Goal: Task Accomplishment & Management: Use online tool/utility

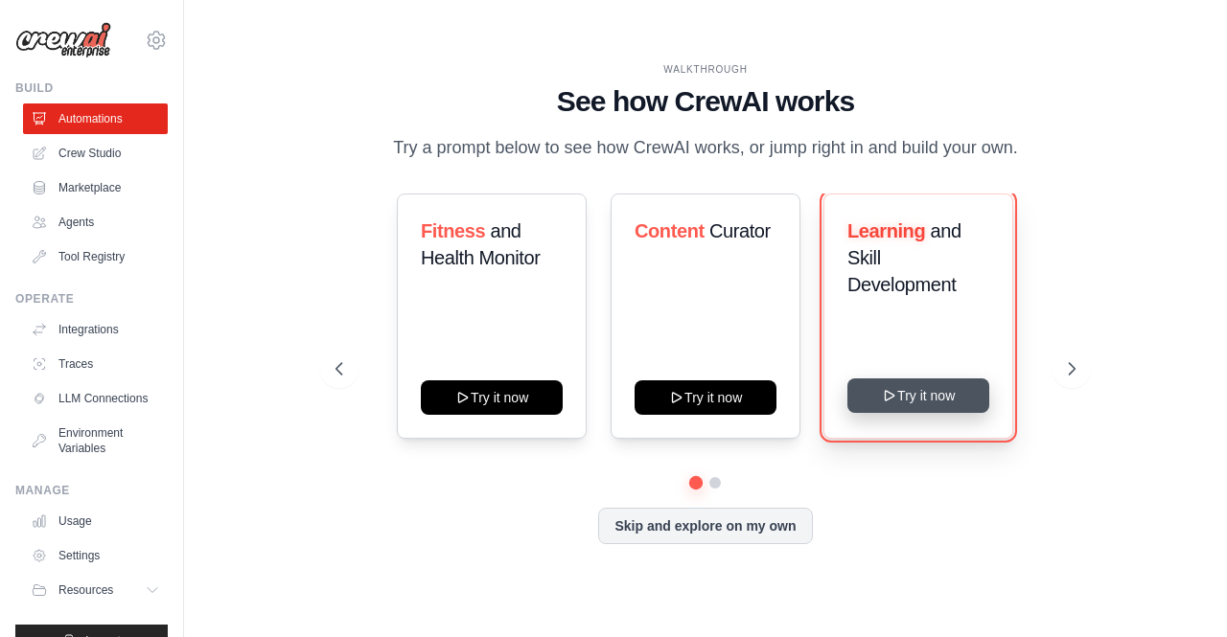
click at [915, 397] on button "Try it now" at bounding box center [918, 396] width 142 height 34
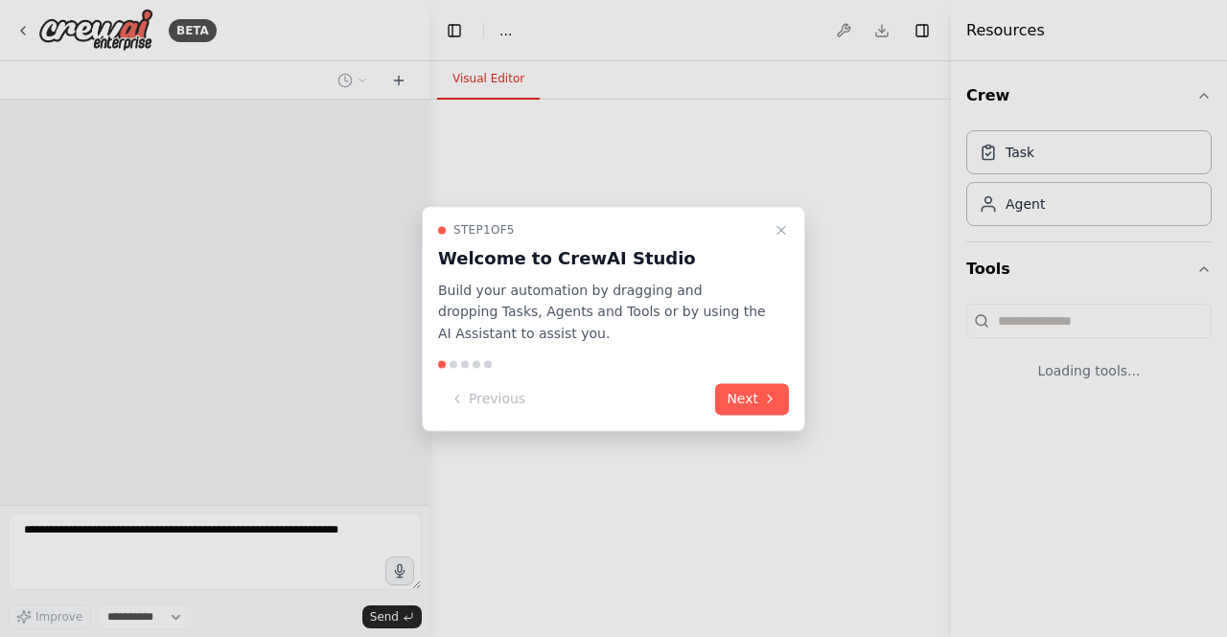
select select "****"
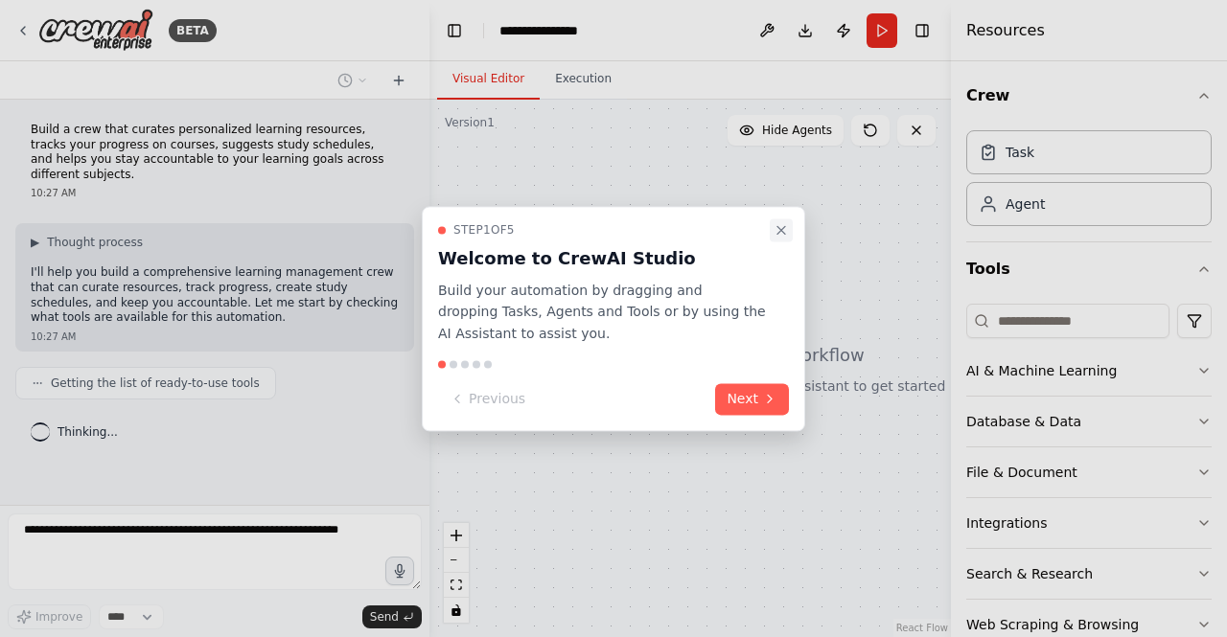
click at [784, 232] on icon "Close walkthrough" at bounding box center [781, 230] width 8 height 8
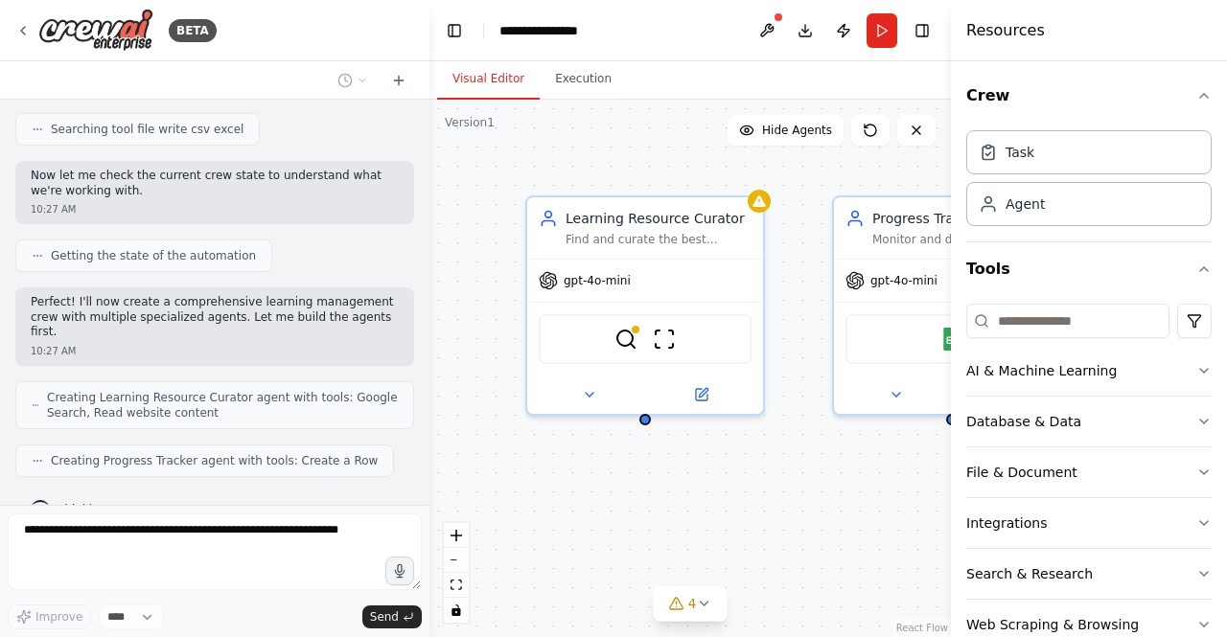
scroll to position [539, 0]
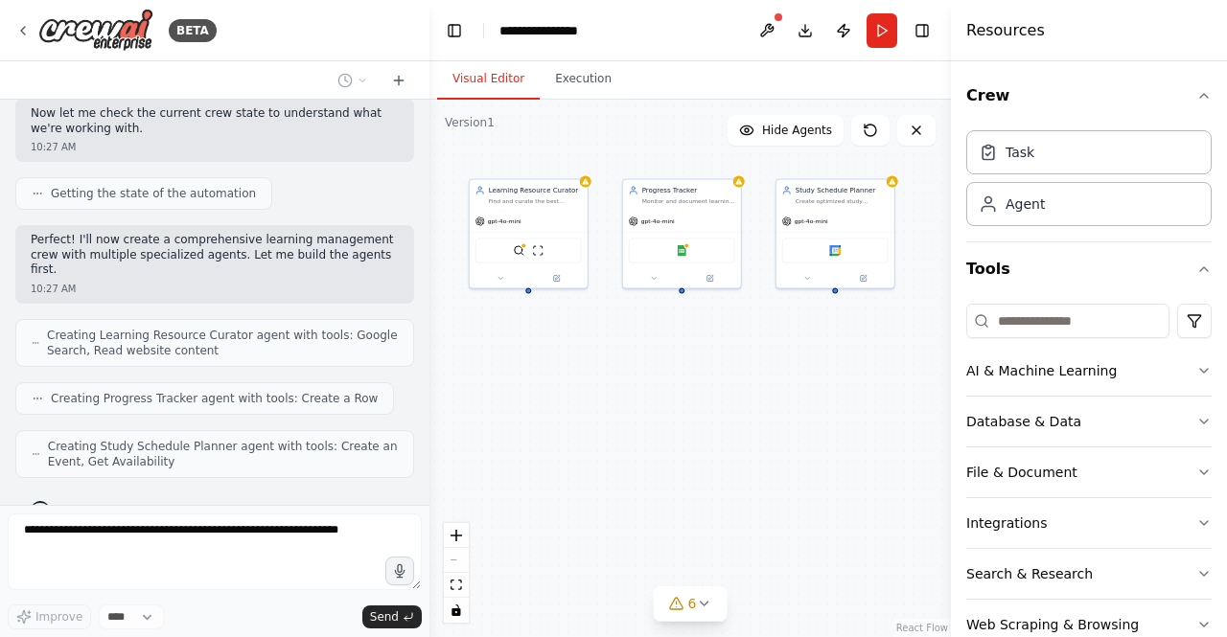
drag, startPoint x: 855, startPoint y: 547, endPoint x: 688, endPoint y: 377, distance: 238.5
click at [688, 377] on div "Learning Resource Curator Find and curate the best personalized learning resour…" at bounding box center [689, 369] width 521 height 538
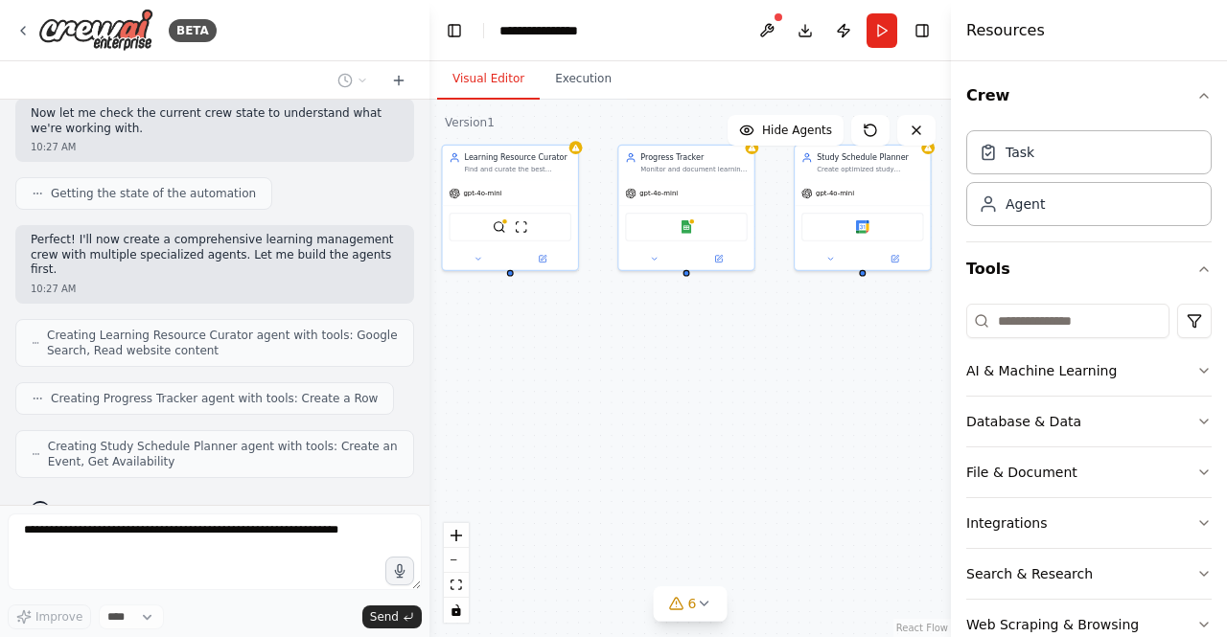
click at [654, 405] on div "Learning Resource Curator Find and curate the best personalized learning resour…" at bounding box center [689, 369] width 521 height 538
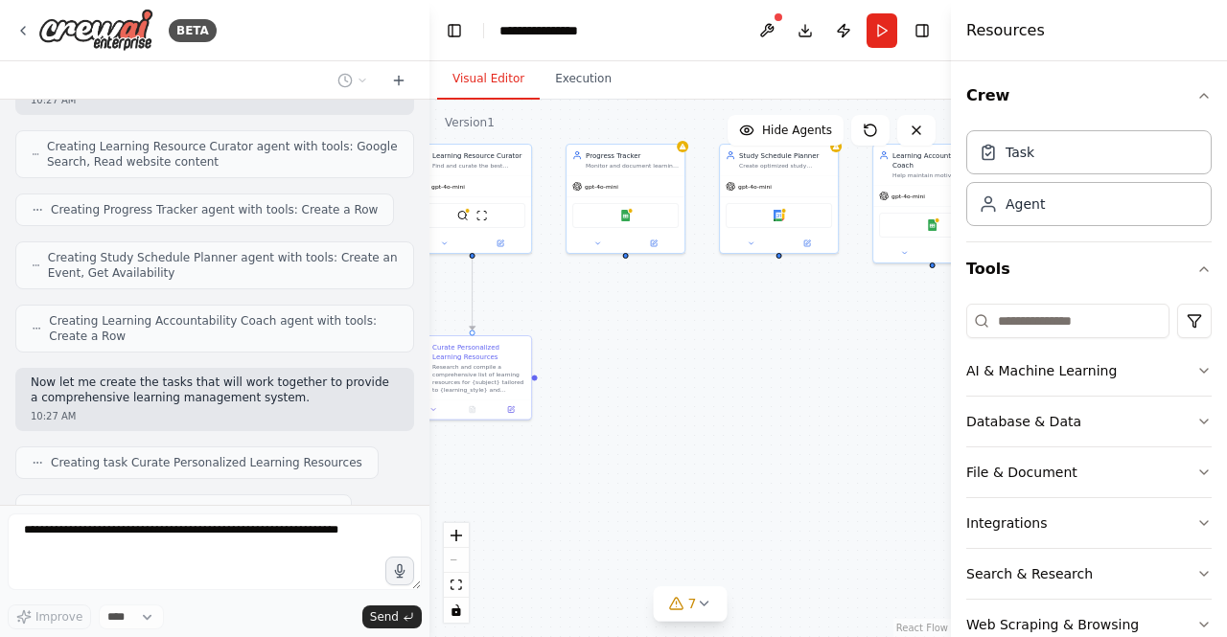
scroll to position [774, 0]
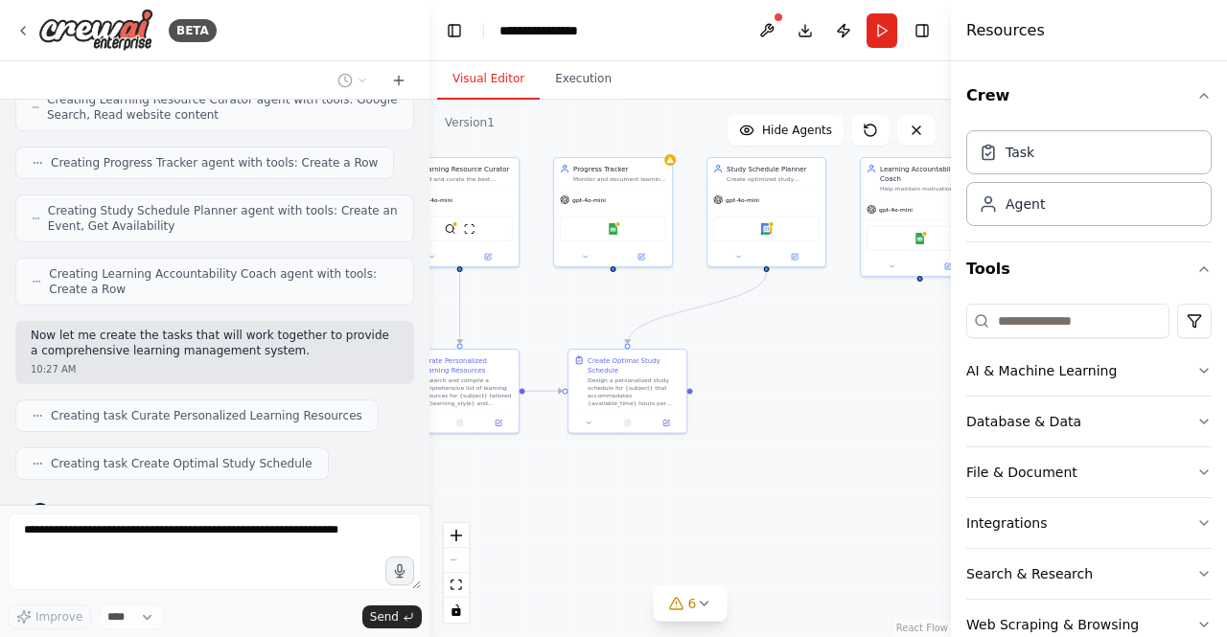
drag, startPoint x: 751, startPoint y: 408, endPoint x: 706, endPoint y: 361, distance: 65.1
click at [706, 361] on div ".deletable-edge-delete-btn { width: 20px; height: 20px; border: 0px solid #ffff…" at bounding box center [689, 369] width 521 height 538
click at [920, 34] on button "Toggle Right Sidebar" at bounding box center [921, 30] width 27 height 27
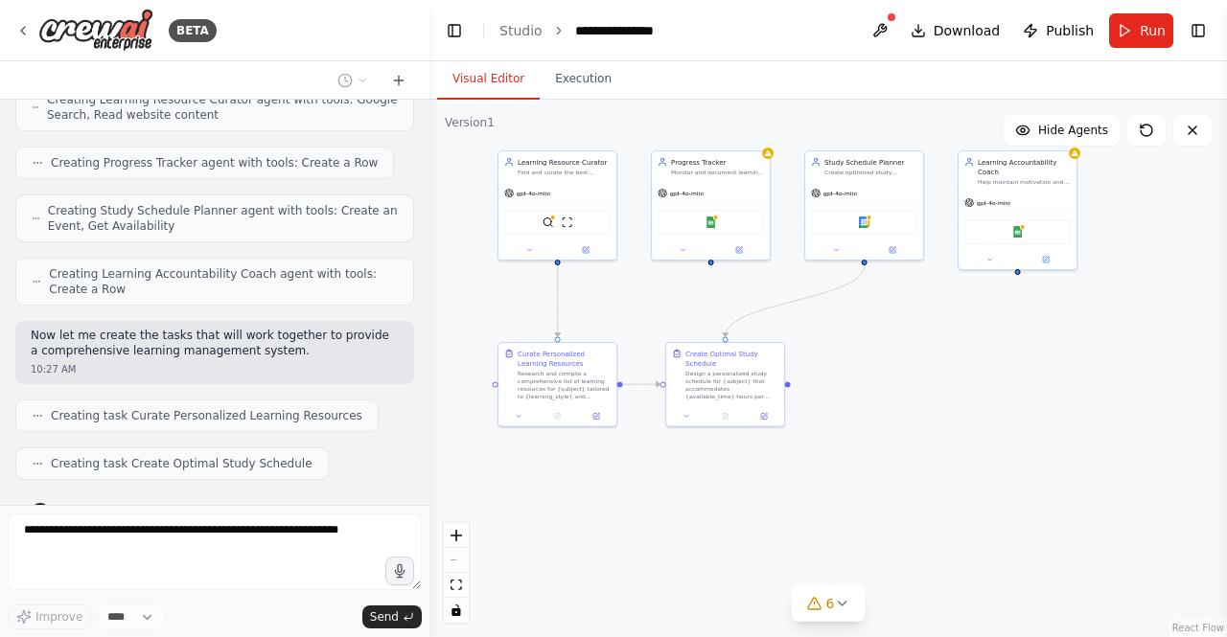
drag, startPoint x: 907, startPoint y: 444, endPoint x: 1004, endPoint y: 437, distance: 98.0
click at [1004, 437] on div ".deletable-edge-delete-btn { width: 20px; height: 20px; border: 0px solid #ffff…" at bounding box center [827, 369] width 797 height 538
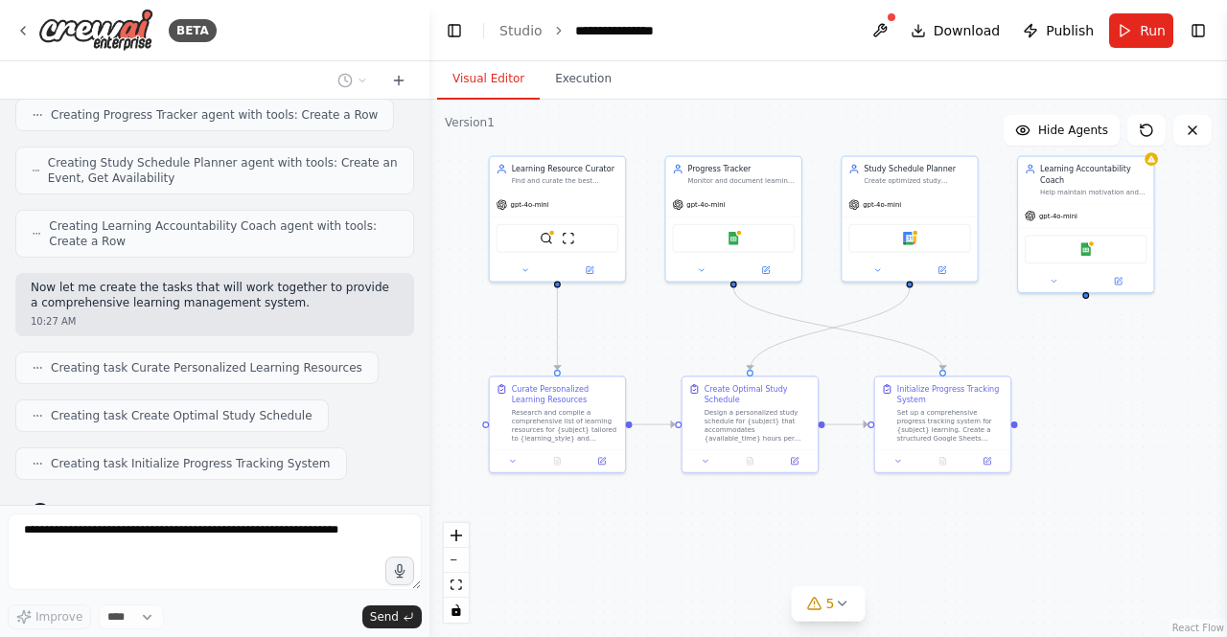
drag, startPoint x: 579, startPoint y: 524, endPoint x: 604, endPoint y: 578, distance: 59.2
click at [604, 578] on div ".deletable-edge-delete-btn { width: 20px; height: 20px; border: 0px solid #ffff…" at bounding box center [827, 369] width 797 height 538
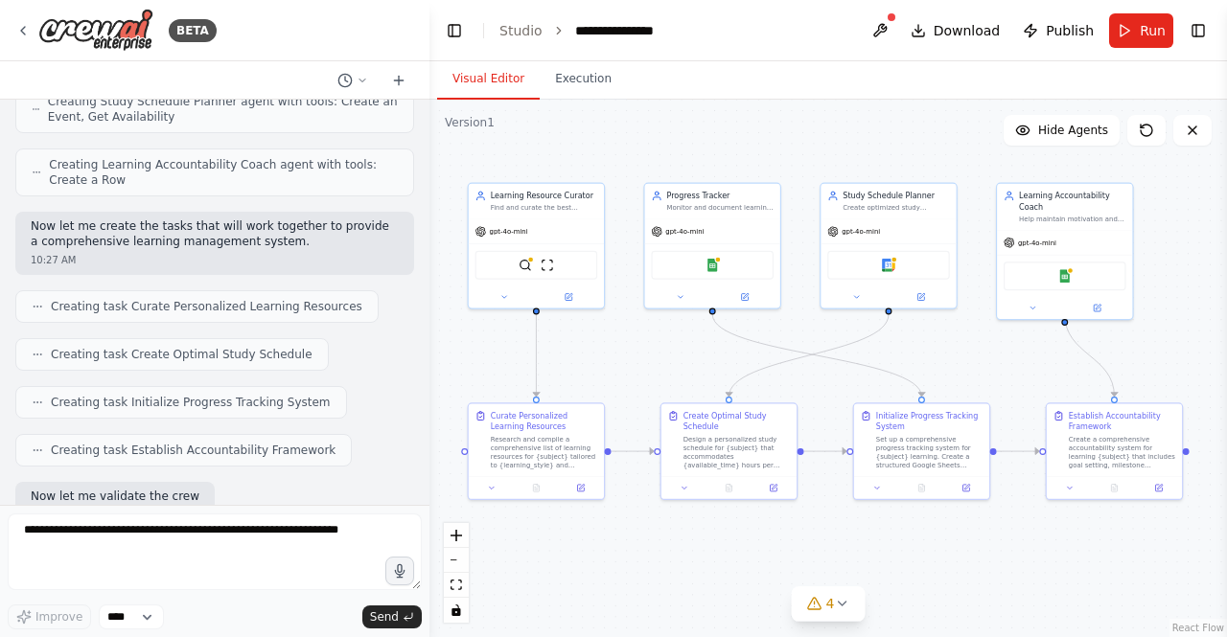
scroll to position [980, 0]
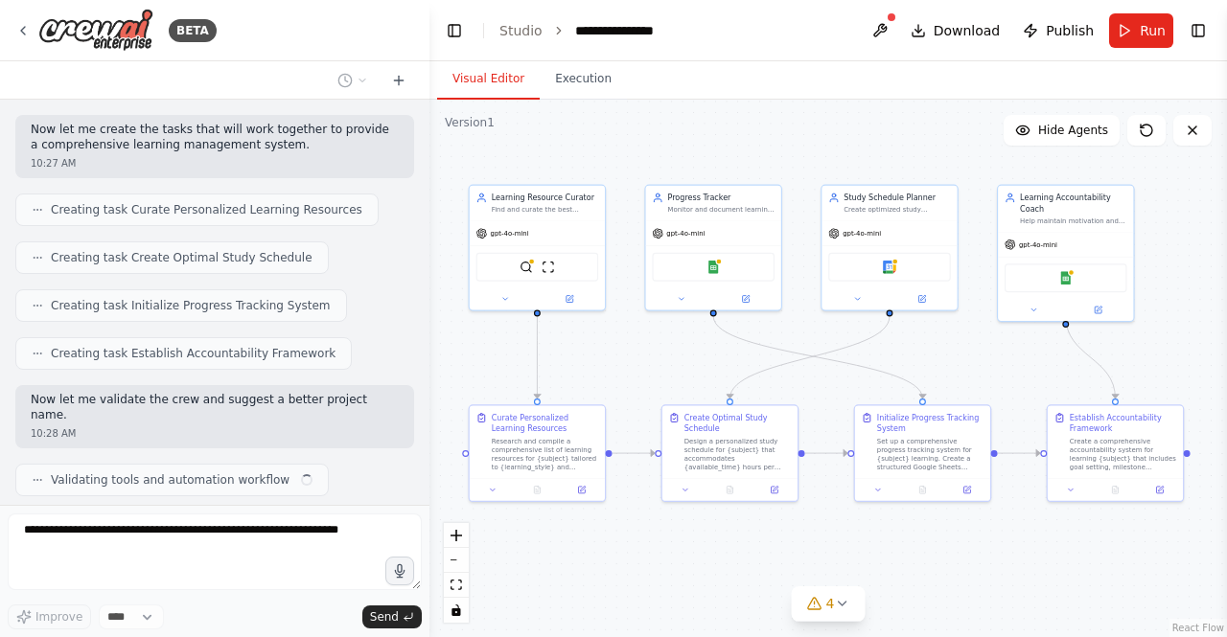
drag, startPoint x: 1088, startPoint y: 520, endPoint x: 1068, endPoint y: 549, distance: 35.1
click at [1068, 549] on div ".deletable-edge-delete-btn { width: 20px; height: 20px; border: 0px solid #ffff…" at bounding box center [827, 369] width 797 height 538
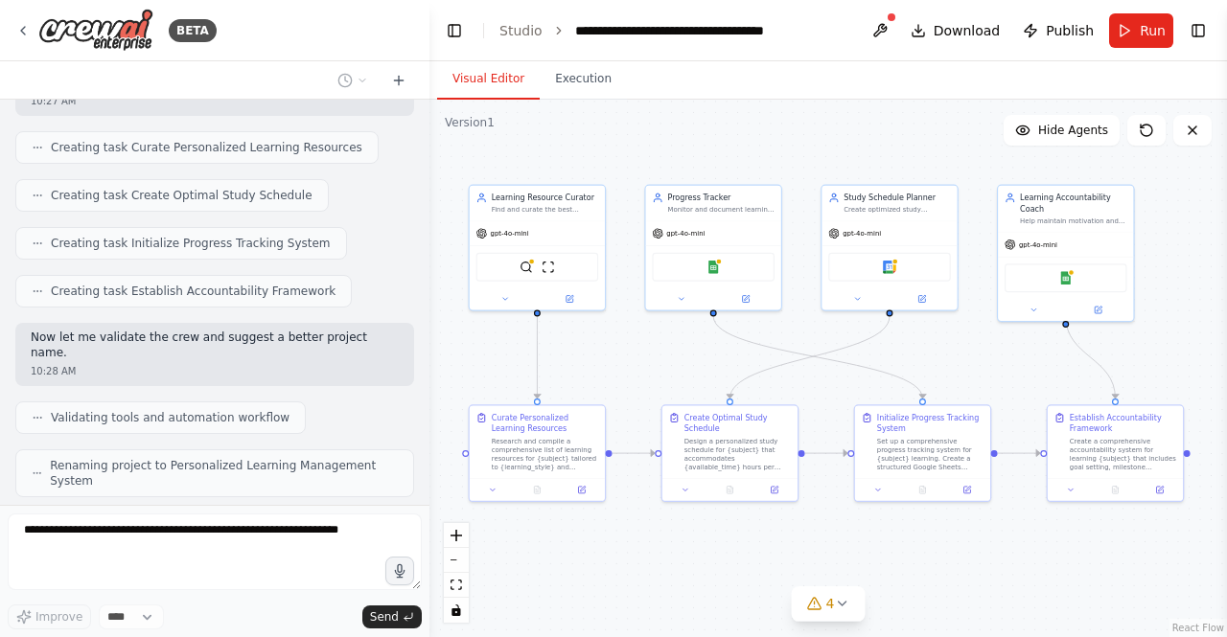
scroll to position [1027, 0]
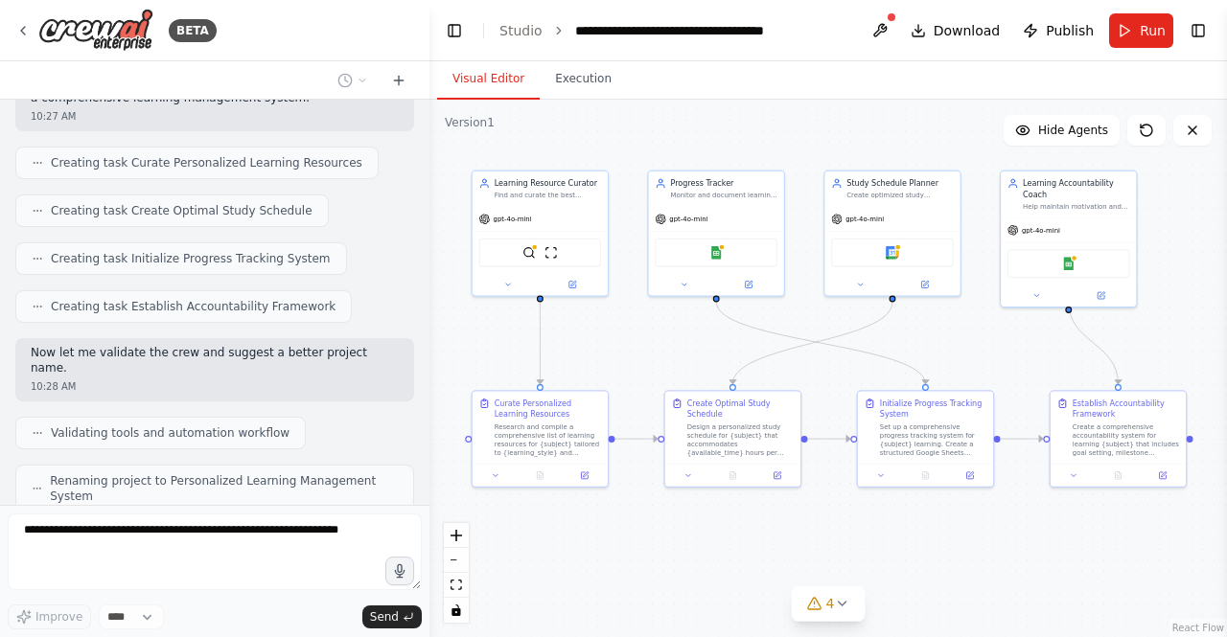
drag, startPoint x: 1040, startPoint y: 546, endPoint x: 1043, endPoint y: 532, distance: 14.7
click at [1043, 532] on div ".deletable-edge-delete-btn { width: 20px; height: 20px; border: 0px solid #ffff…" at bounding box center [827, 369] width 797 height 538
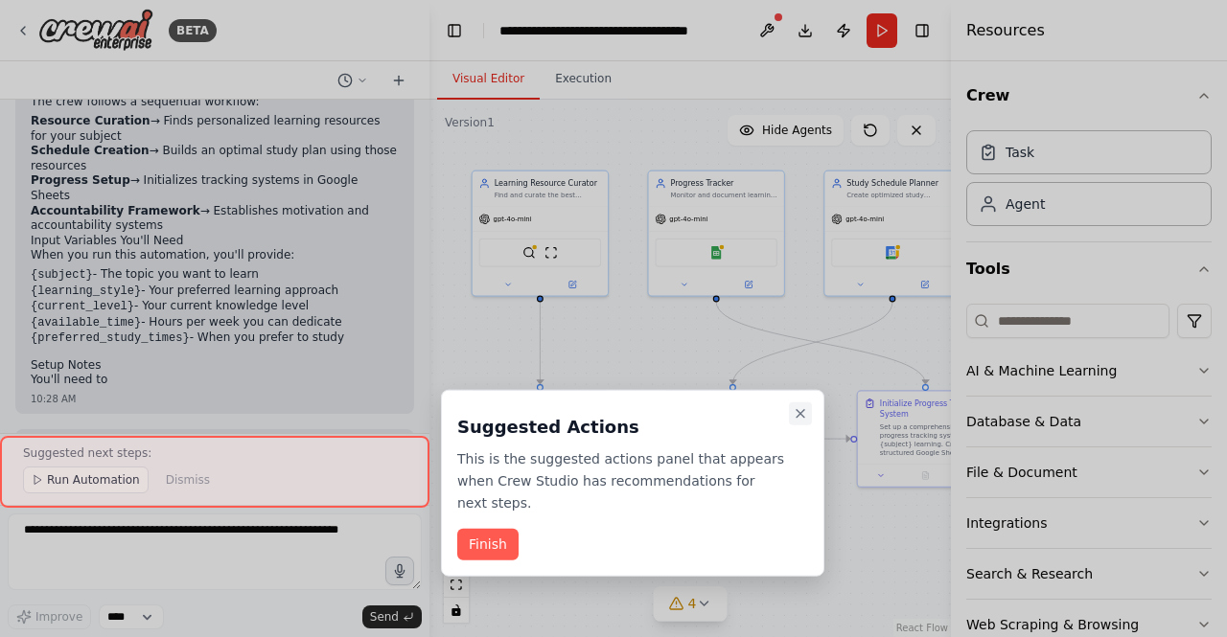
click at [796, 413] on icon "Close walkthrough" at bounding box center [800, 413] width 15 height 15
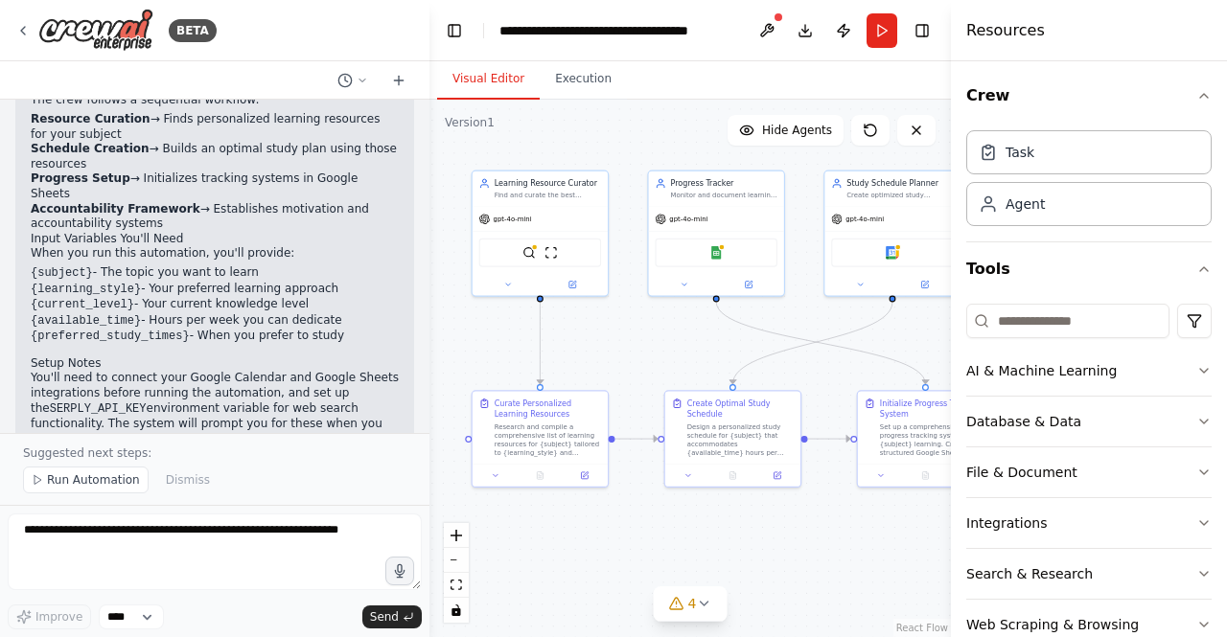
scroll to position [1786, 0]
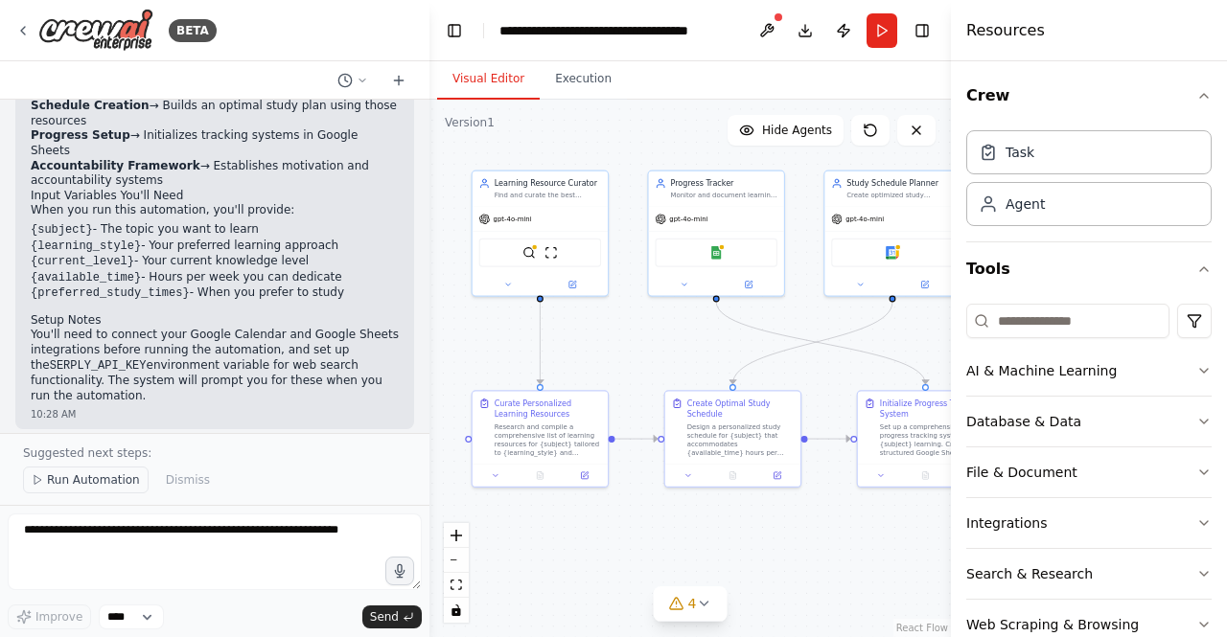
click at [104, 488] on span "Run Automation" at bounding box center [93, 479] width 93 height 15
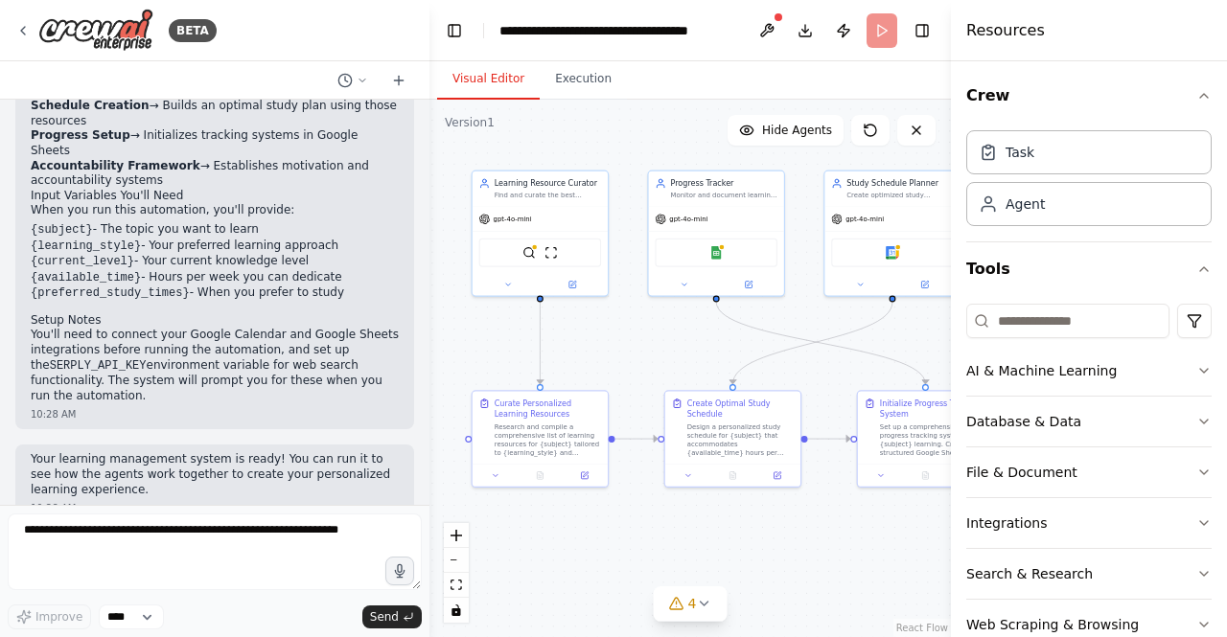
scroll to position [1715, 0]
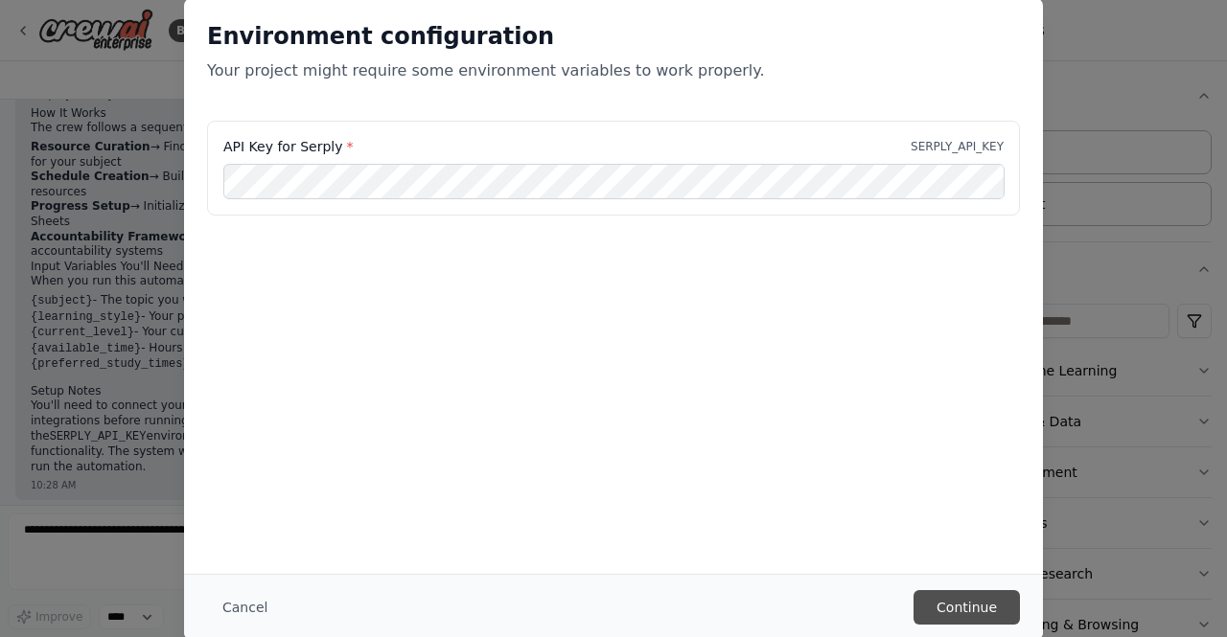
click at [999, 603] on button "Continue" at bounding box center [966, 607] width 106 height 34
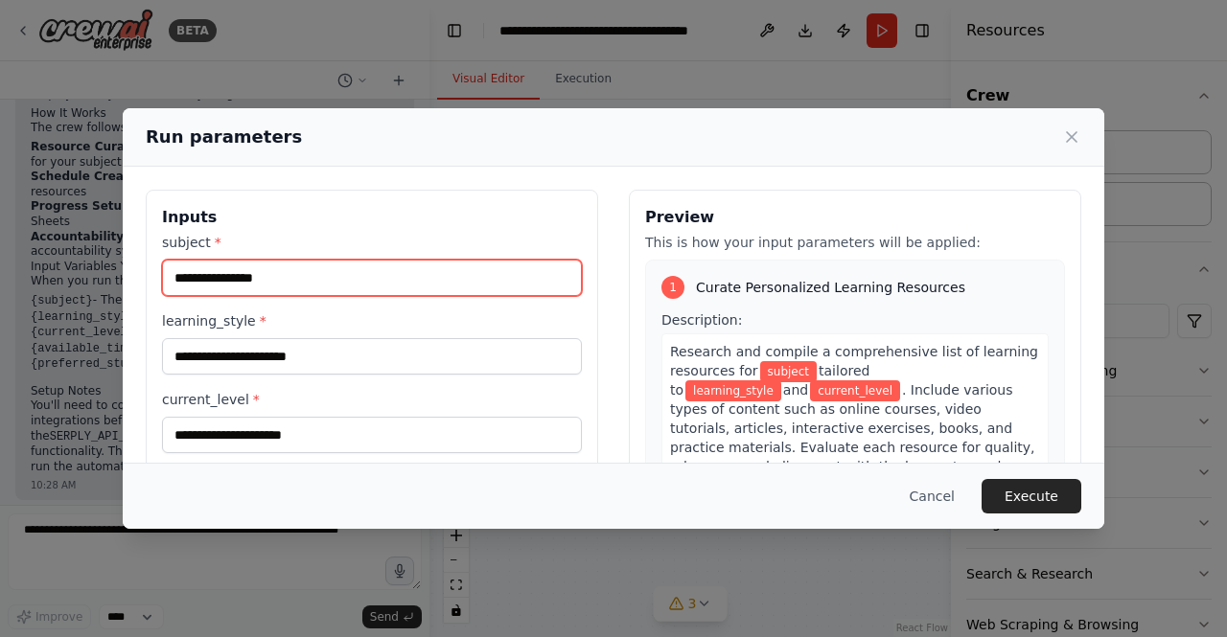
click at [295, 281] on input "subject *" at bounding box center [372, 278] width 420 height 36
type input "**********"
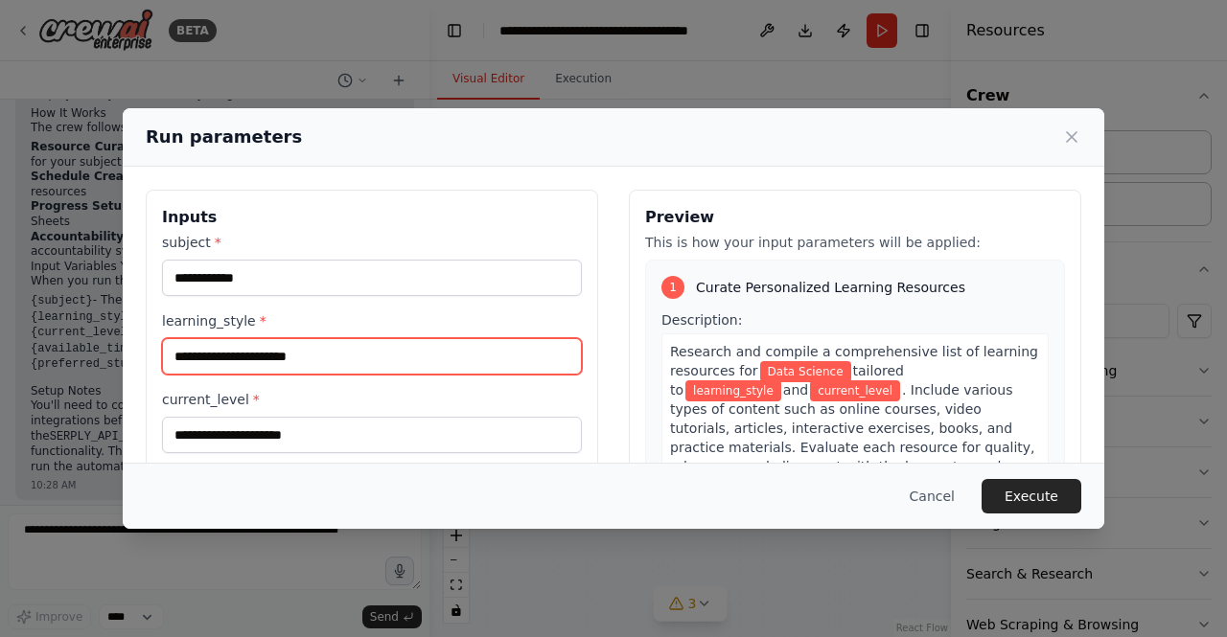
click at [305, 360] on input "learning_style *" at bounding box center [372, 356] width 420 height 36
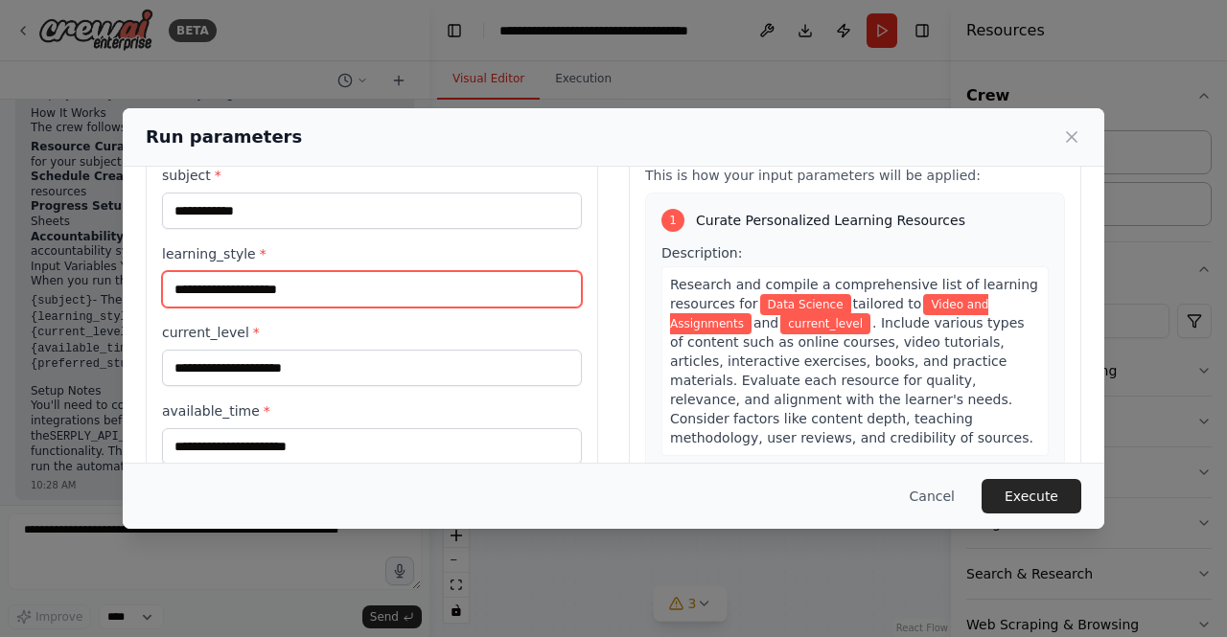
scroll to position [96, 0]
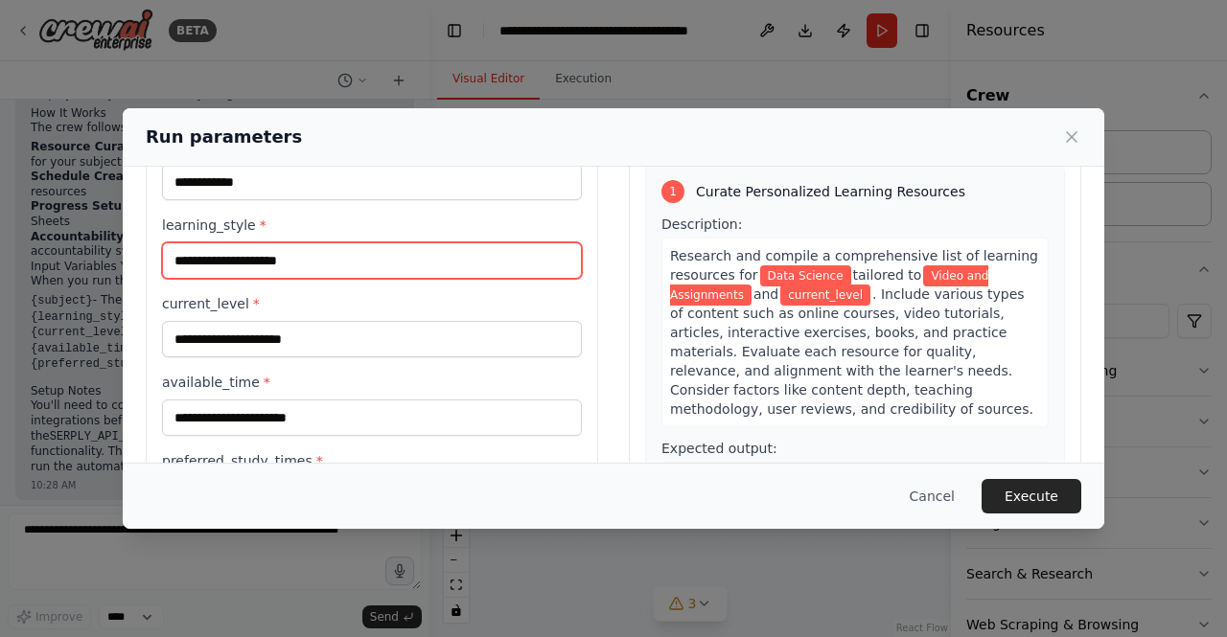
type input "**********"
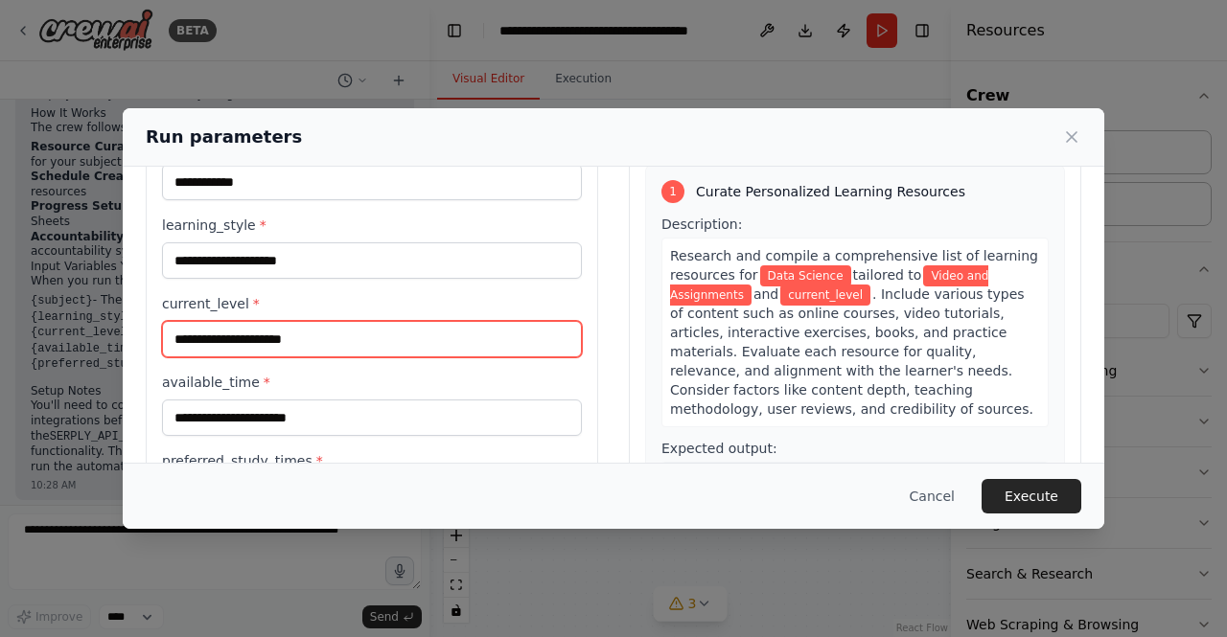
click at [250, 347] on input "current_level *" at bounding box center [372, 339] width 420 height 36
type input "********"
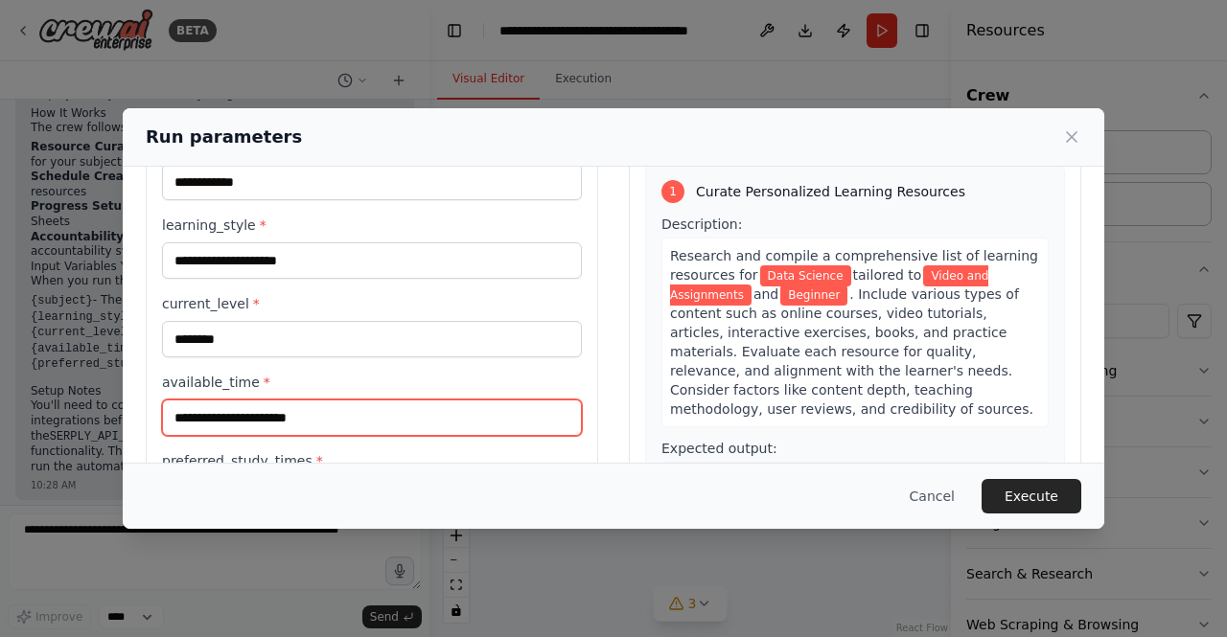
click at [270, 413] on input "available_time *" at bounding box center [372, 418] width 420 height 36
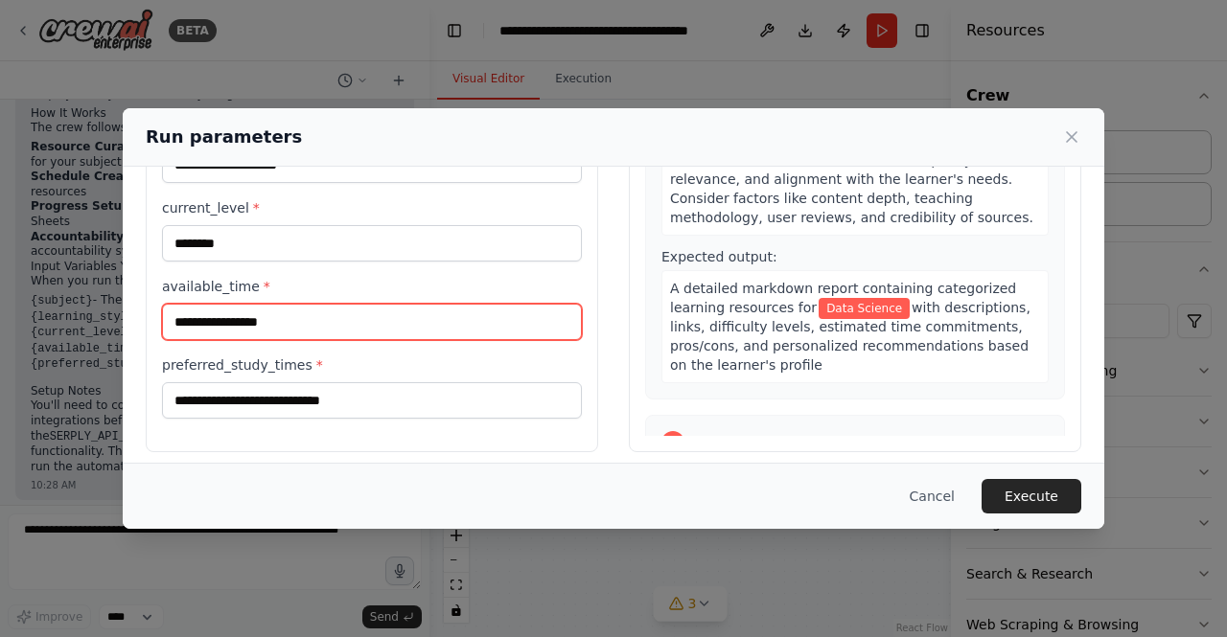
type input "**********"
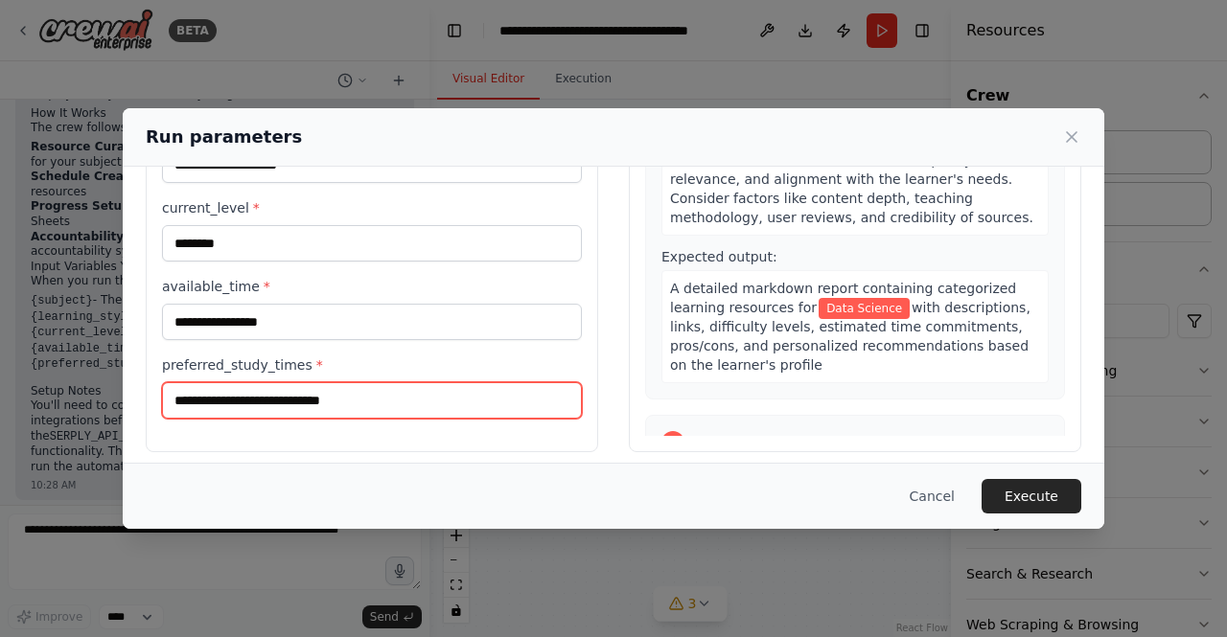
click at [369, 403] on input "preferred_study_times *" at bounding box center [372, 400] width 420 height 36
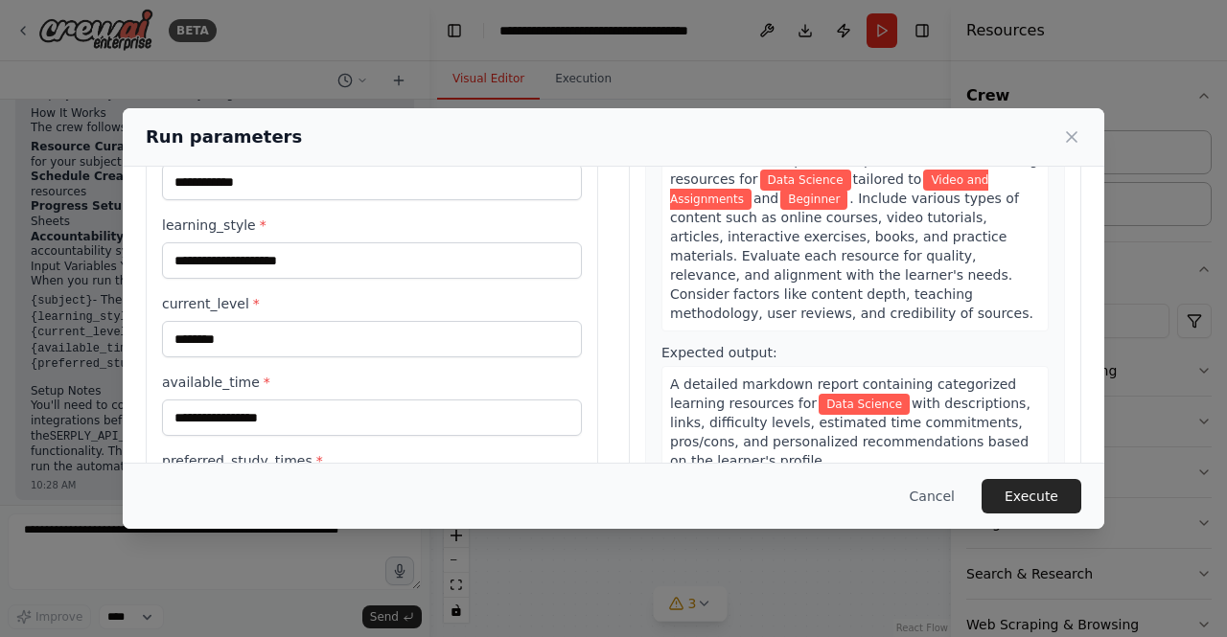
type input "**********"
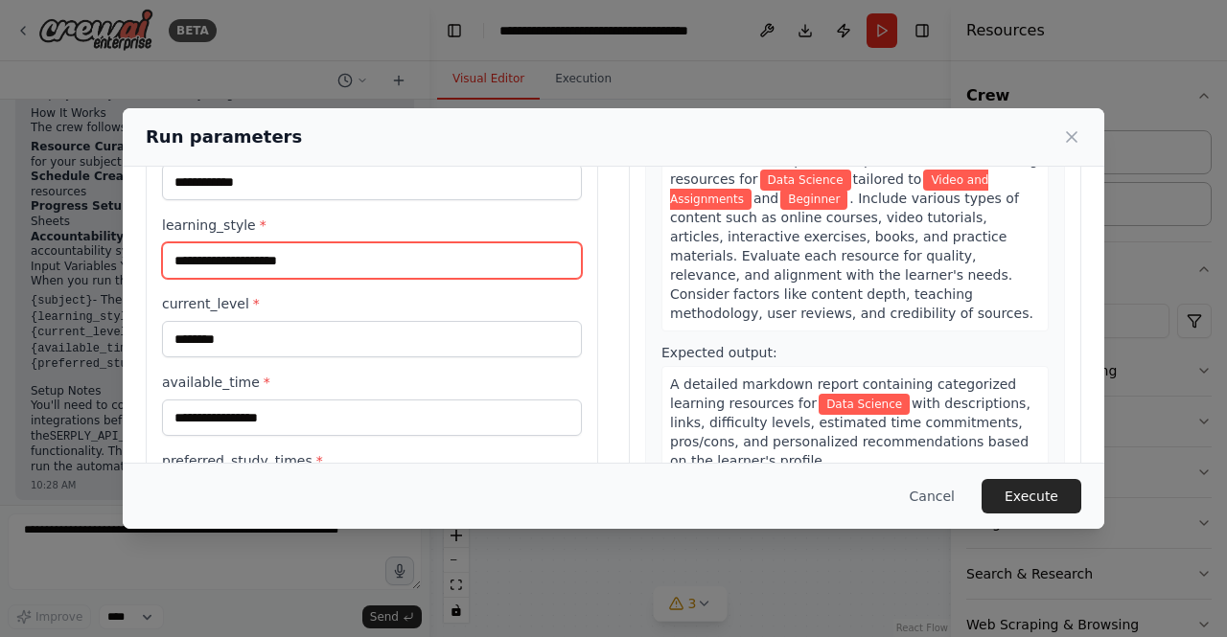
click at [366, 258] on input "**********" at bounding box center [372, 260] width 420 height 36
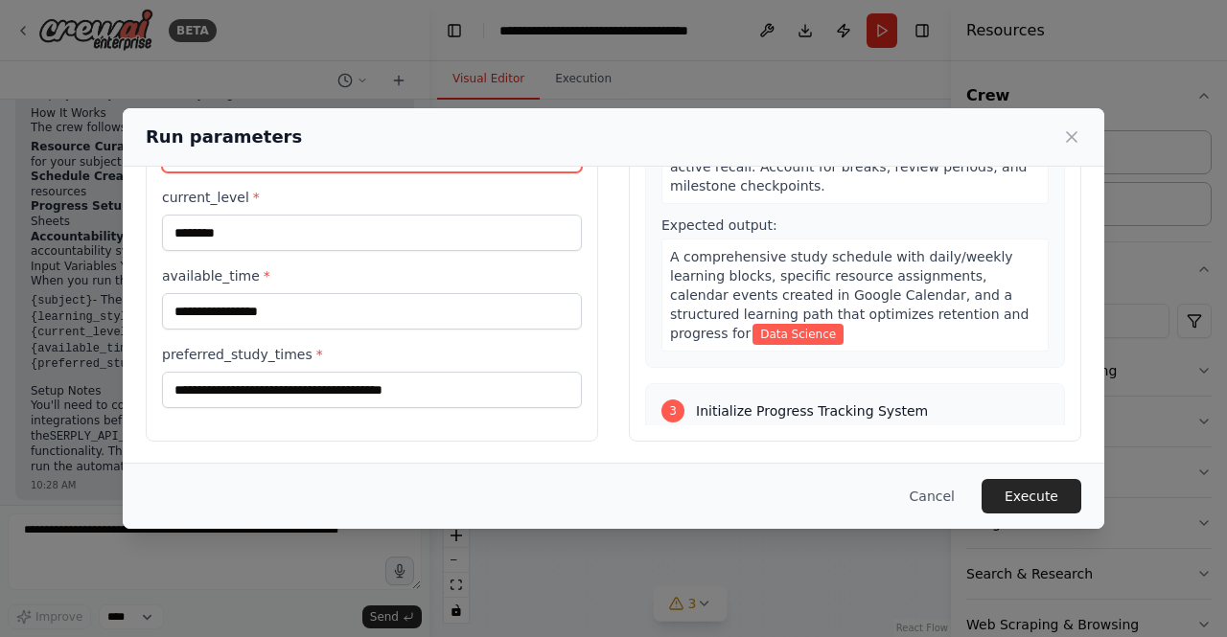
scroll to position [767, 0]
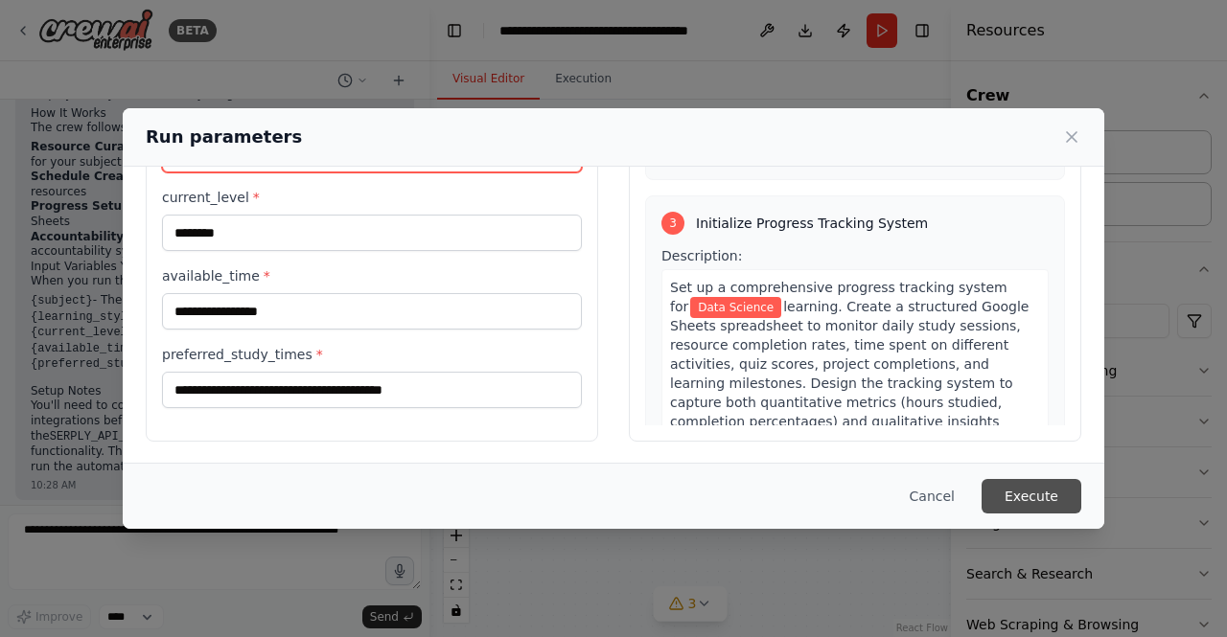
type input "**********"
click at [1019, 495] on button "Execute" at bounding box center [1031, 496] width 100 height 34
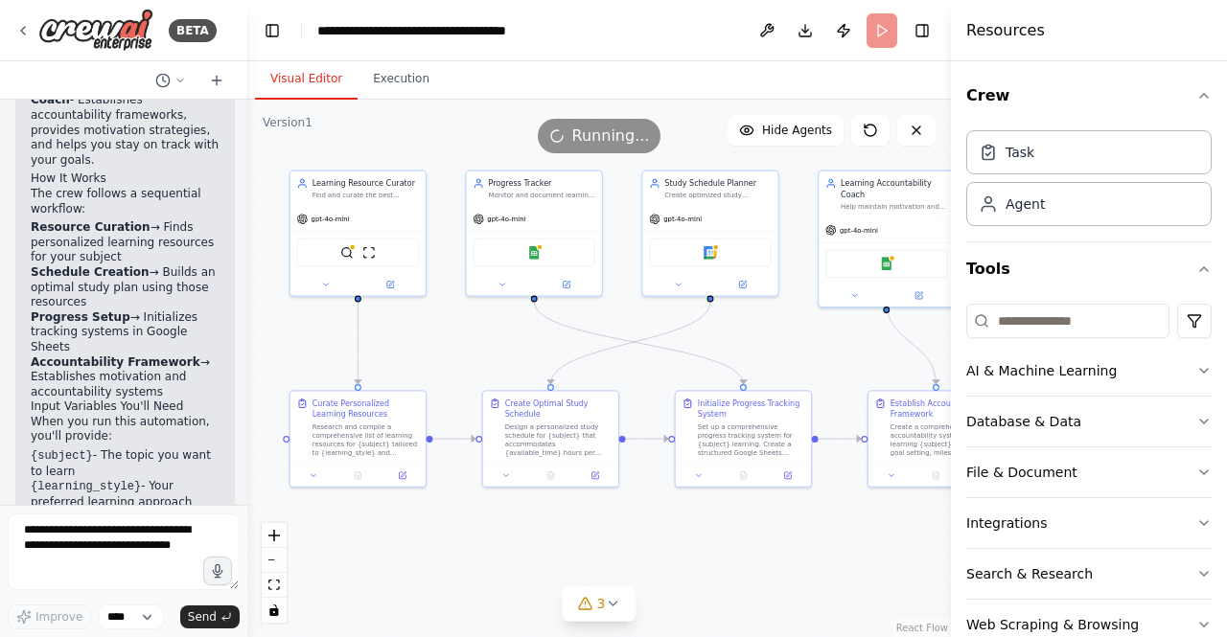
scroll to position [2601, 0]
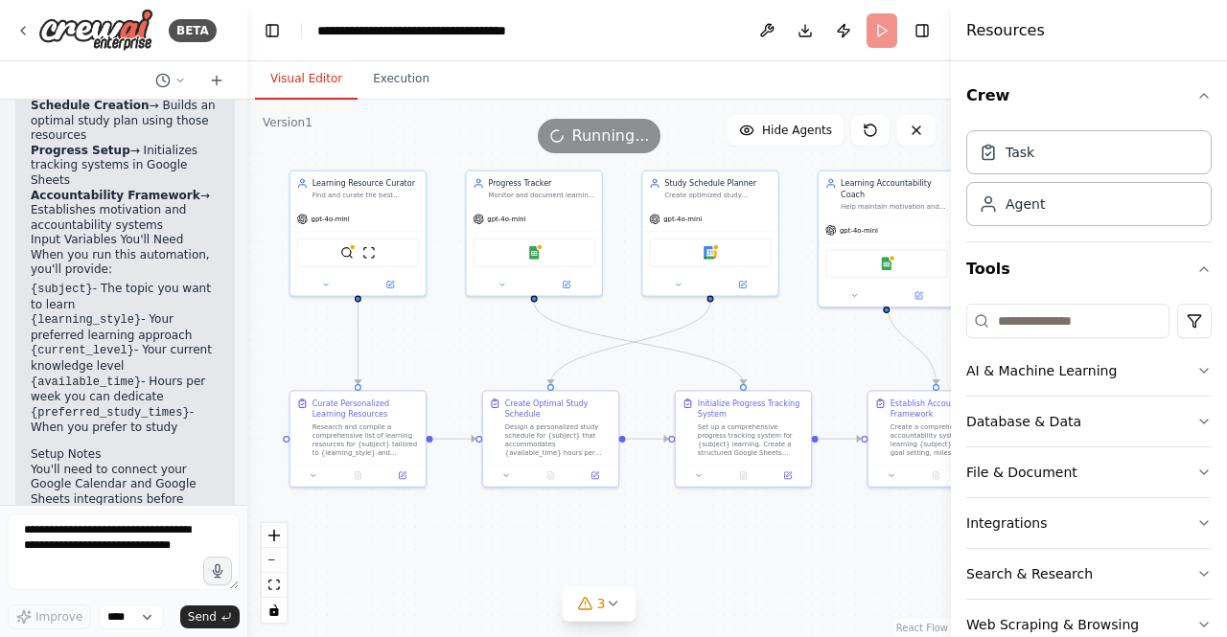
drag, startPoint x: 427, startPoint y: 315, endPoint x: 247, endPoint y: 307, distance: 180.4
click at [247, 307] on div "BETA Build a crew that curates personalized learning resources, tracks your pro…" at bounding box center [613, 318] width 1227 height 637
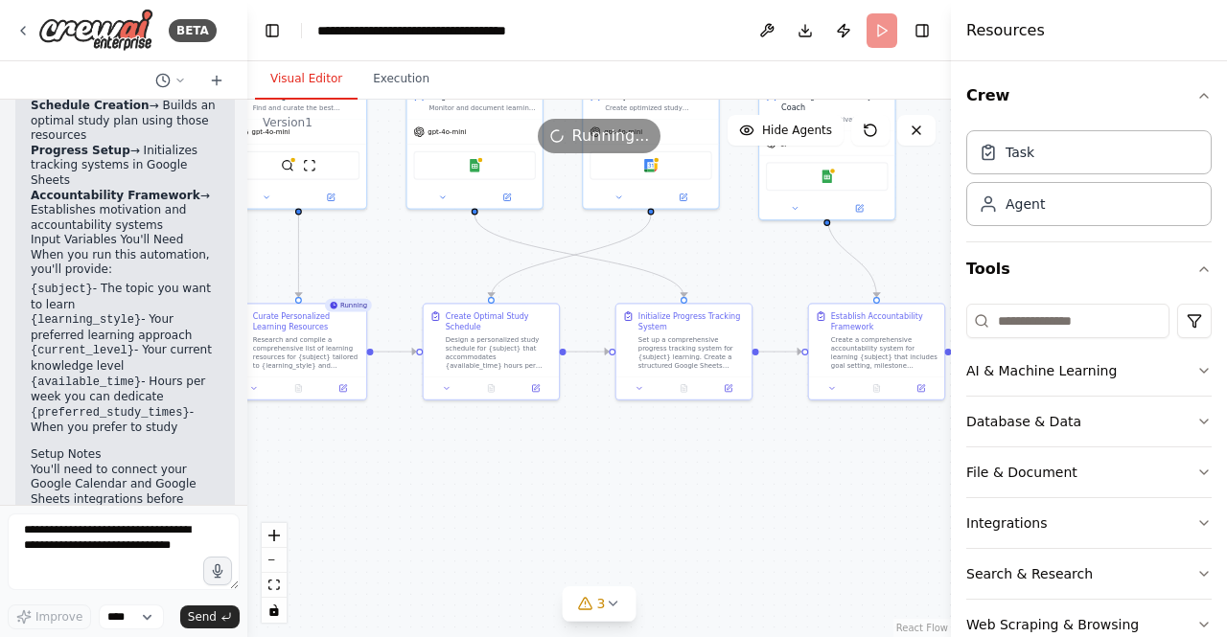
drag, startPoint x: 790, startPoint y: 543, endPoint x: 730, endPoint y: 456, distance: 105.5
click at [730, 456] on div ".deletable-edge-delete-btn { width: 20px; height: 20px; border: 0px solid #ffff…" at bounding box center [598, 369] width 703 height 538
click at [387, 87] on button "Execution" at bounding box center [400, 79] width 87 height 40
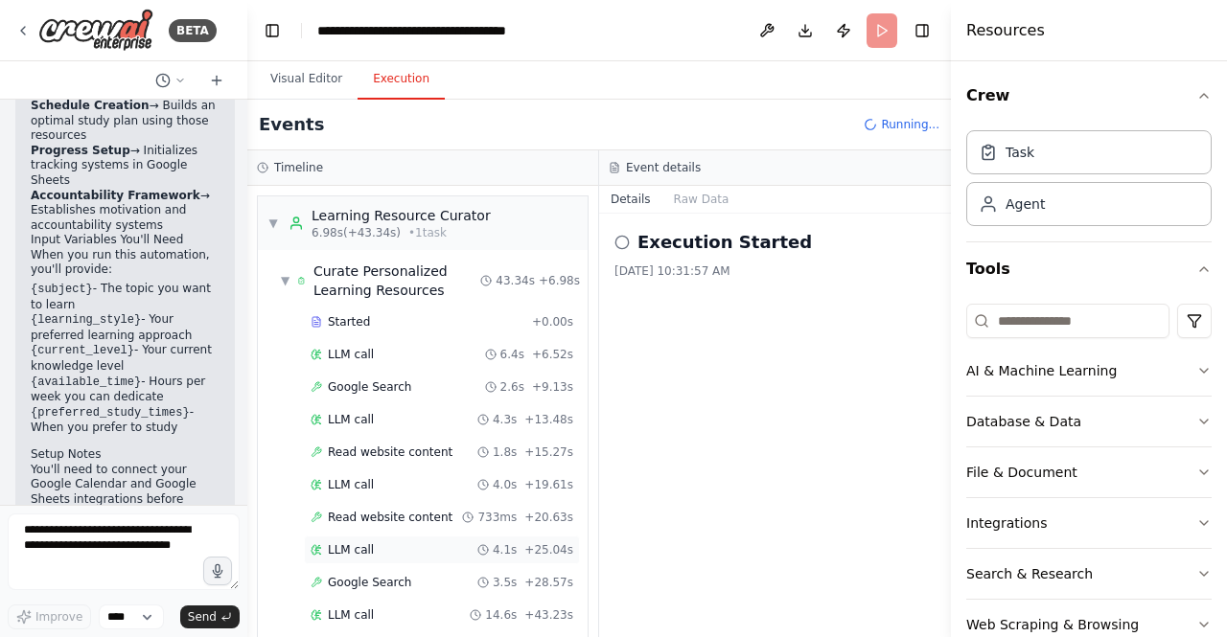
scroll to position [218, 0]
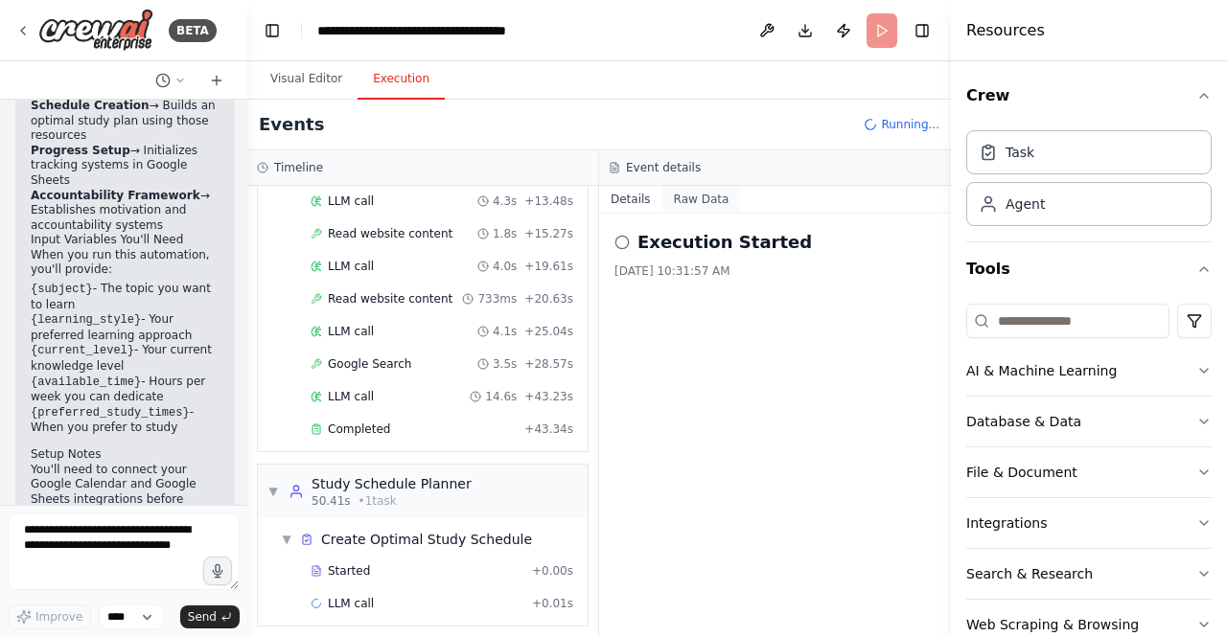
click at [696, 207] on button "Raw Data" at bounding box center [701, 199] width 79 height 27
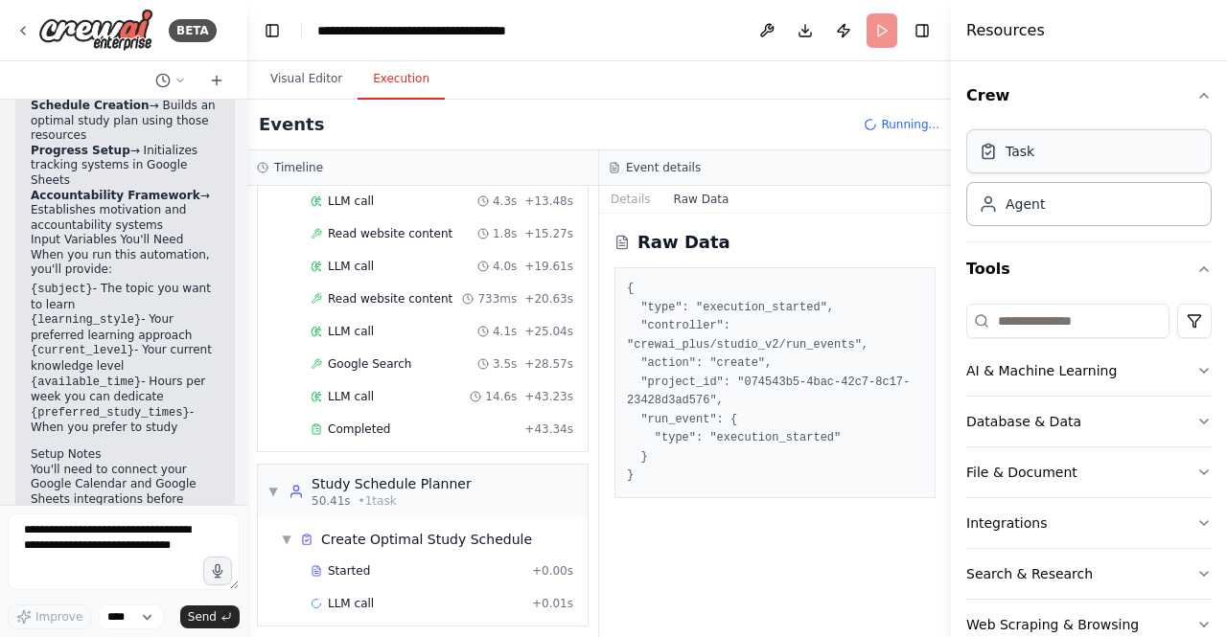
click at [1037, 150] on div "Task" at bounding box center [1088, 151] width 245 height 44
click at [1196, 369] on icon "button" at bounding box center [1203, 370] width 15 height 15
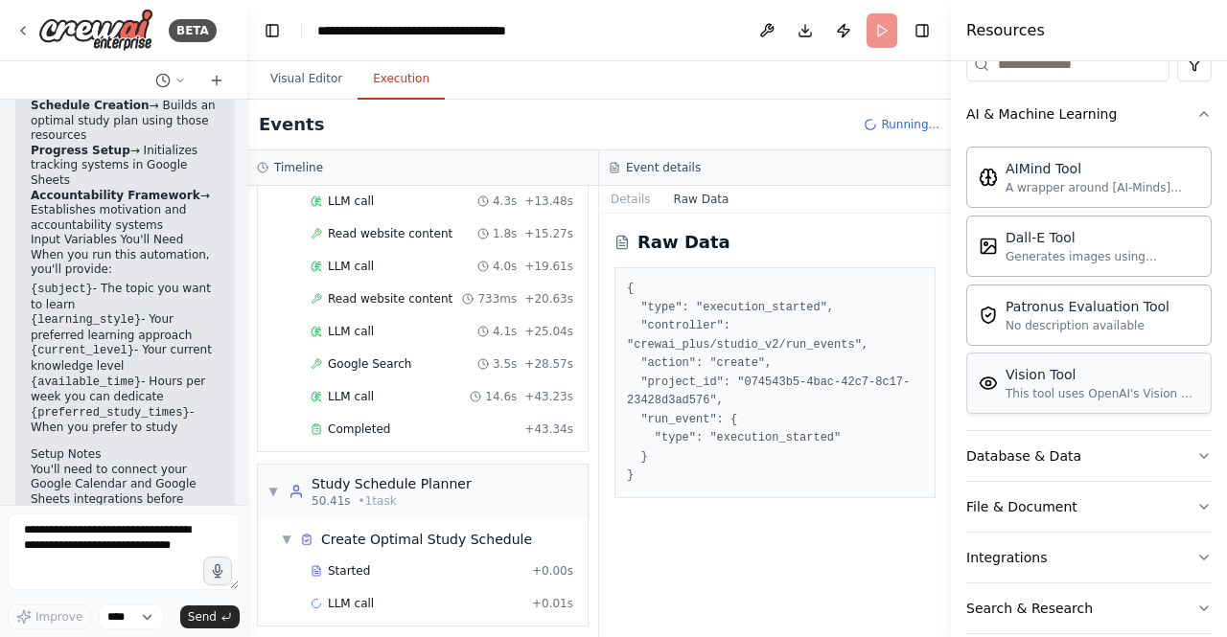
scroll to position [287, 0]
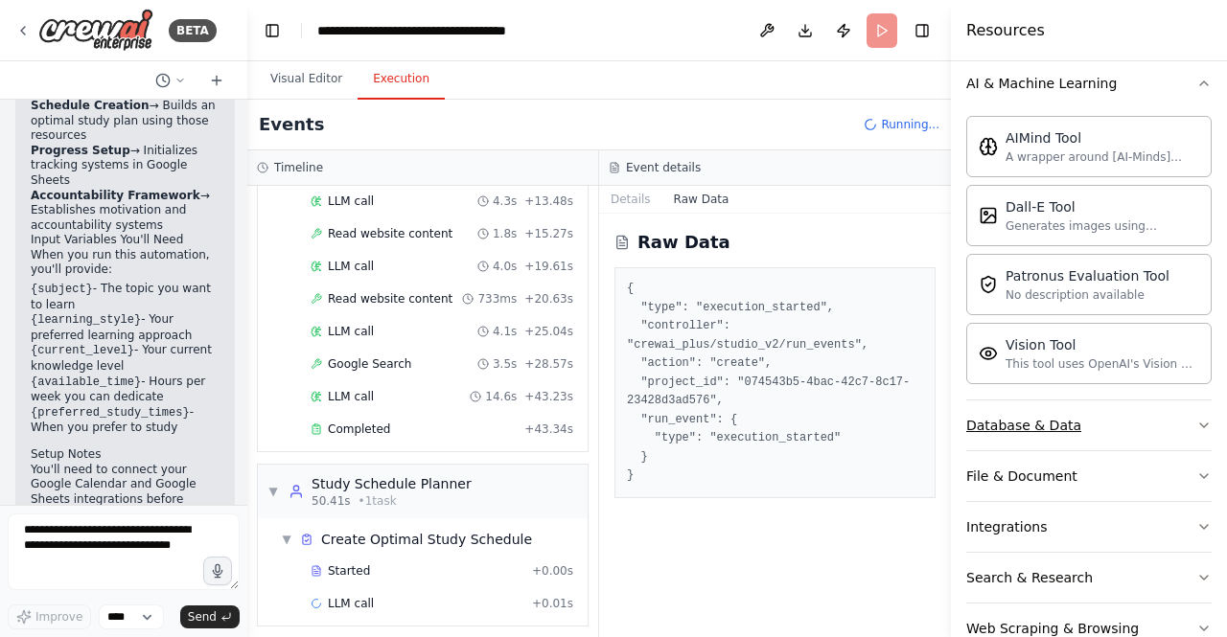
click at [1178, 418] on button "Database & Data" at bounding box center [1088, 426] width 245 height 50
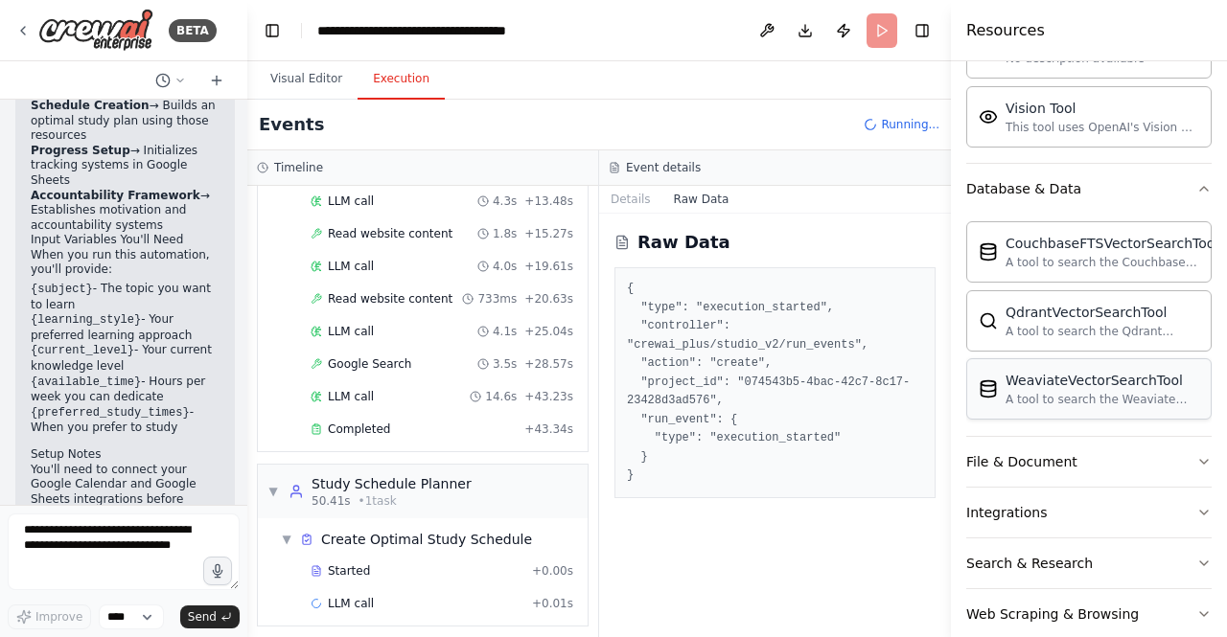
scroll to position [549, 0]
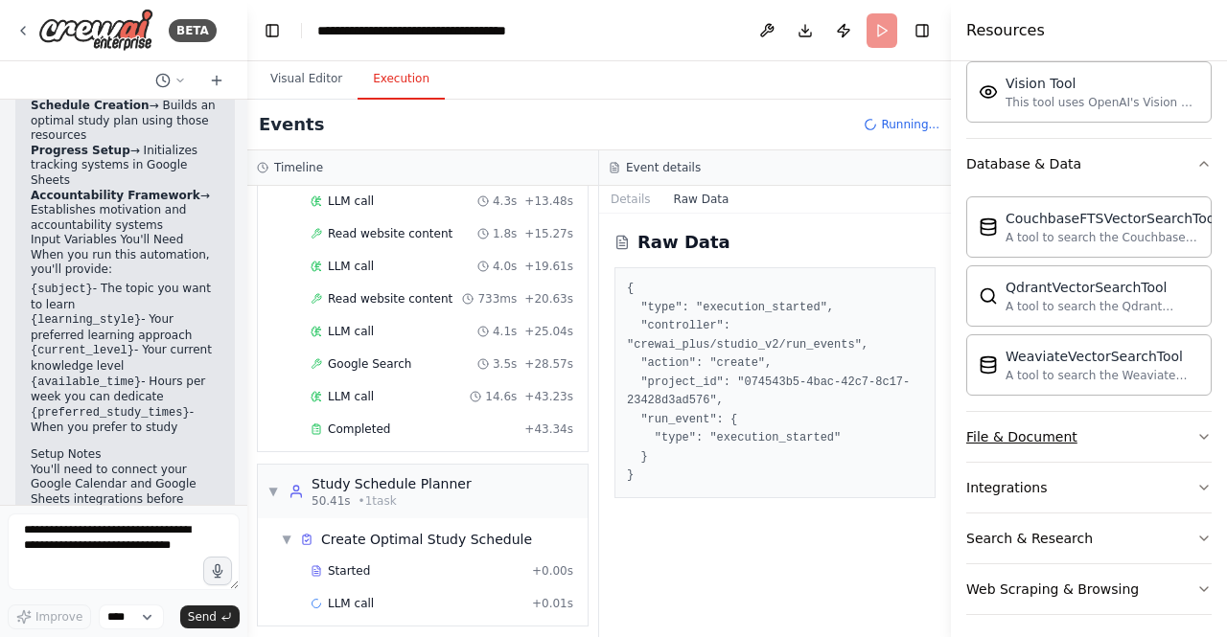
click at [1181, 425] on button "File & Document" at bounding box center [1088, 437] width 245 height 50
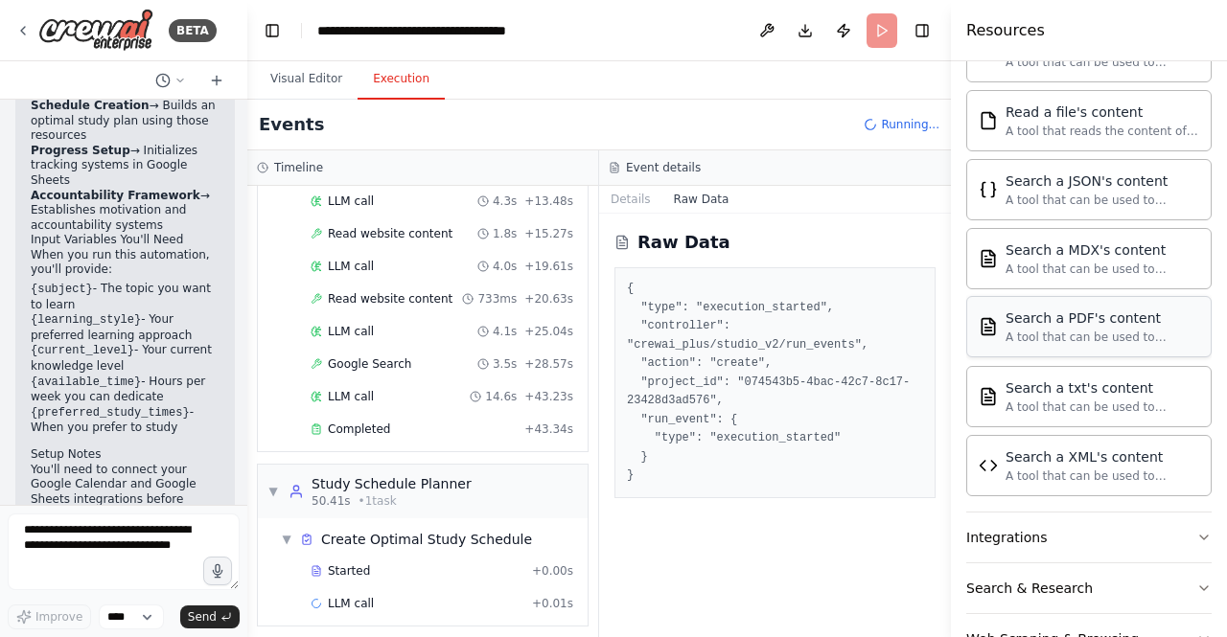
scroll to position [1112, 0]
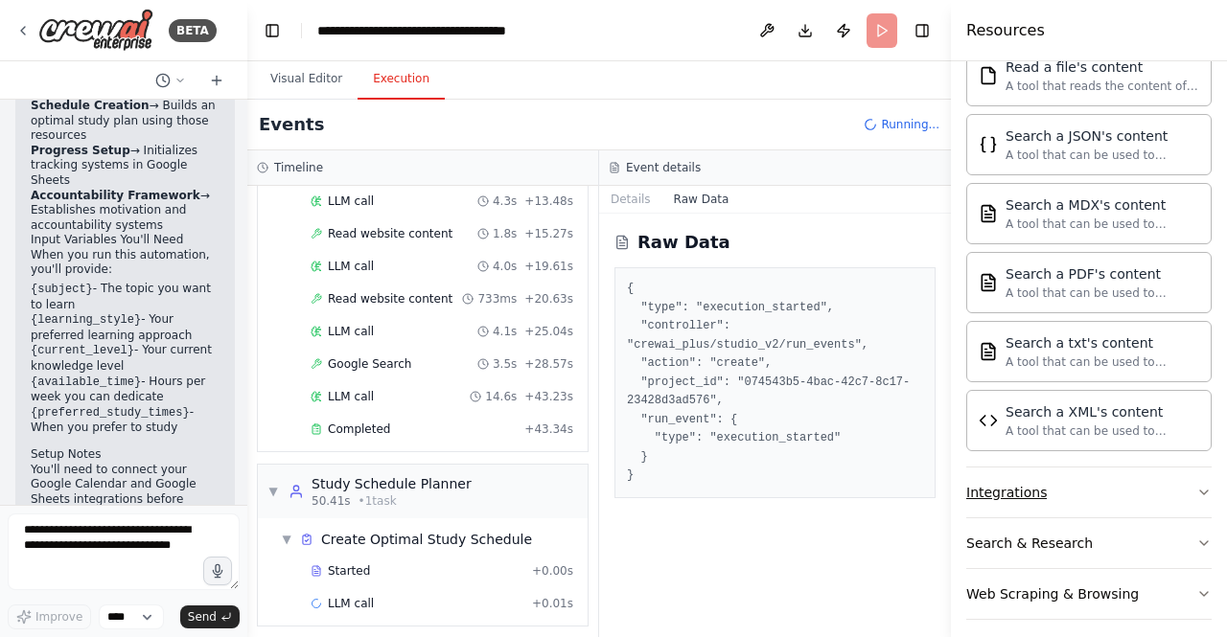
click at [1196, 485] on icon "button" at bounding box center [1203, 492] width 15 height 15
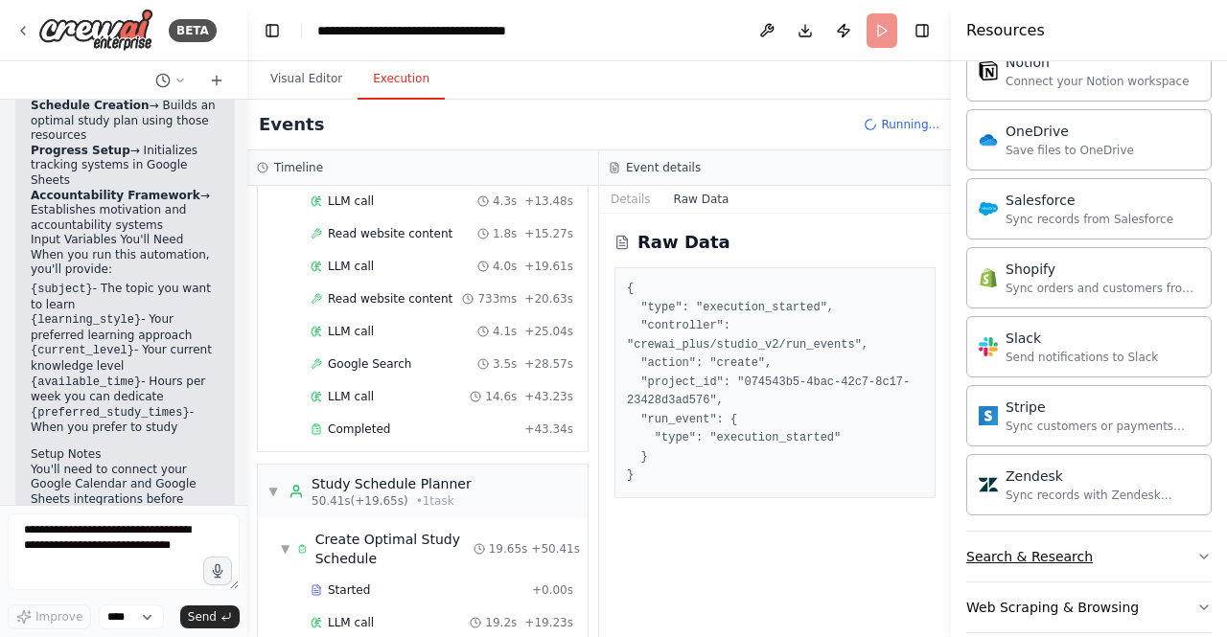
scroll to position [442, 0]
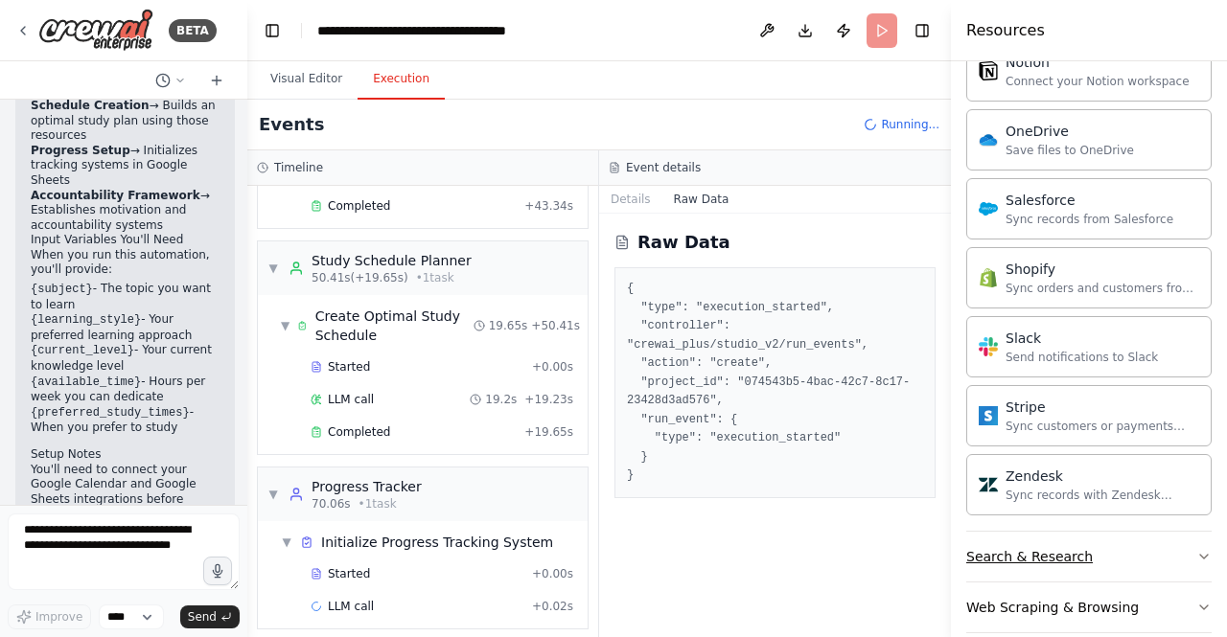
click at [1144, 535] on button "Search & Research" at bounding box center [1088, 557] width 245 height 50
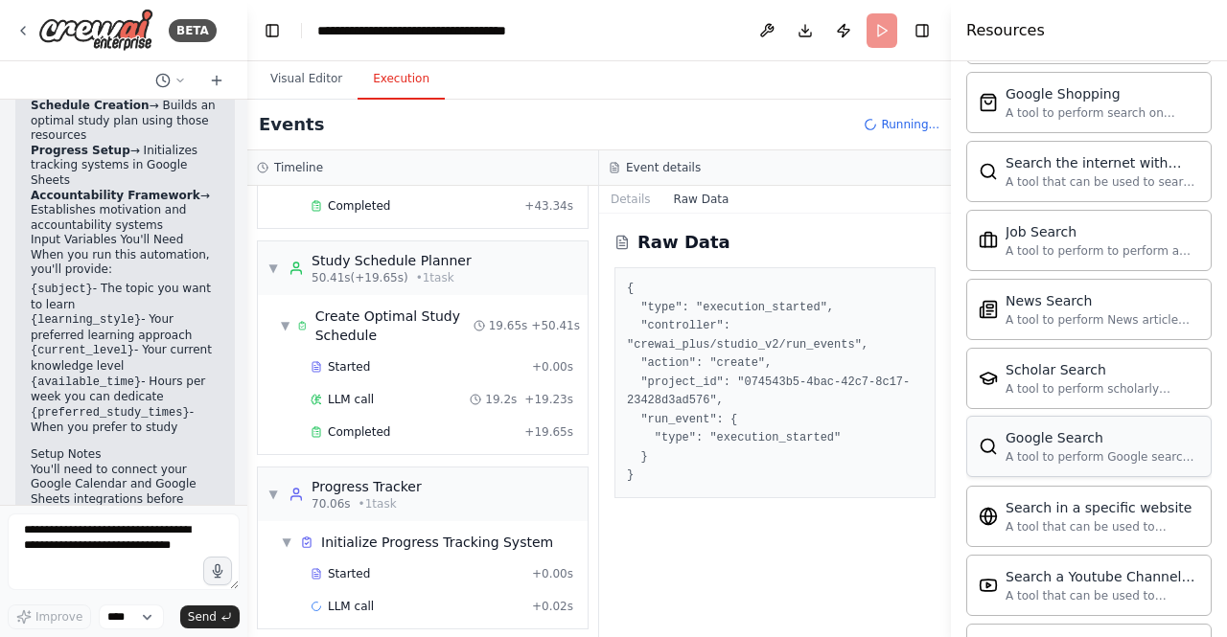
scroll to position [3534, 0]
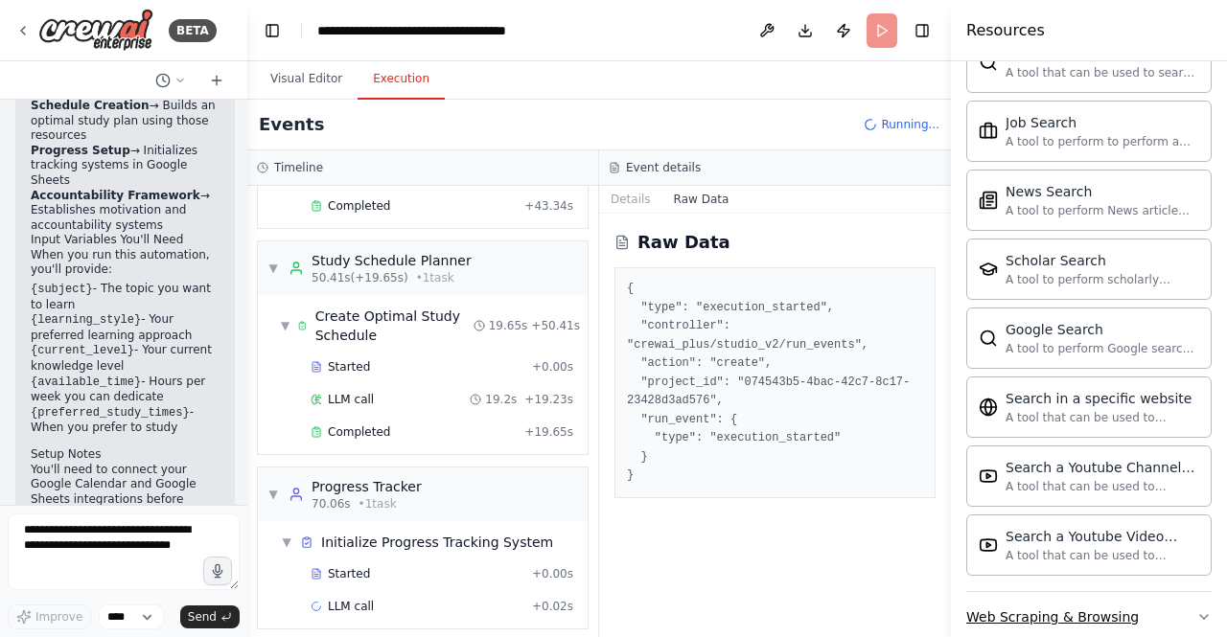
click at [1160, 592] on button "Web Scraping & Browsing" at bounding box center [1088, 617] width 245 height 50
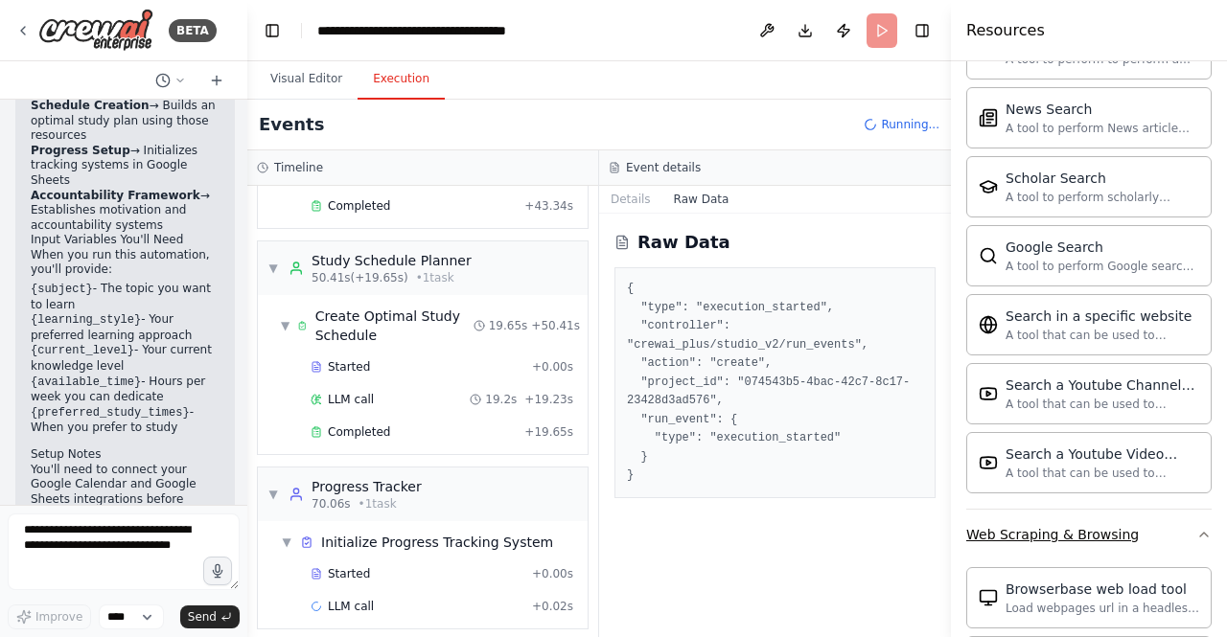
scroll to position [3137, 0]
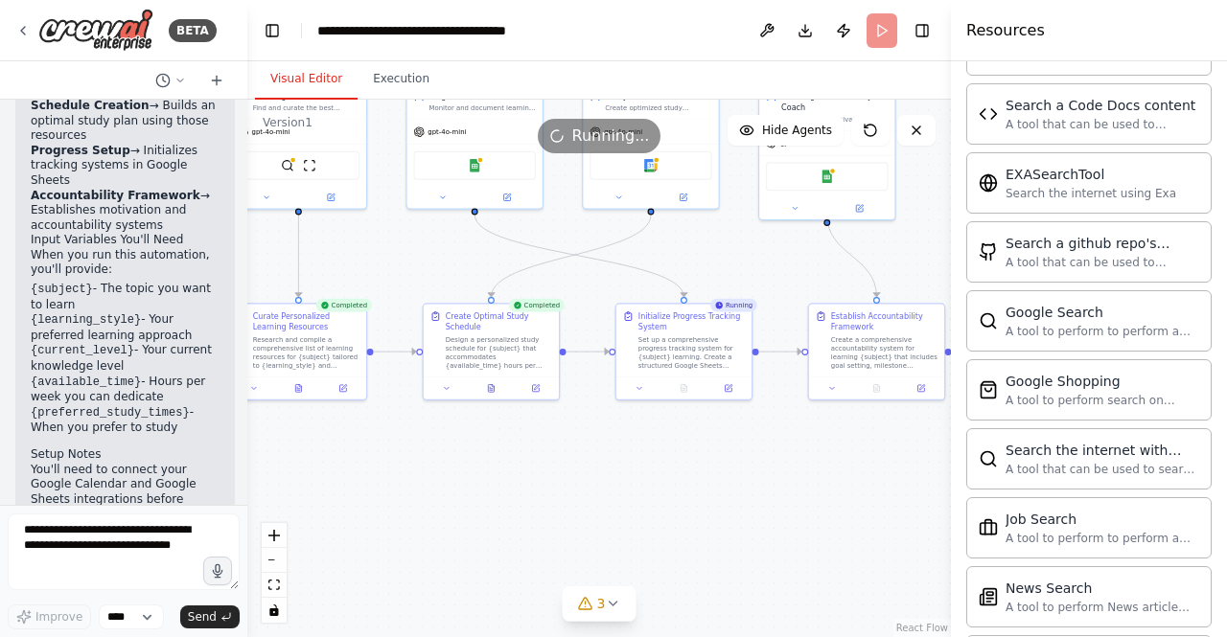
click at [309, 80] on button "Visual Editor" at bounding box center [306, 79] width 103 height 40
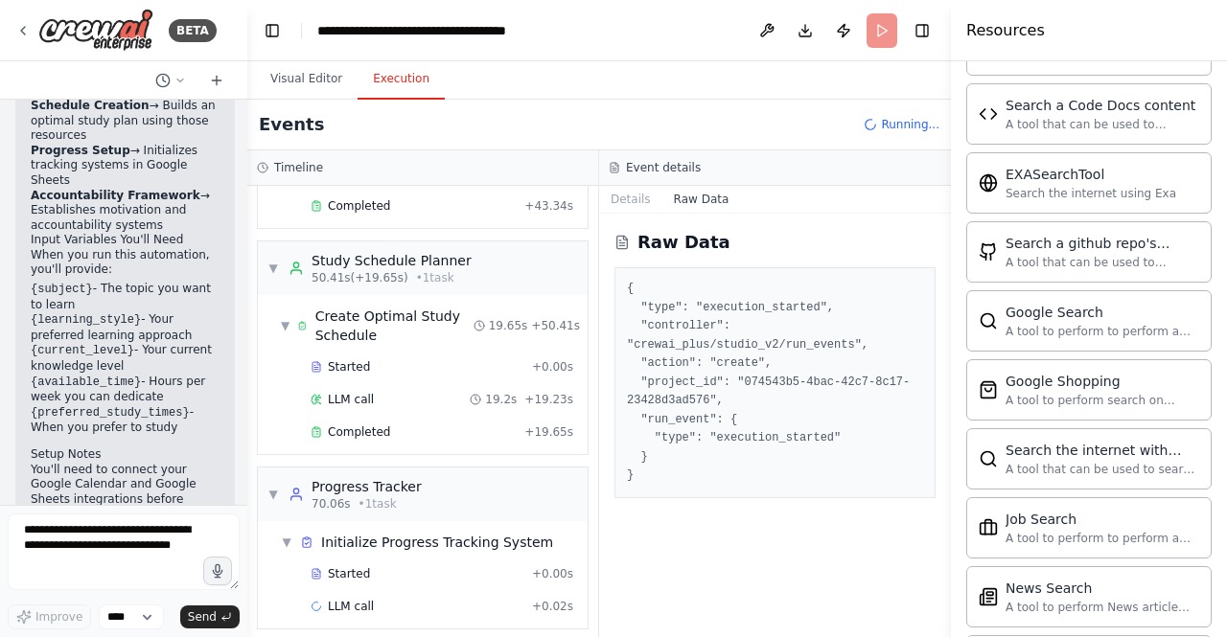
click at [378, 83] on button "Execution" at bounding box center [400, 79] width 87 height 40
click at [356, 361] on span "Started" at bounding box center [349, 366] width 42 height 15
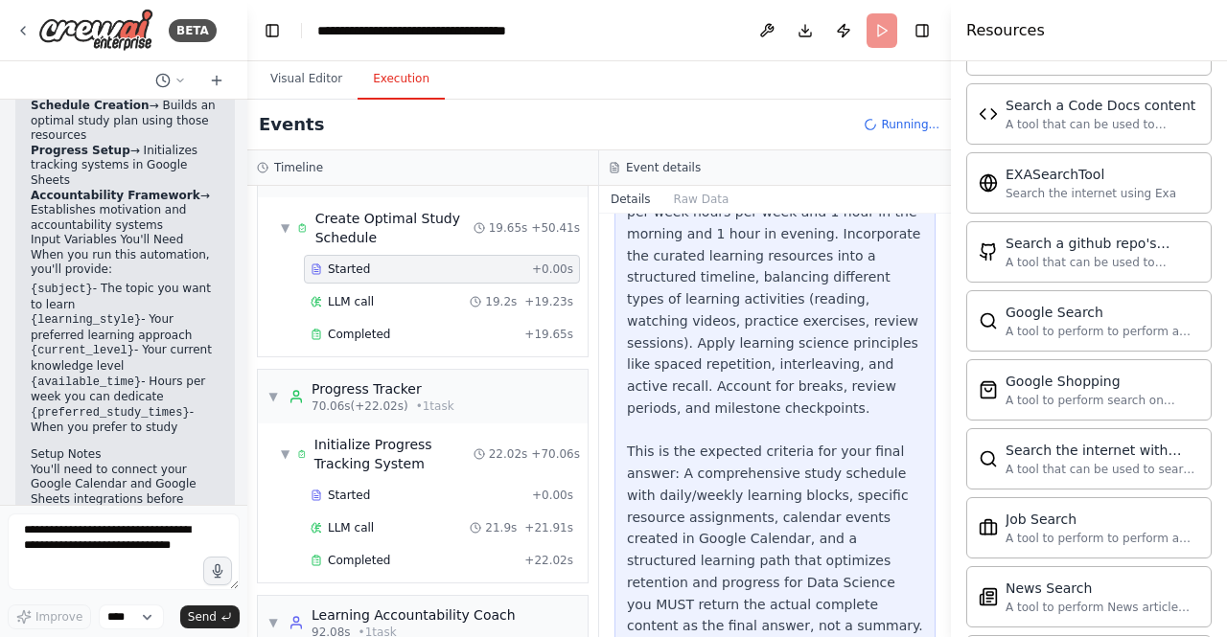
scroll to position [473, 0]
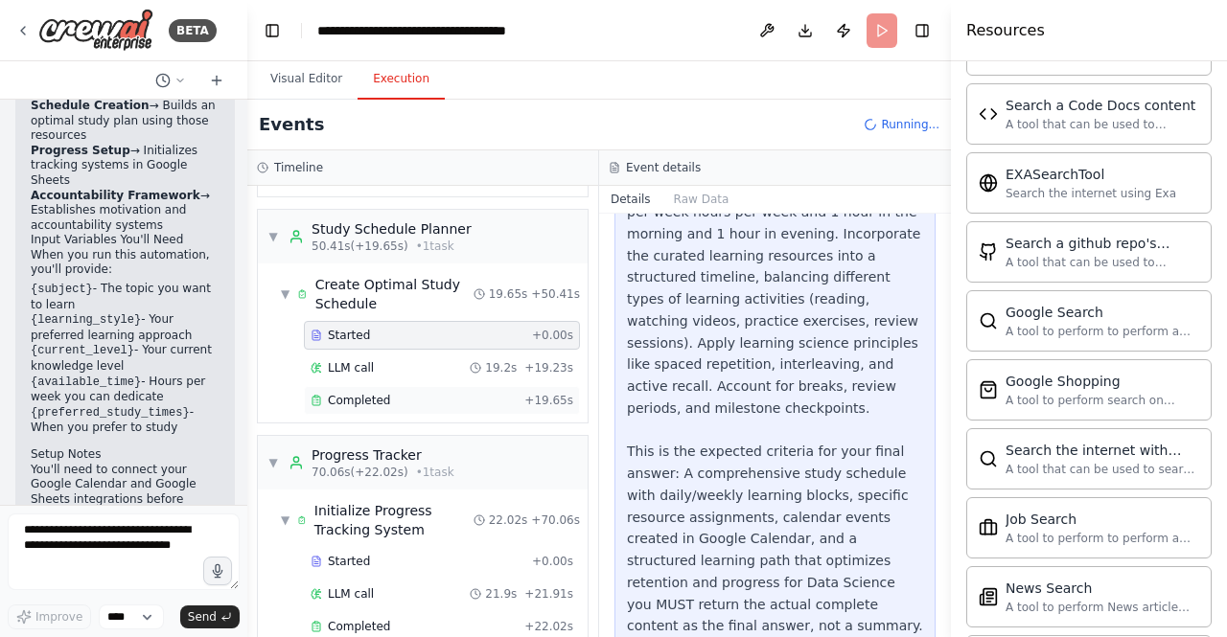
click at [383, 395] on div "Completed" at bounding box center [413, 400] width 206 height 15
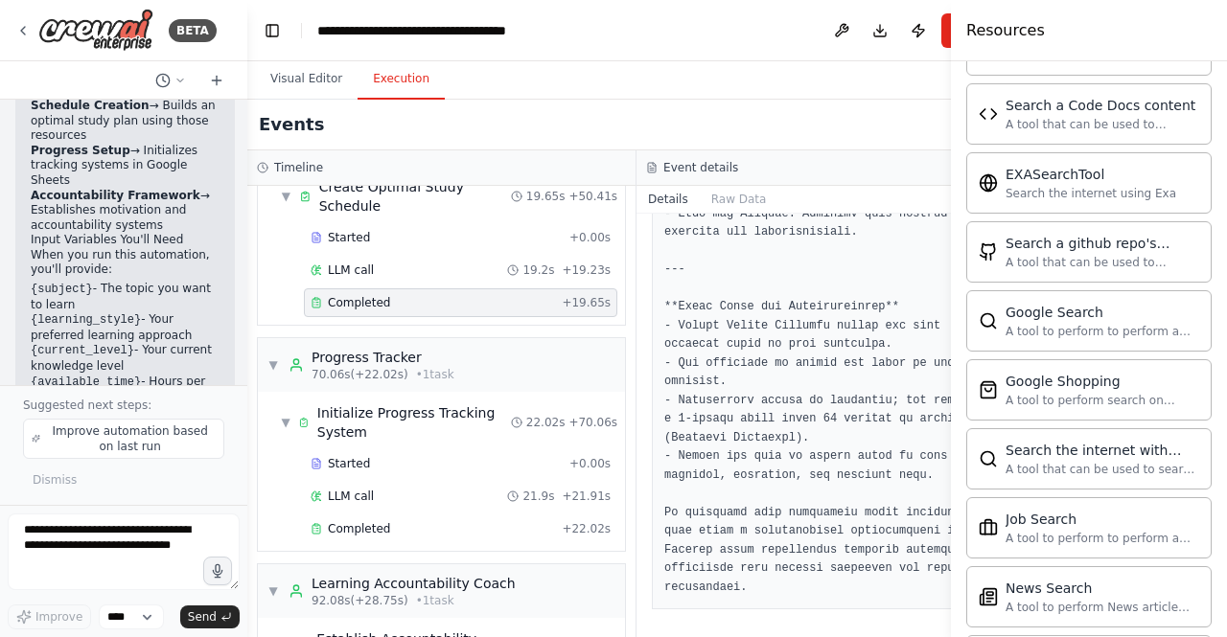
scroll to position [665, 0]
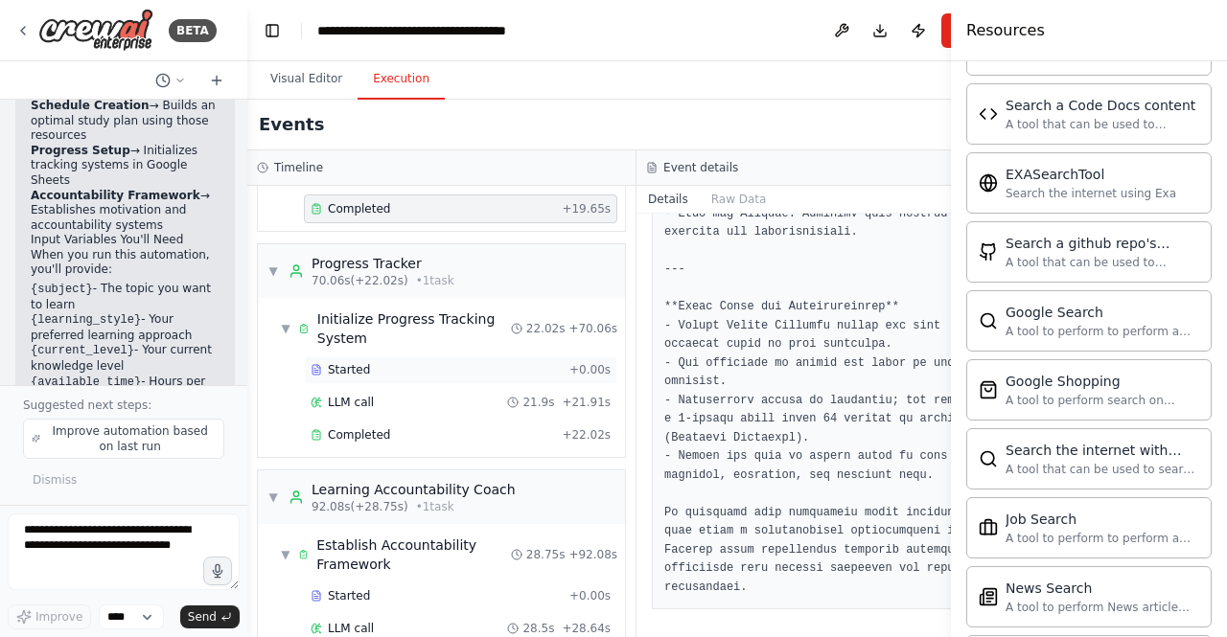
click at [384, 362] on div "Started" at bounding box center [435, 369] width 251 height 15
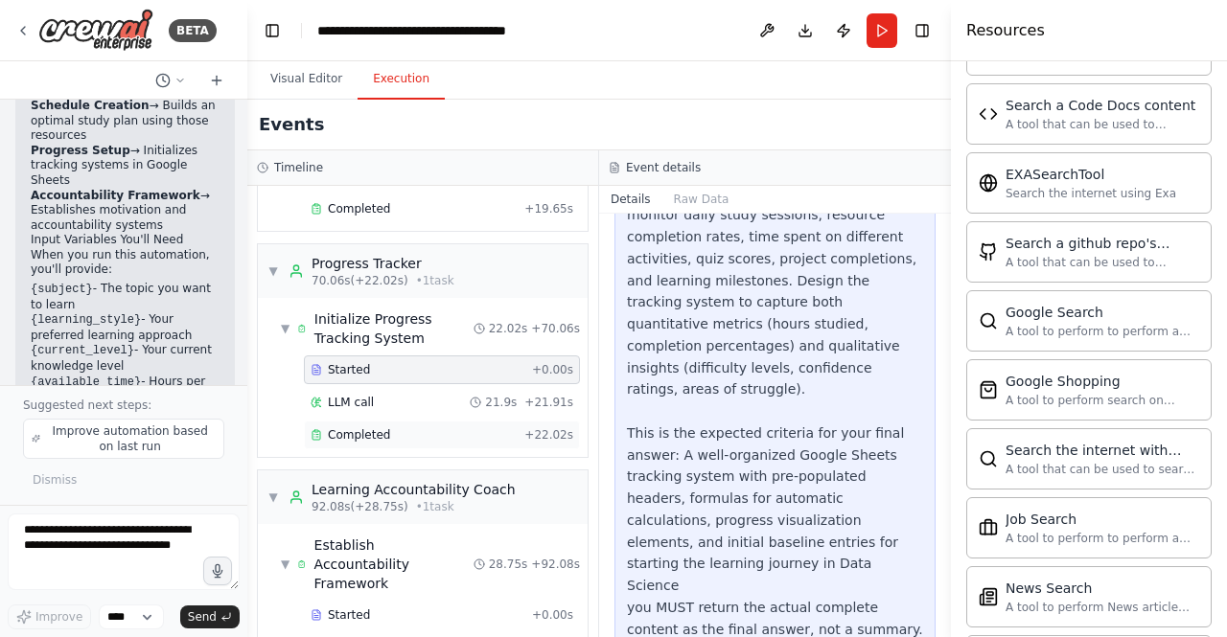
click at [378, 427] on span "Completed" at bounding box center [359, 434] width 62 height 15
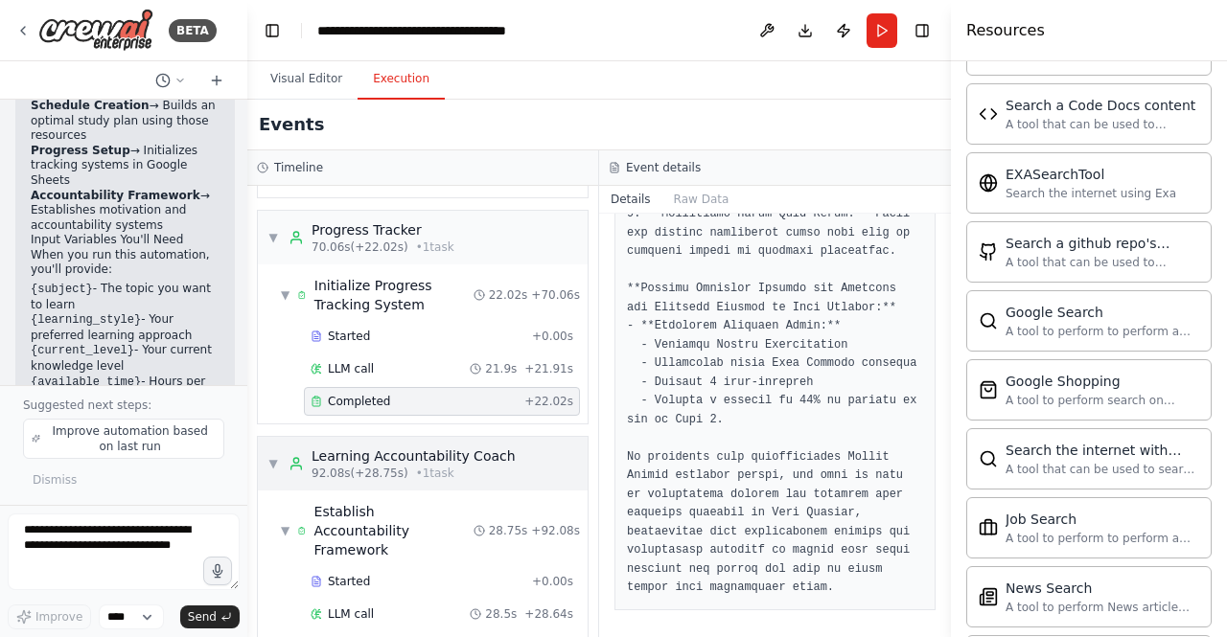
scroll to position [717, 0]
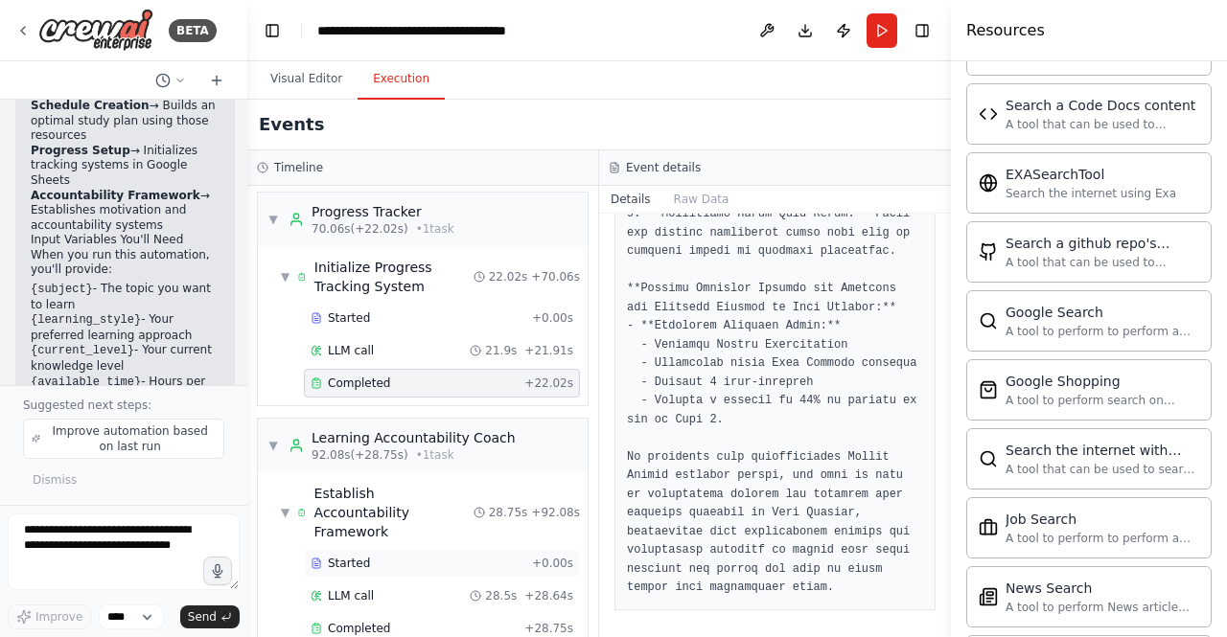
click at [412, 556] on div "Started" at bounding box center [417, 563] width 214 height 15
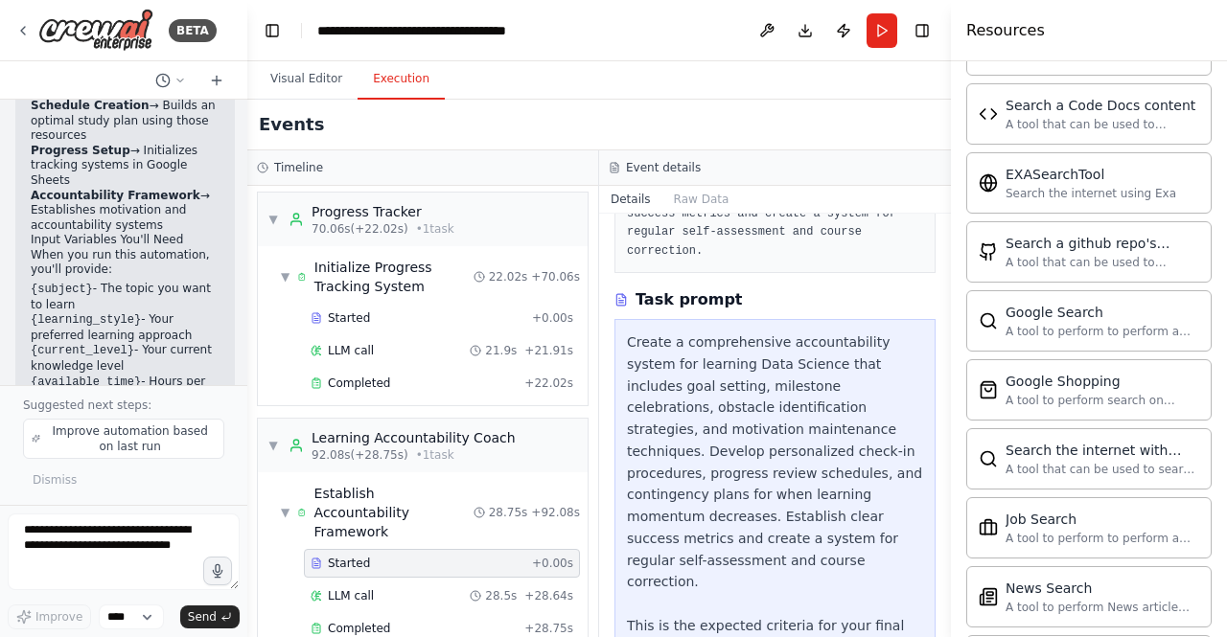
scroll to position [471, 0]
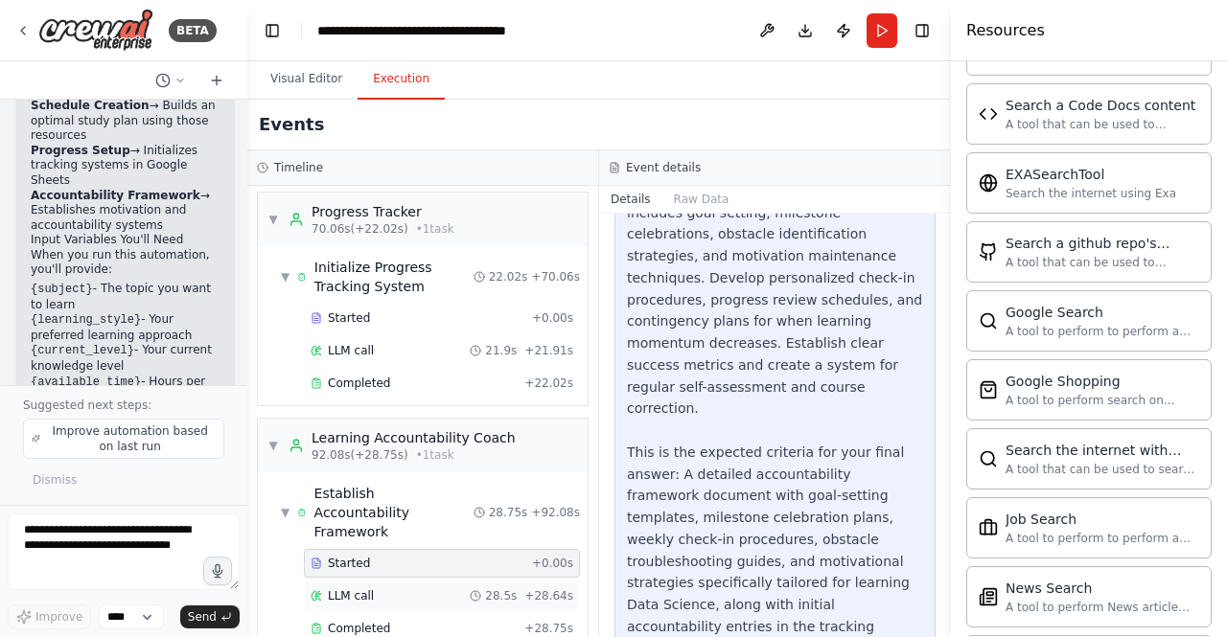
click at [383, 588] on div "LLM call 28.5s + 28.64s" at bounding box center [441, 595] width 263 height 15
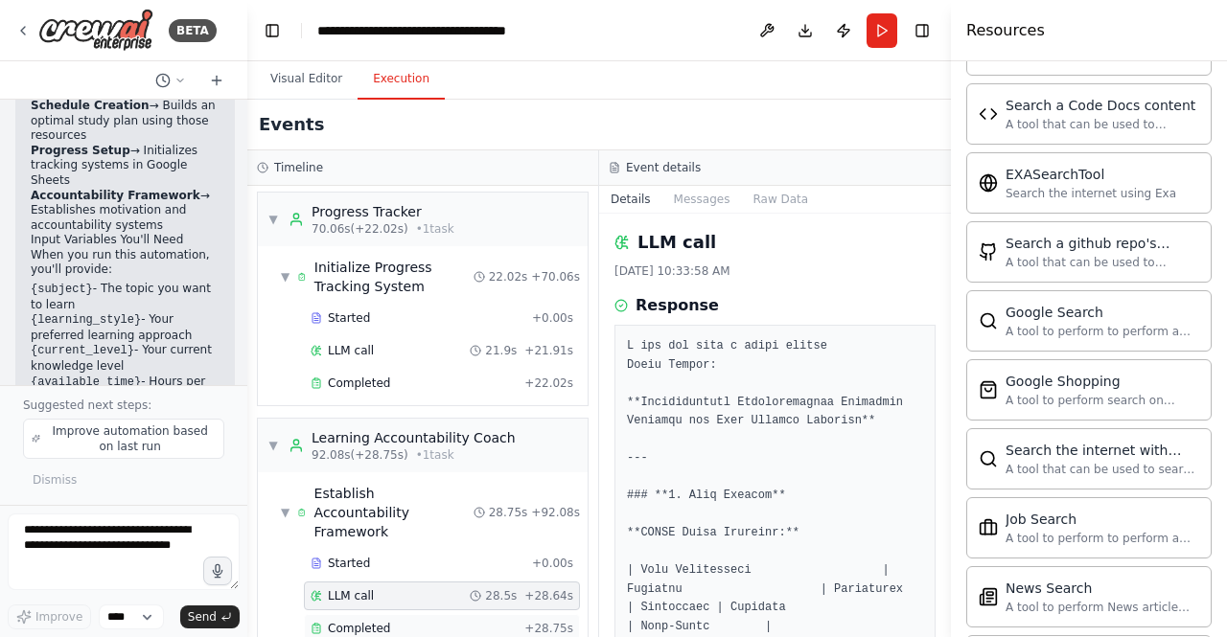
click at [379, 621] on span "Completed" at bounding box center [359, 628] width 62 height 15
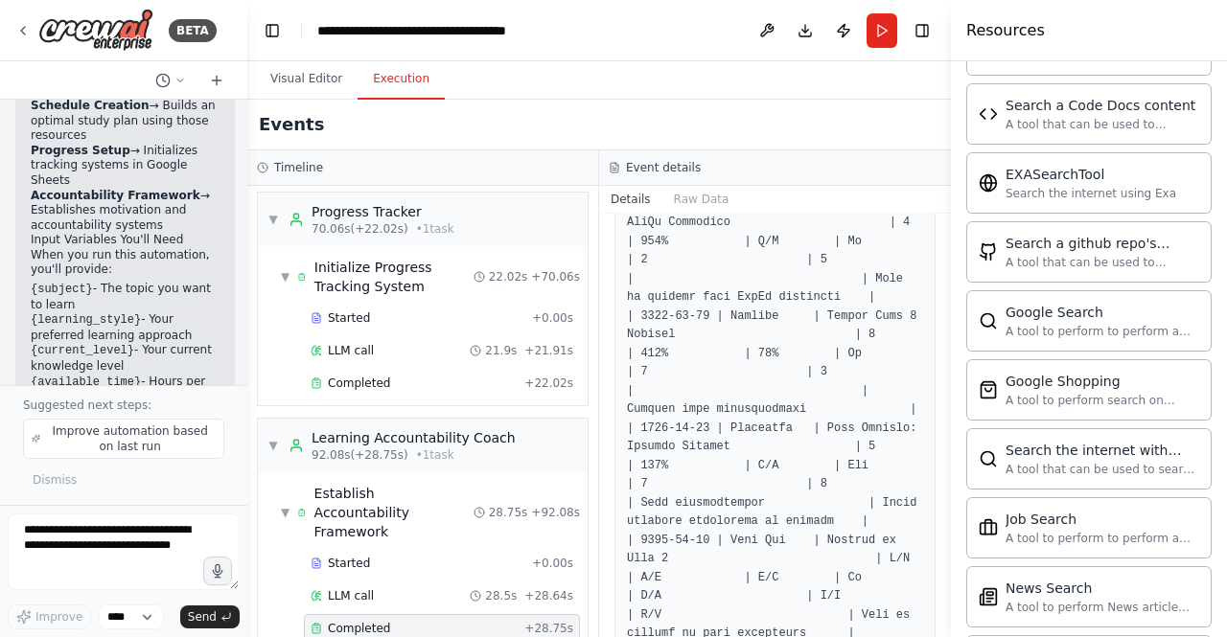
scroll to position [4908, 0]
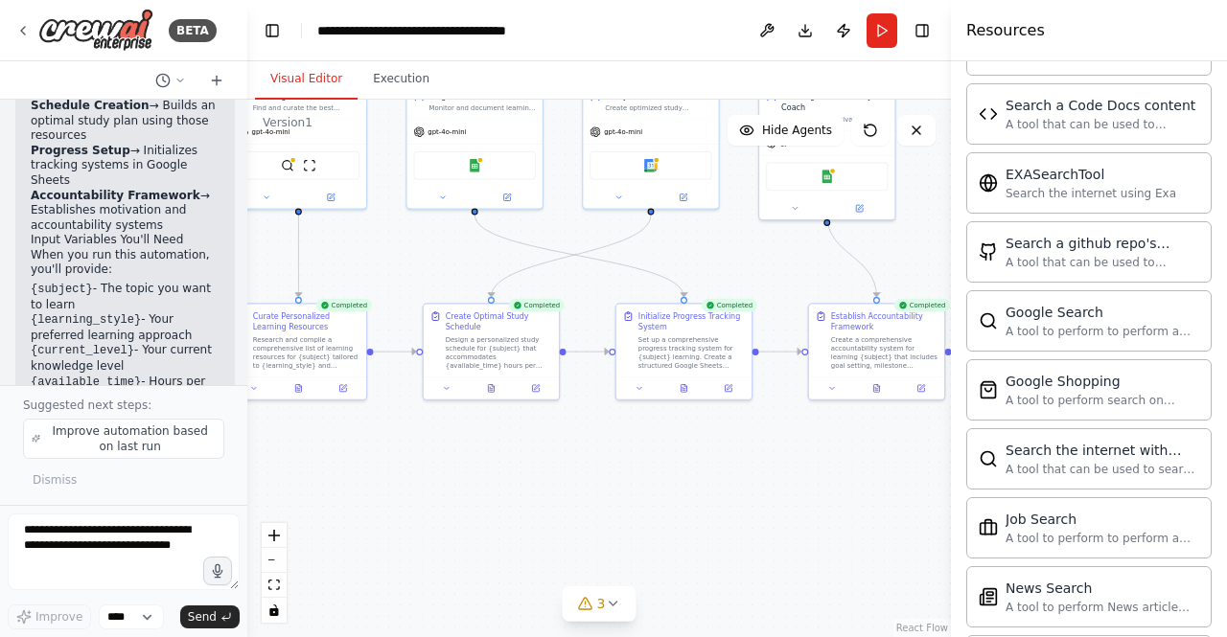
click at [299, 72] on button "Visual Editor" at bounding box center [306, 79] width 103 height 40
click at [876, 392] on button at bounding box center [876, 385] width 47 height 13
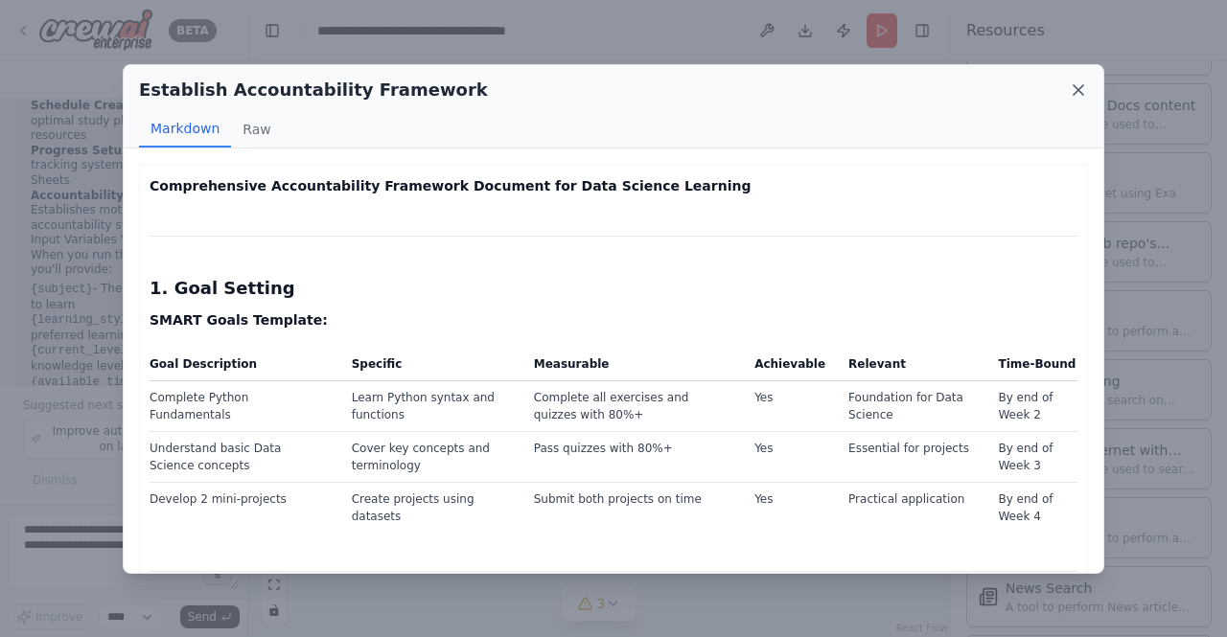
click at [1085, 95] on icon at bounding box center [1078, 89] width 19 height 19
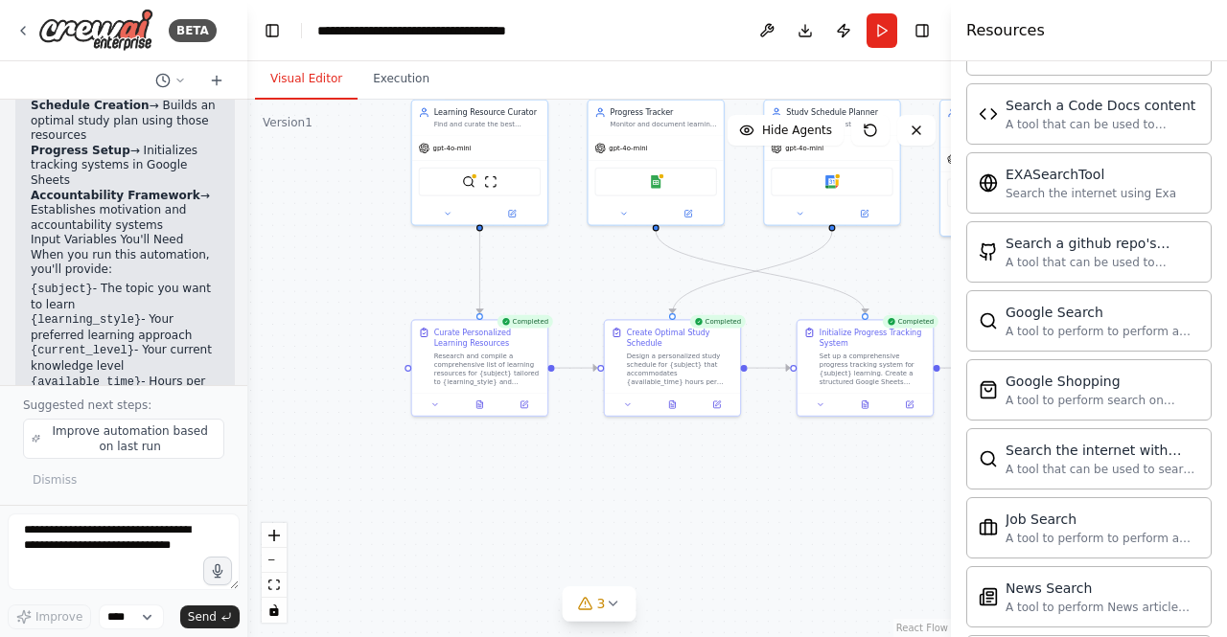
drag, startPoint x: 347, startPoint y: 485, endPoint x: 528, endPoint y: 501, distance: 181.9
click at [528, 501] on div ".deletable-edge-delete-btn { width: 20px; height: 20px; border: 0px solid #ffff…" at bounding box center [598, 369] width 703 height 538
click at [479, 404] on icon at bounding box center [479, 404] width 3 height 0
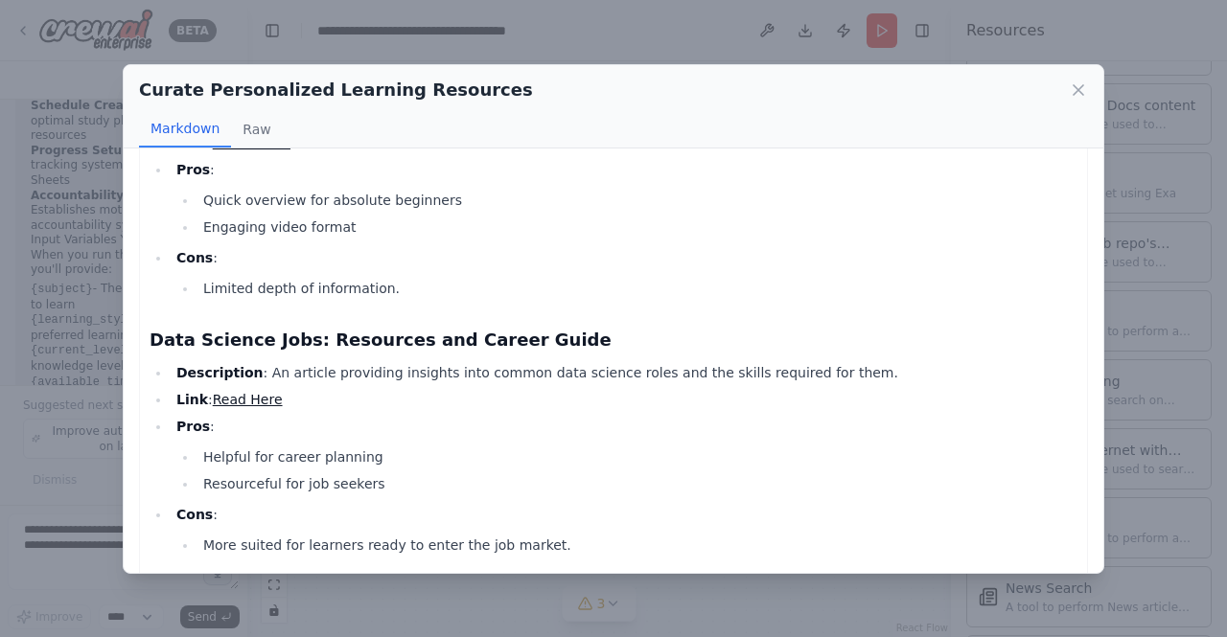
scroll to position [1914, 0]
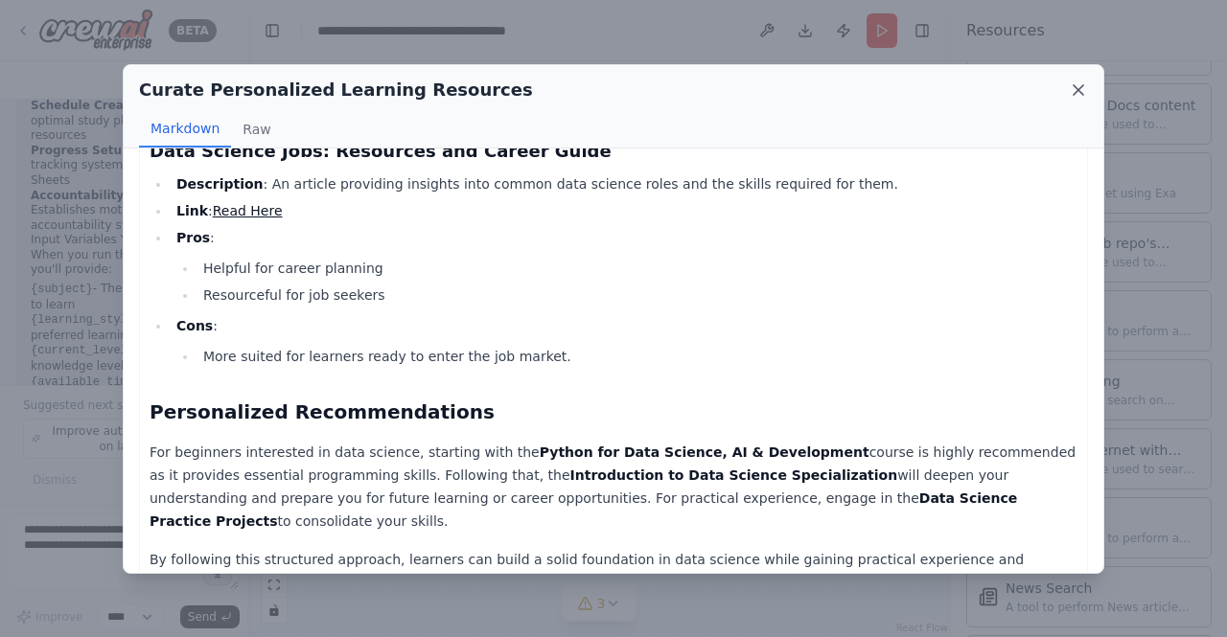
click at [1085, 86] on icon at bounding box center [1078, 89] width 19 height 19
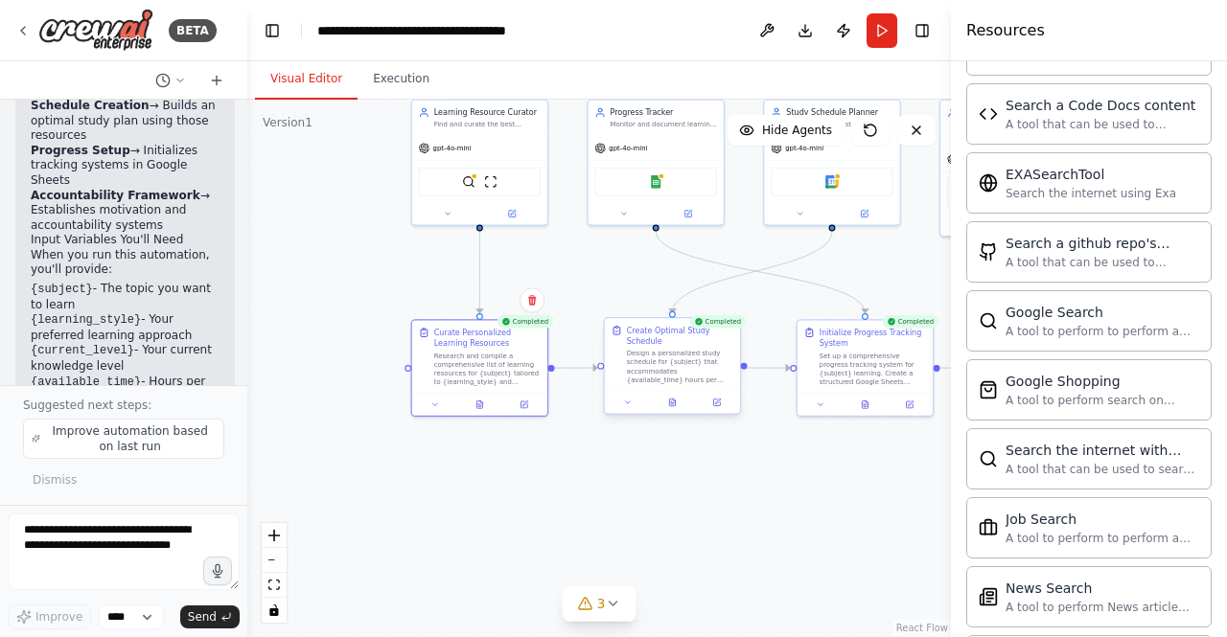
click at [676, 413] on div "Create Optimal Study Schedule Design a personalized study schedule for {subject…" at bounding box center [673, 366] width 138 height 98
click at [673, 402] on icon at bounding box center [672, 403] width 6 height 8
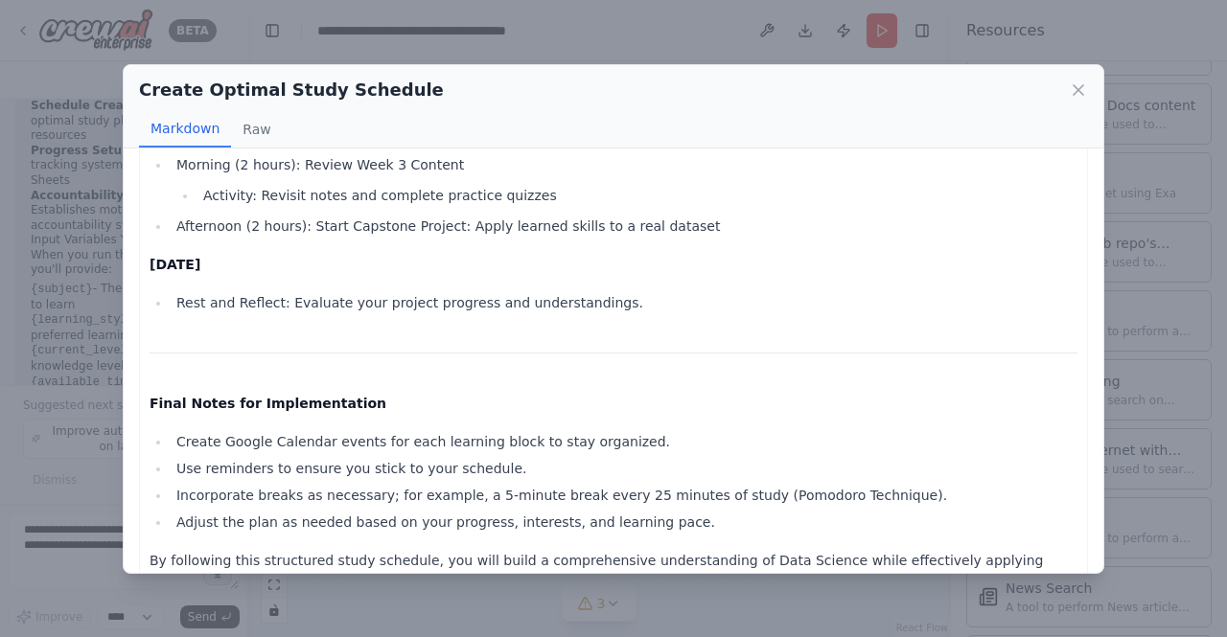
scroll to position [3496, 0]
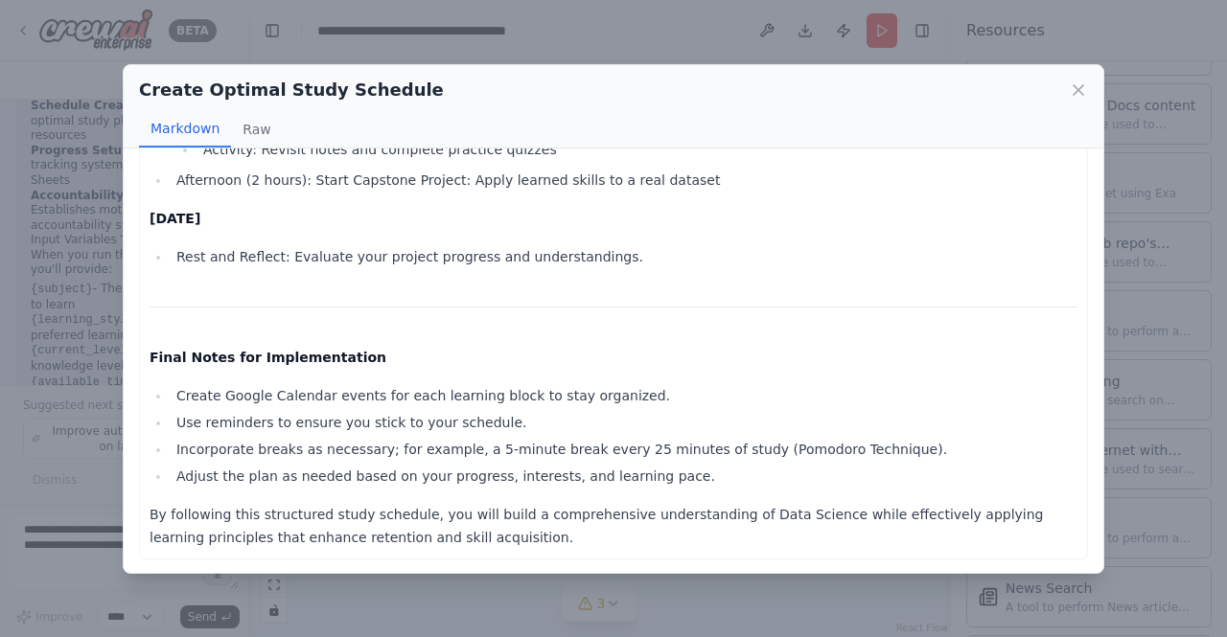
click at [1088, 89] on div "Create Optimal Study Schedule Markdown Raw" at bounding box center [613, 106] width 979 height 83
click at [1078, 85] on icon at bounding box center [1078, 89] width 19 height 19
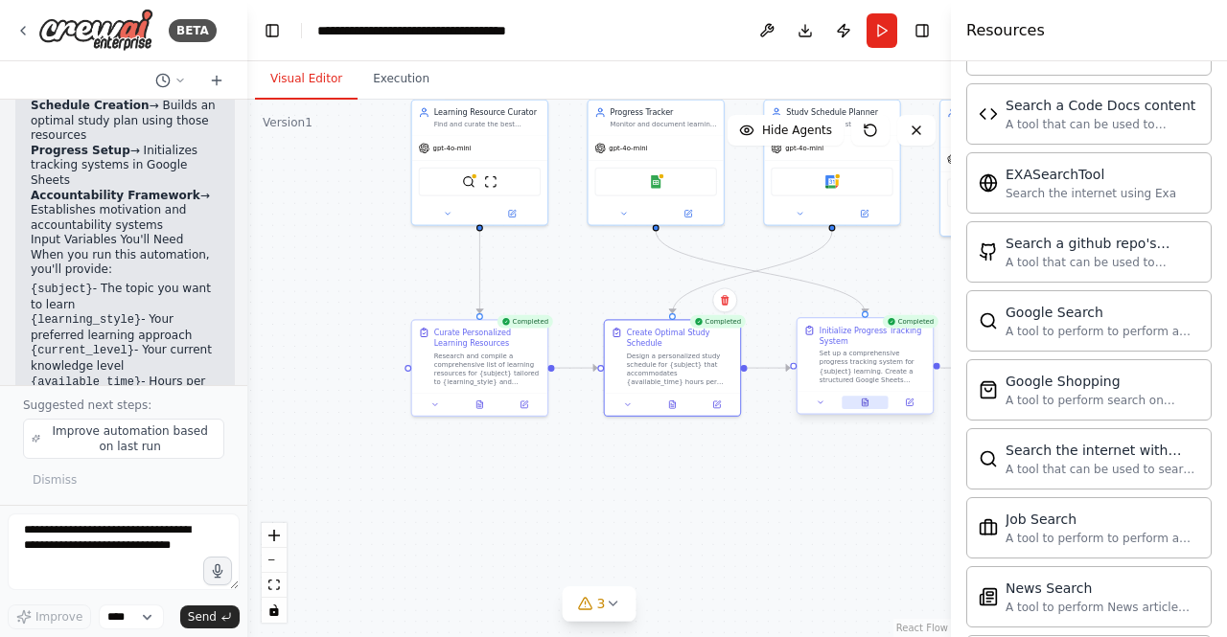
click at [864, 402] on icon at bounding box center [865, 403] width 6 height 8
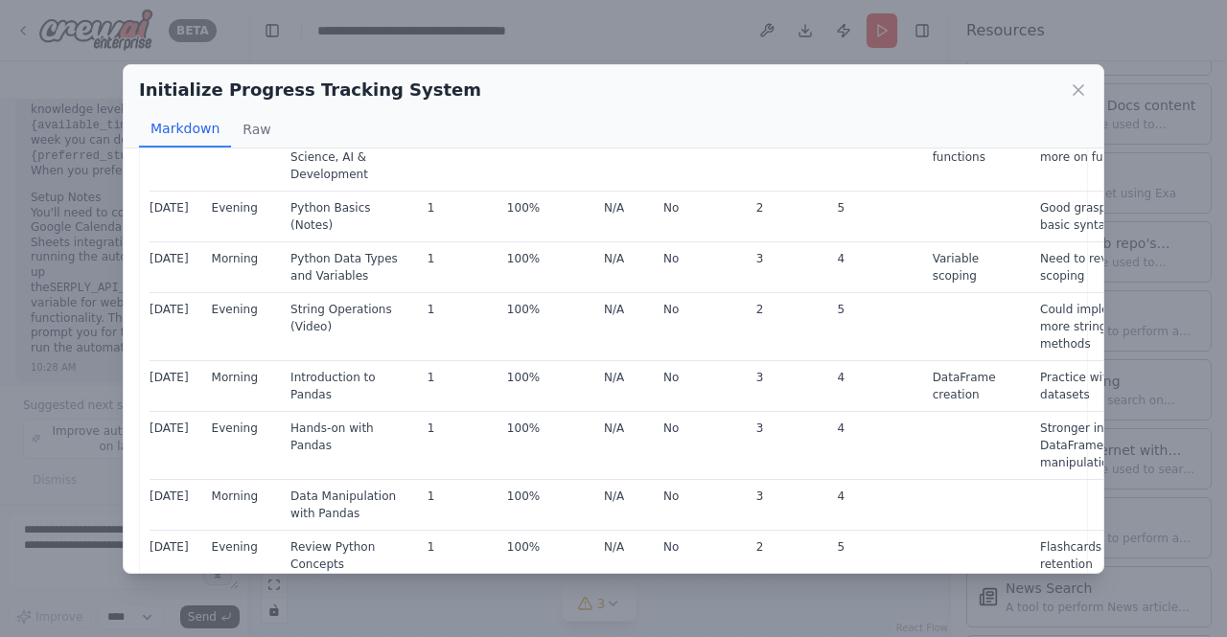
scroll to position [52, 0]
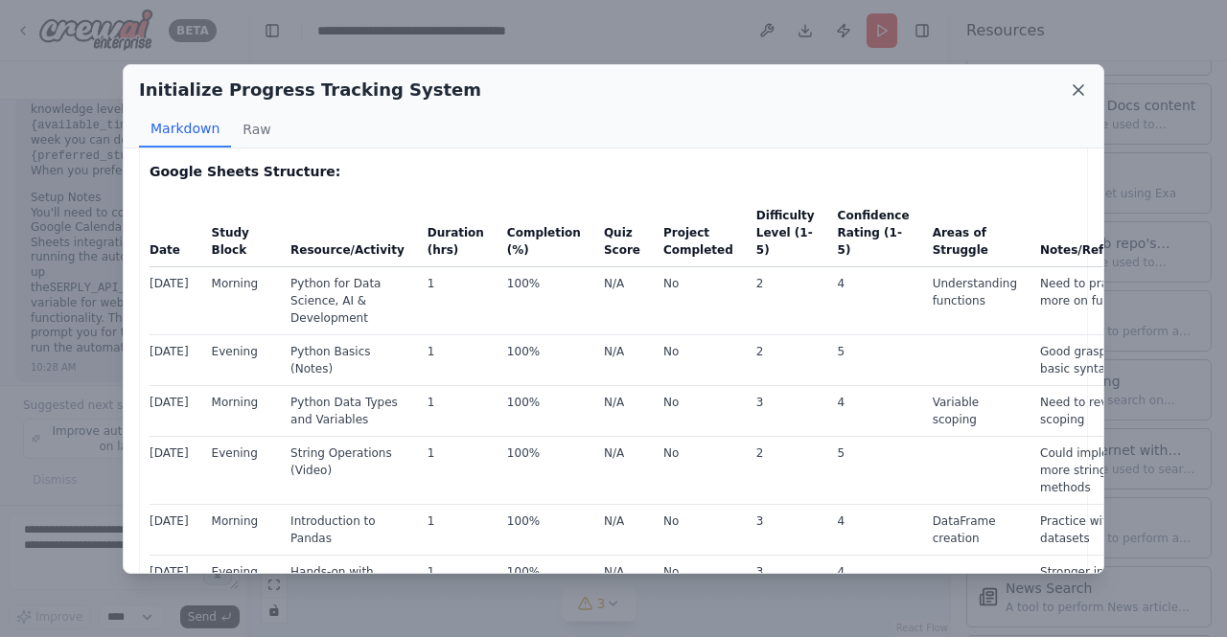
click at [1071, 87] on icon at bounding box center [1078, 89] width 19 height 19
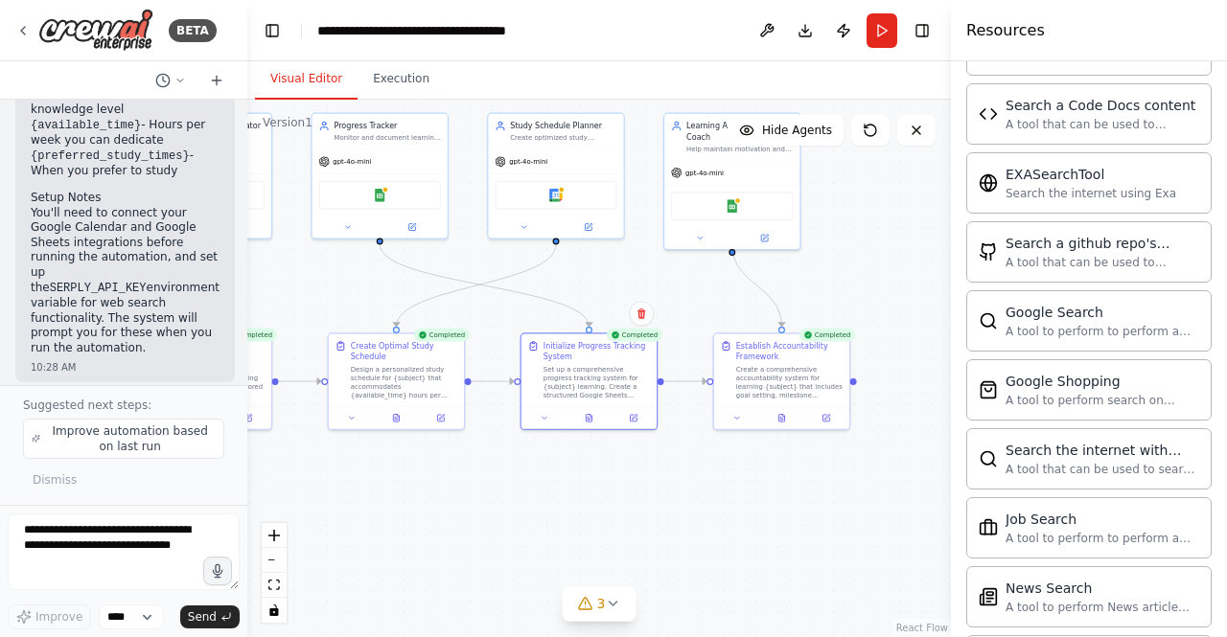
drag, startPoint x: 770, startPoint y: 480, endPoint x: 494, endPoint y: 494, distance: 276.3
click at [494, 494] on div ".deletable-edge-delete-btn { width: 20px; height: 20px; border: 0px solid #ffff…" at bounding box center [598, 369] width 703 height 538
click at [788, 420] on button at bounding box center [781, 415] width 47 height 13
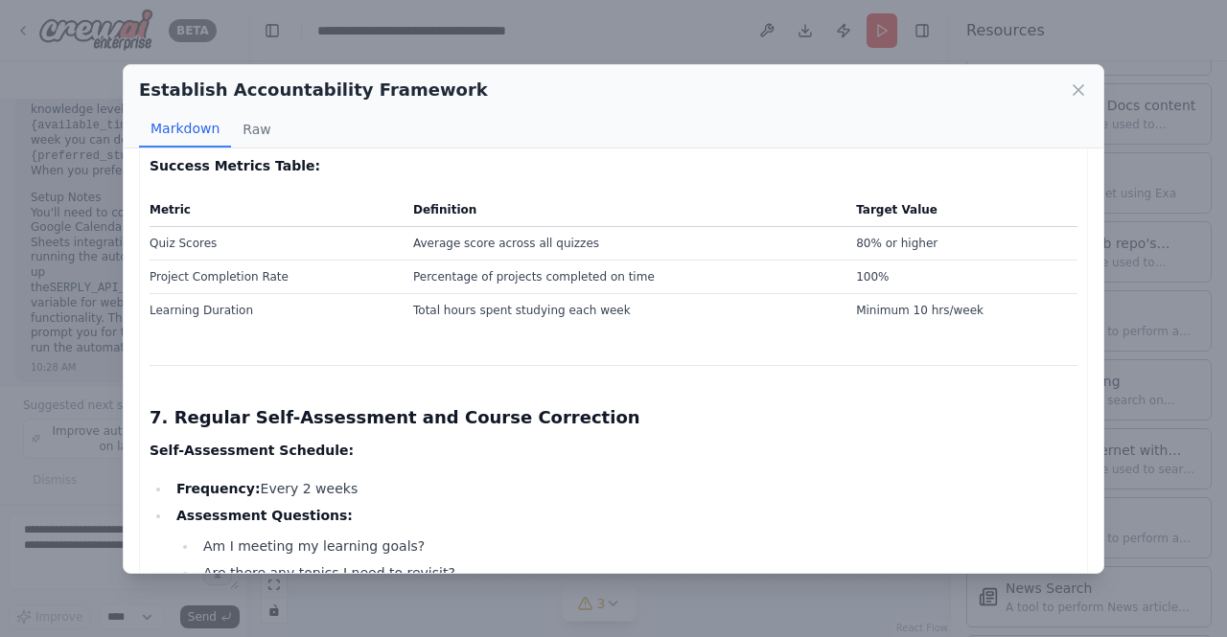
scroll to position [1150, 0]
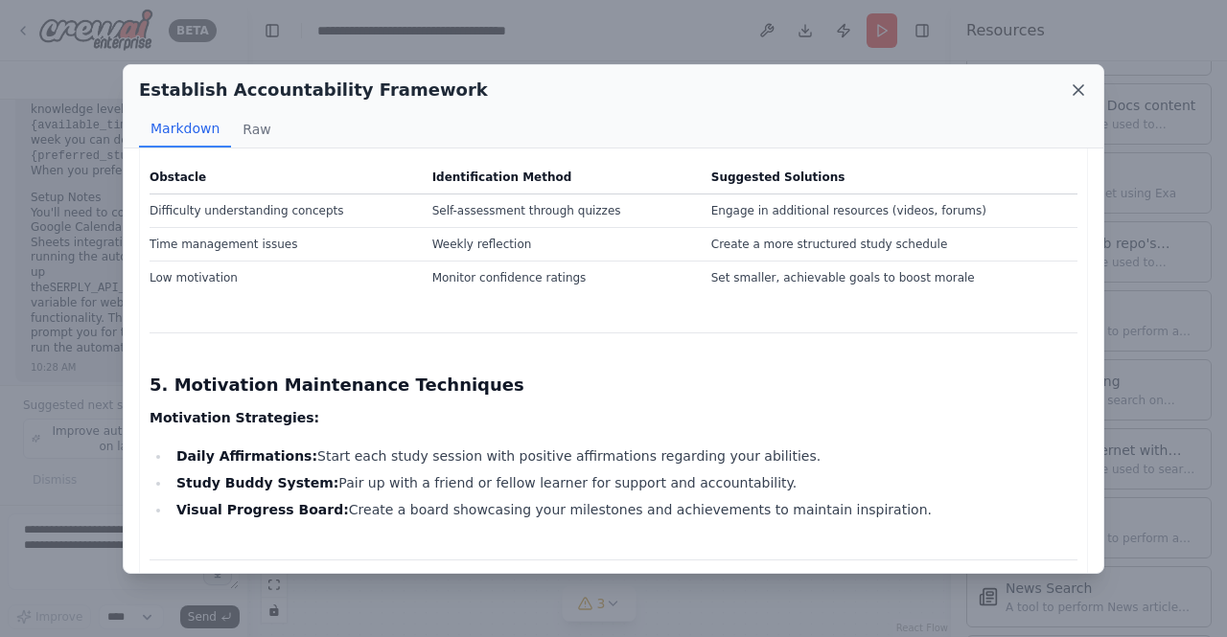
click at [1073, 85] on icon at bounding box center [1078, 90] width 10 height 10
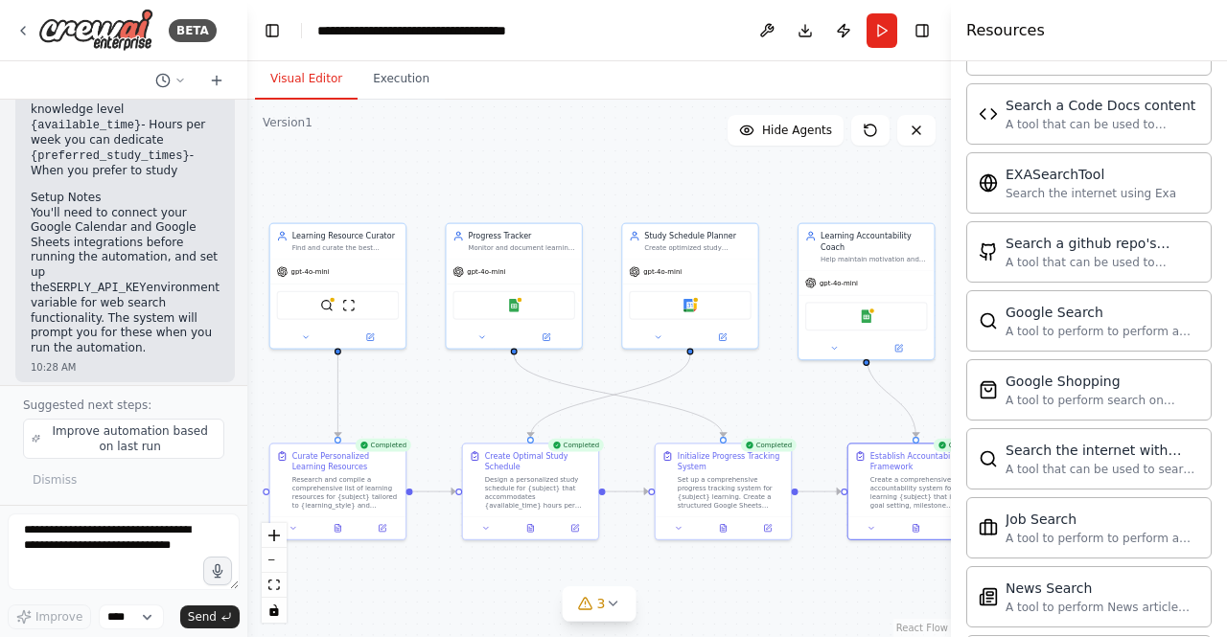
drag, startPoint x: 430, startPoint y: 529, endPoint x: 534, endPoint y: 576, distance: 113.7
click at [534, 576] on div ".deletable-edge-delete-btn { width: 20px; height: 20px; border: 0px solid #ffff…" at bounding box center [598, 369] width 703 height 538
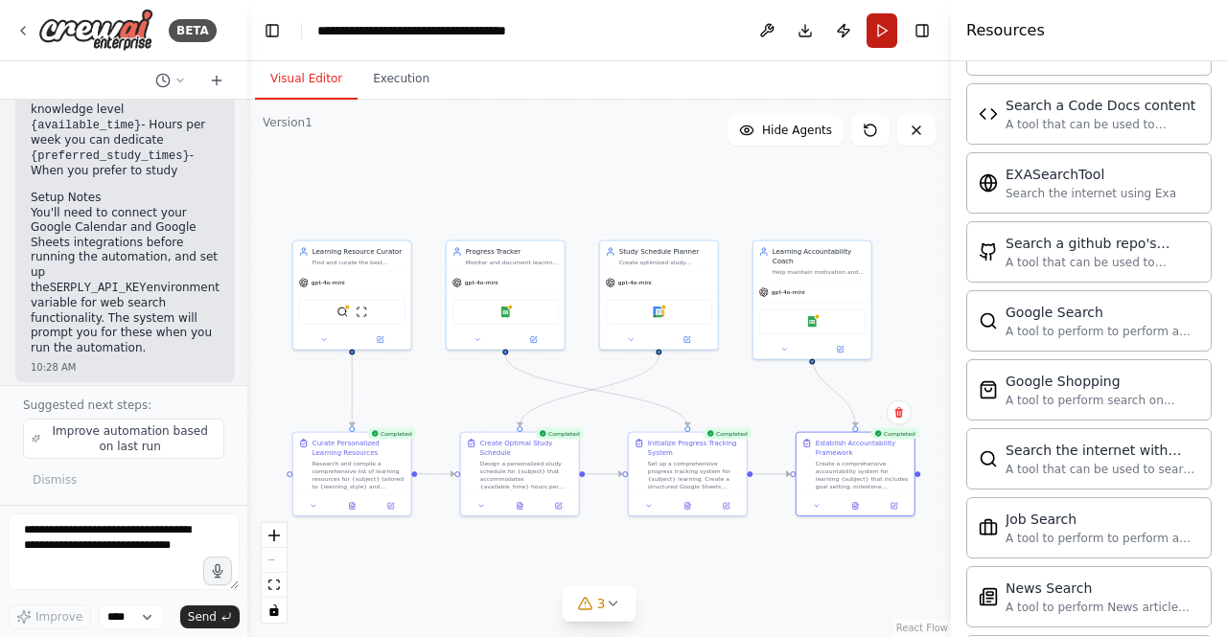
click at [876, 35] on button "Run" at bounding box center [881, 30] width 31 height 34
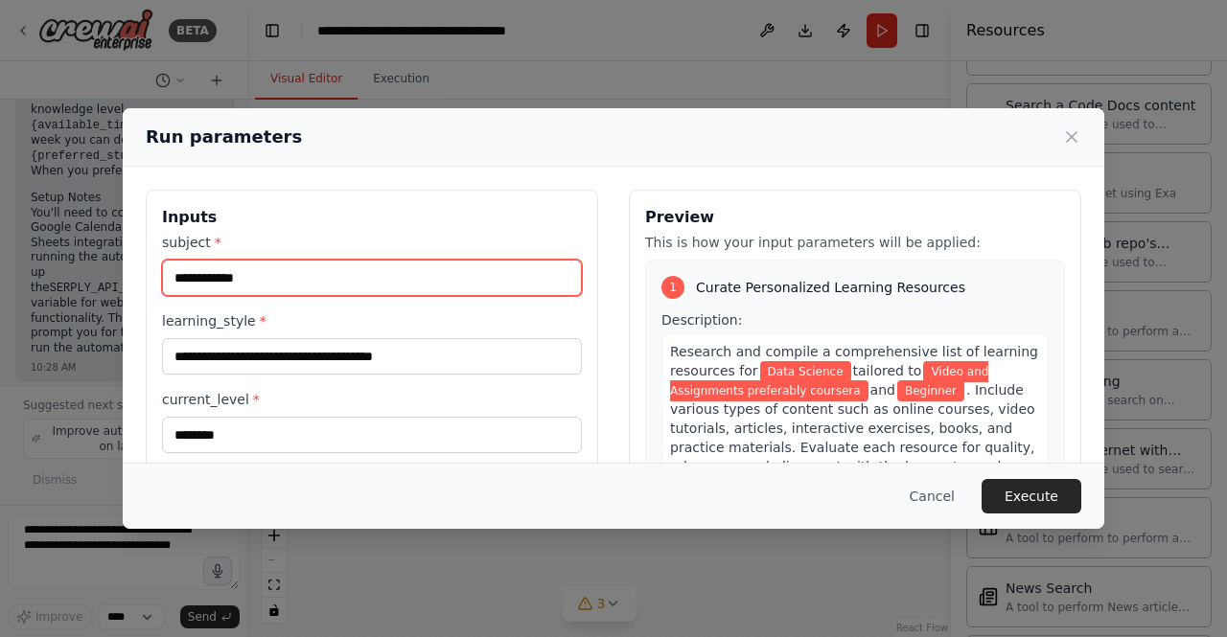
click at [263, 281] on input "**********" at bounding box center [372, 278] width 420 height 36
type input "**********"
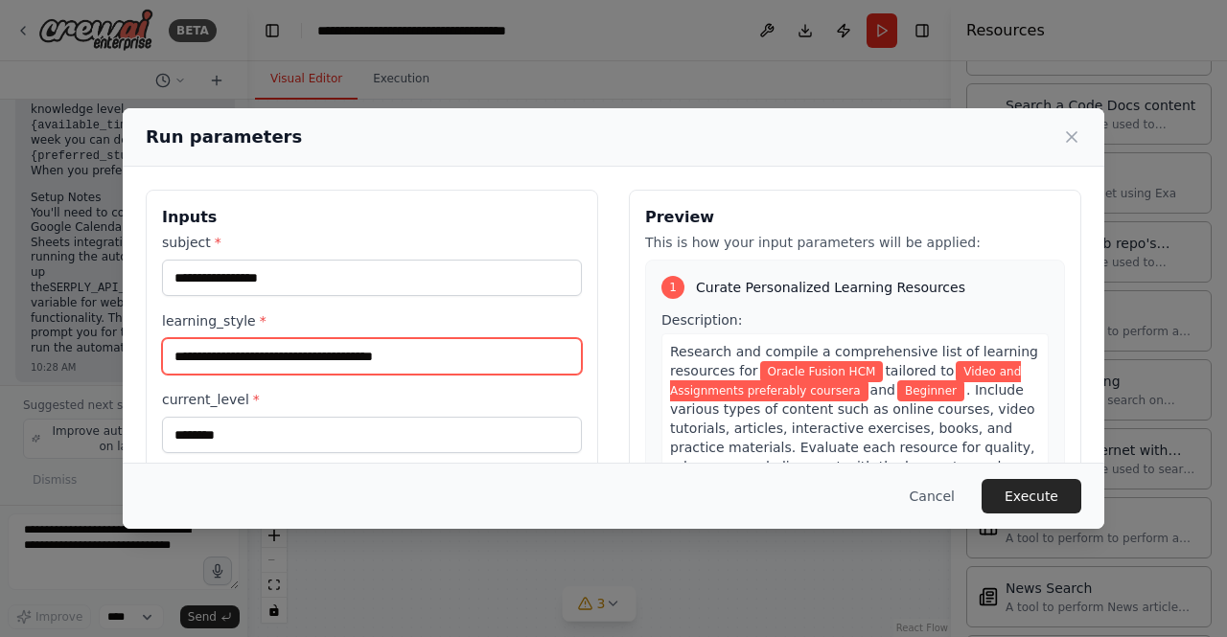
drag, startPoint x: 468, startPoint y: 356, endPoint x: 318, endPoint y: 356, distance: 149.5
click at [318, 356] on input "**********" at bounding box center [372, 356] width 420 height 36
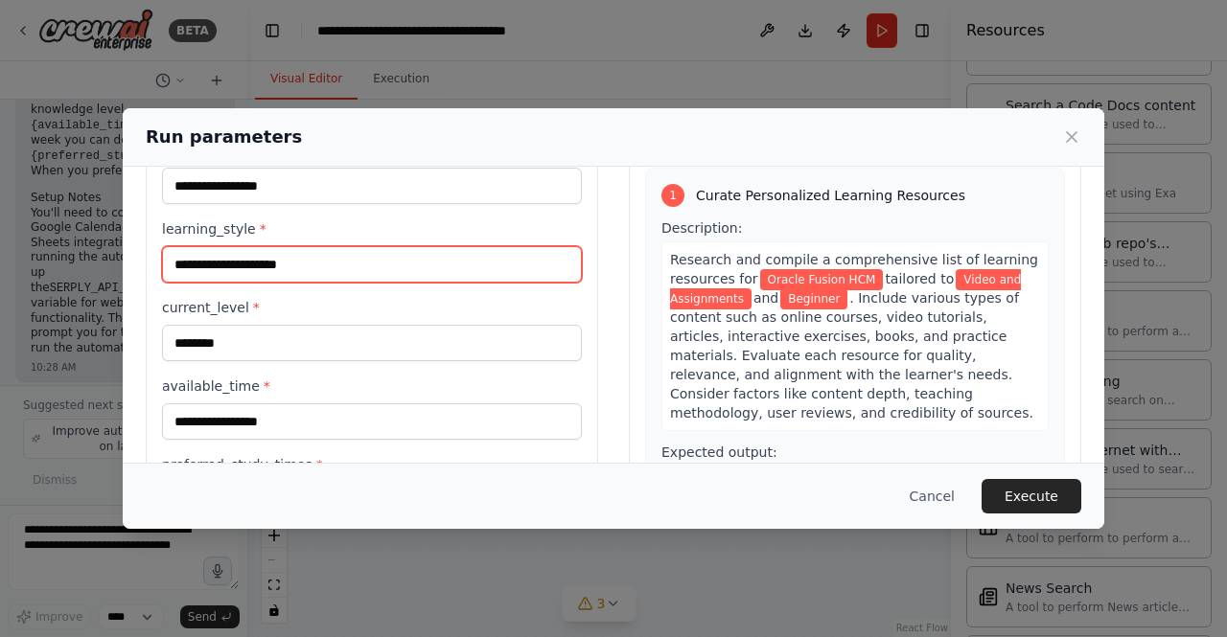
scroll to position [0, 0]
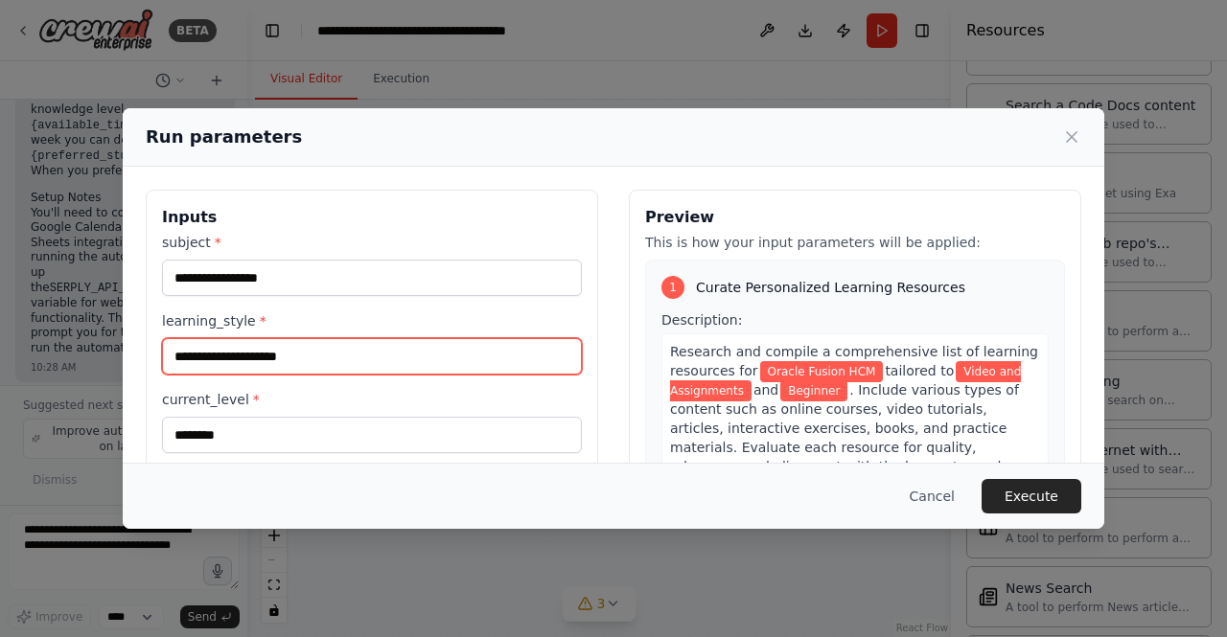
type input "**********"
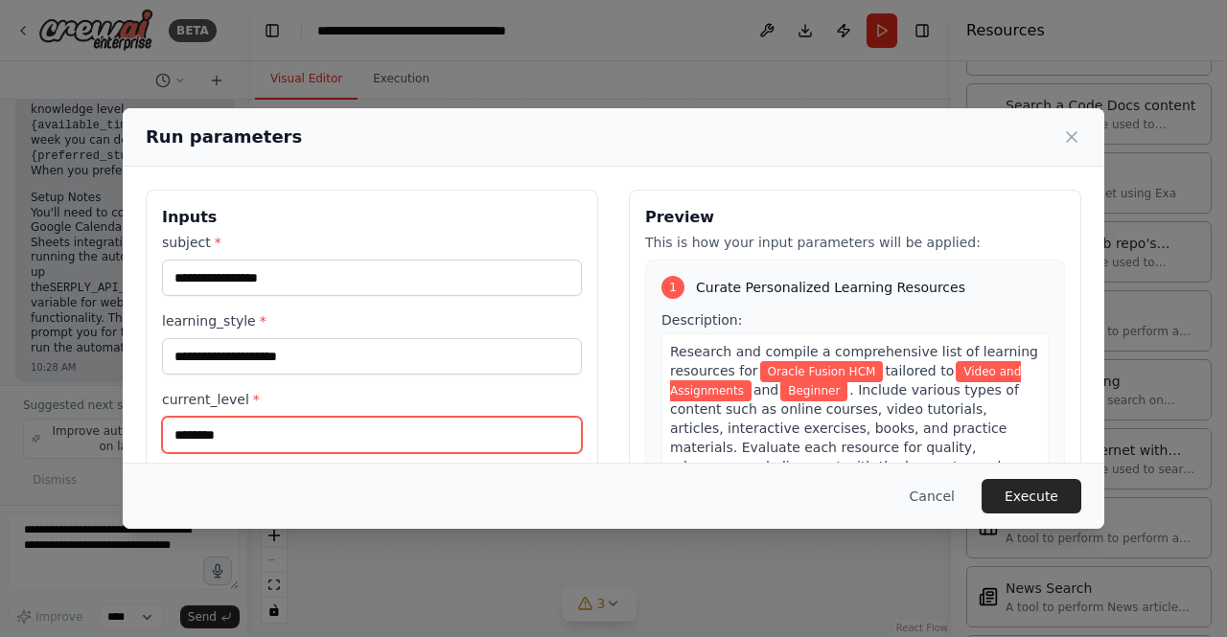
click at [248, 433] on input "********" at bounding box center [372, 435] width 420 height 36
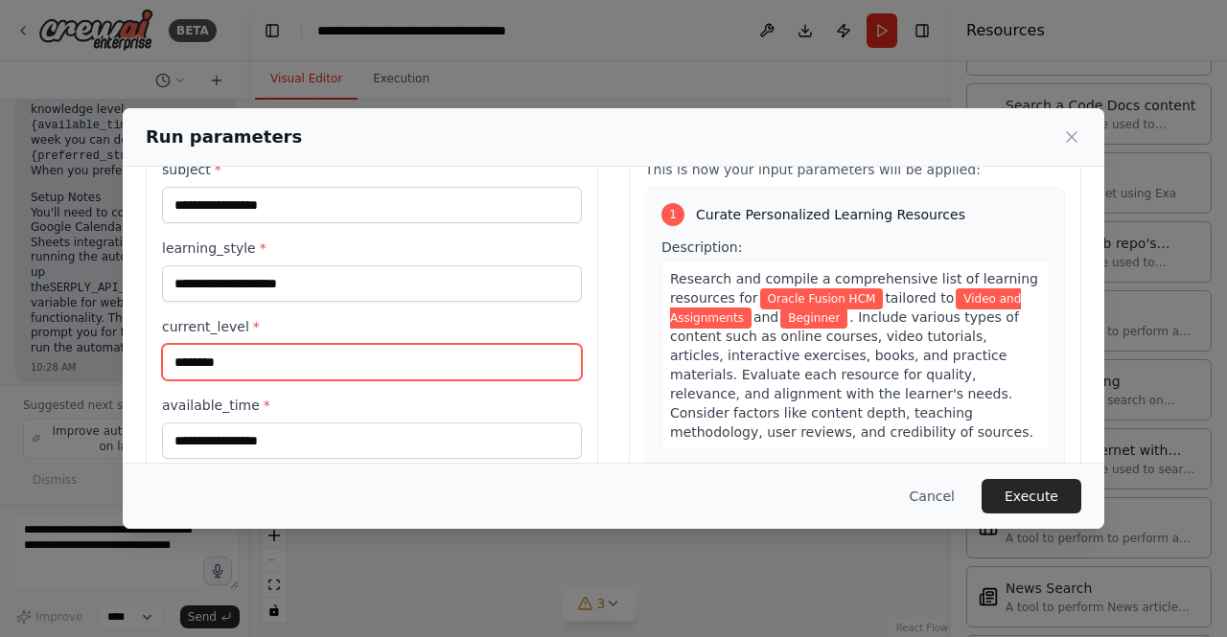
scroll to position [96, 0]
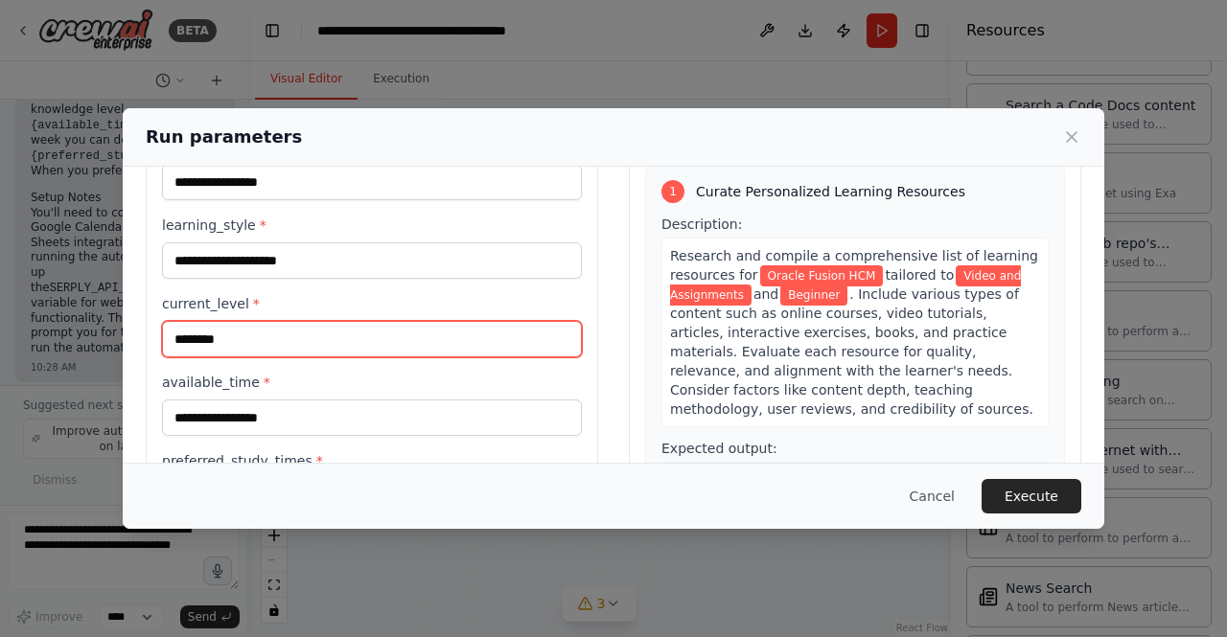
drag, startPoint x: 247, startPoint y: 342, endPoint x: 214, endPoint y: 386, distance: 55.4
click at [153, 338] on div "**********" at bounding box center [372, 321] width 452 height 454
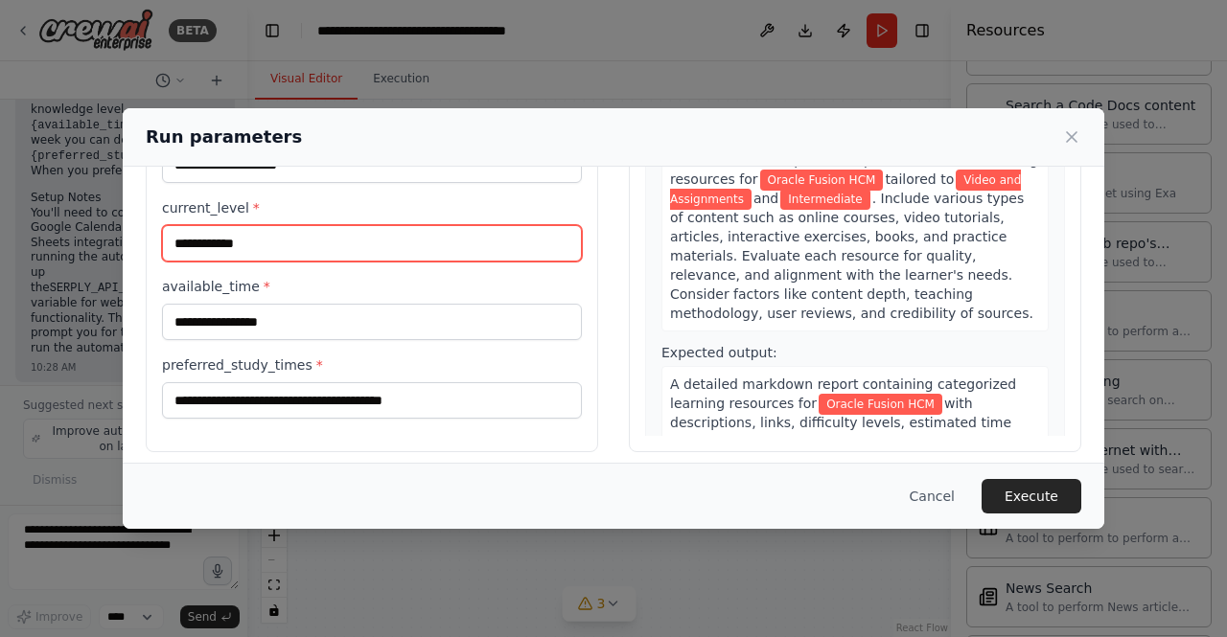
scroll to position [202, 0]
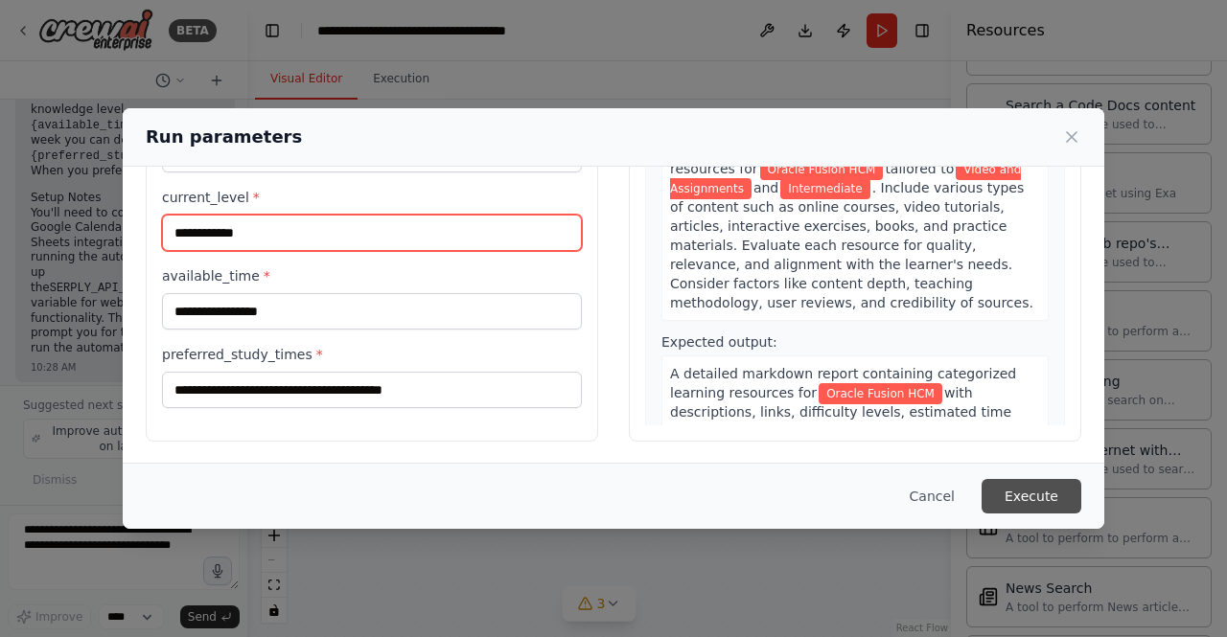
type input "**********"
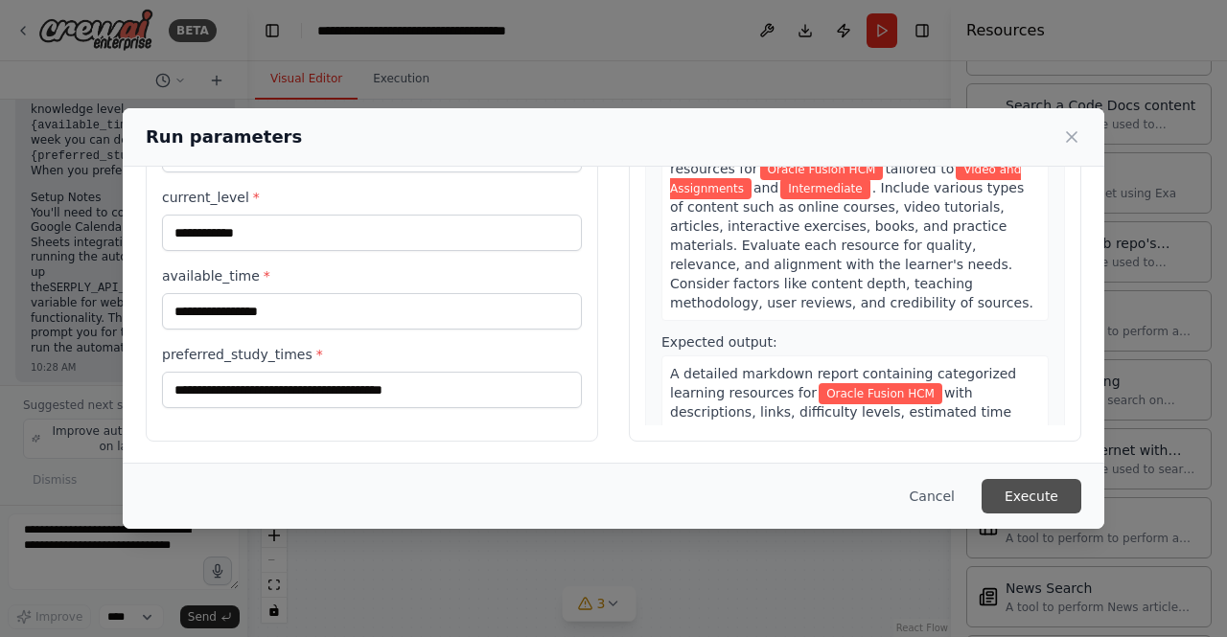
click at [1043, 495] on button "Execute" at bounding box center [1031, 496] width 100 height 34
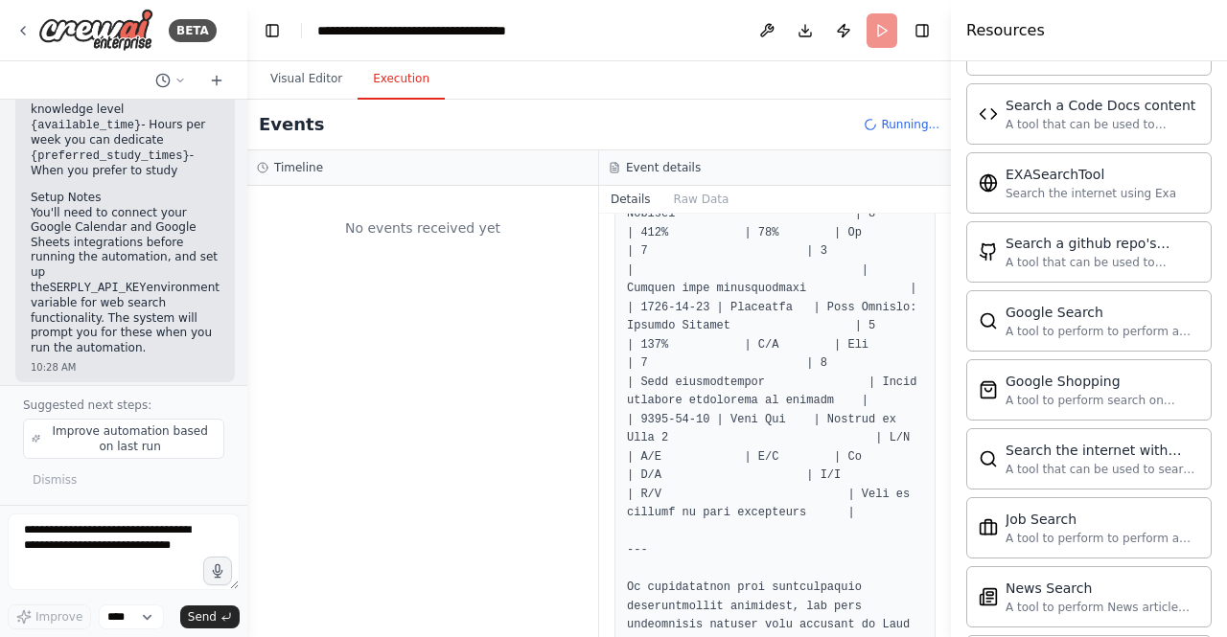
scroll to position [0, 0]
drag, startPoint x: 379, startPoint y: 88, endPoint x: 374, endPoint y: 99, distance: 12.0
click at [374, 99] on button "Execution" at bounding box center [400, 79] width 87 height 40
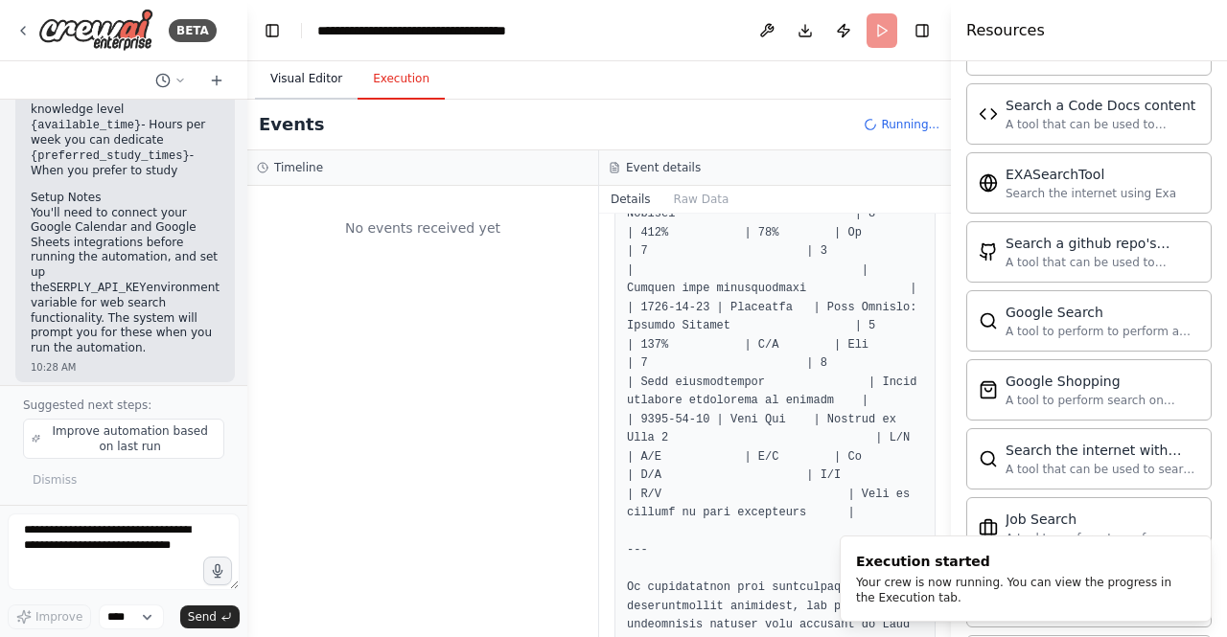
click at [310, 83] on button "Visual Editor" at bounding box center [306, 79] width 103 height 40
click at [402, 77] on button "Execution" at bounding box center [400, 79] width 87 height 40
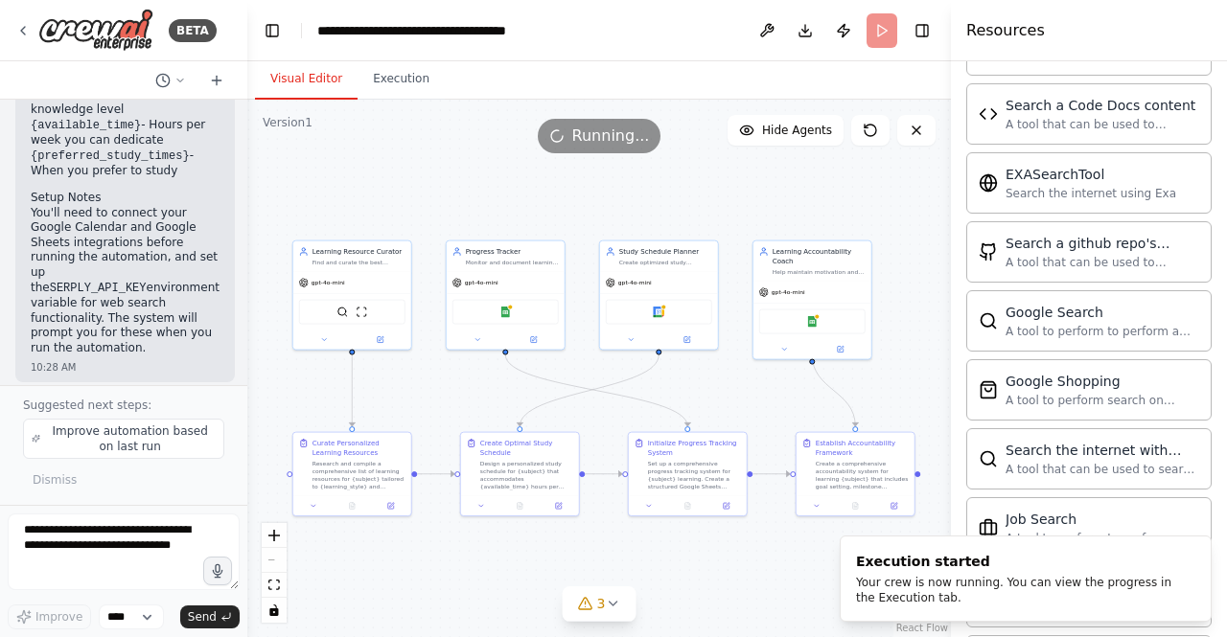
click at [318, 80] on button "Visual Editor" at bounding box center [306, 79] width 103 height 40
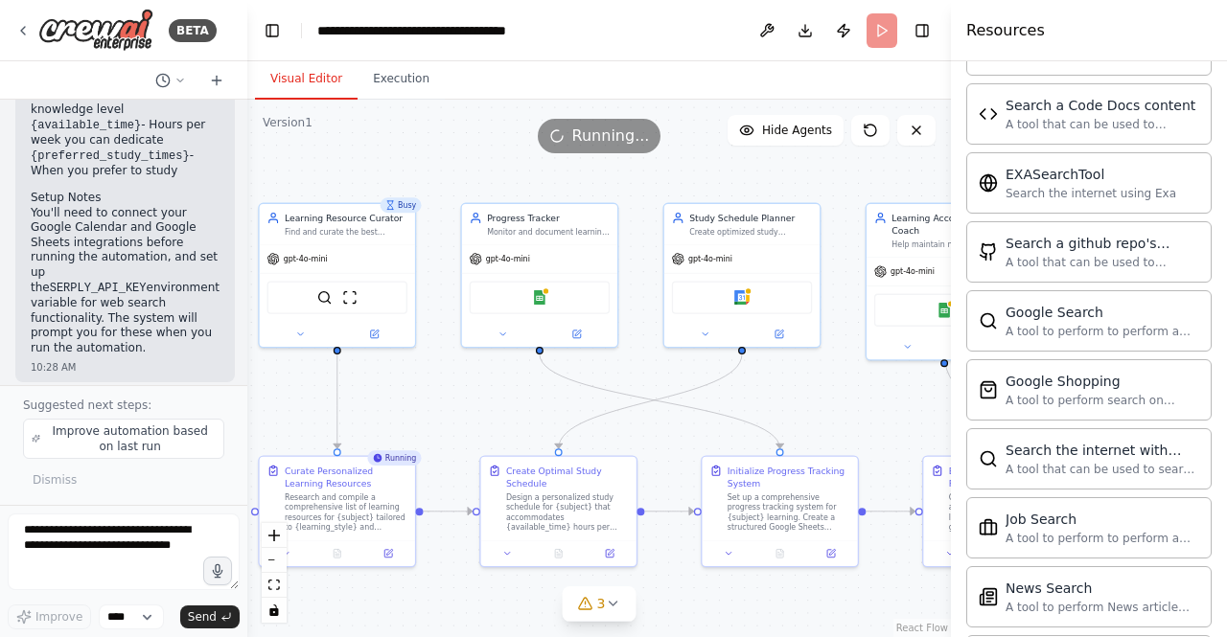
drag, startPoint x: 419, startPoint y: 395, endPoint x: 439, endPoint y: 408, distance: 24.2
click at [439, 408] on div ".deletable-edge-delete-btn { width: 20px; height: 20px; border: 0px solid #ffff…" at bounding box center [598, 369] width 703 height 538
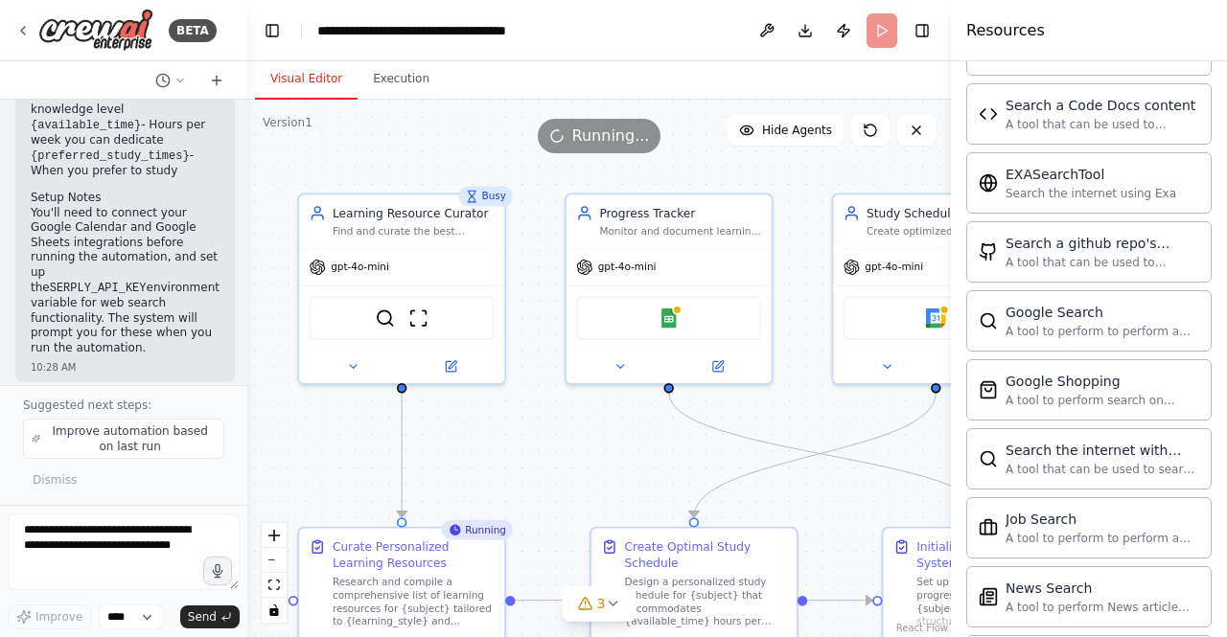
drag, startPoint x: 422, startPoint y: 394, endPoint x: 525, endPoint y: 455, distance: 120.3
click at [525, 455] on div ".deletable-edge-delete-btn { width: 20px; height: 20px; border: 0px solid #ffff…" at bounding box center [598, 369] width 703 height 538
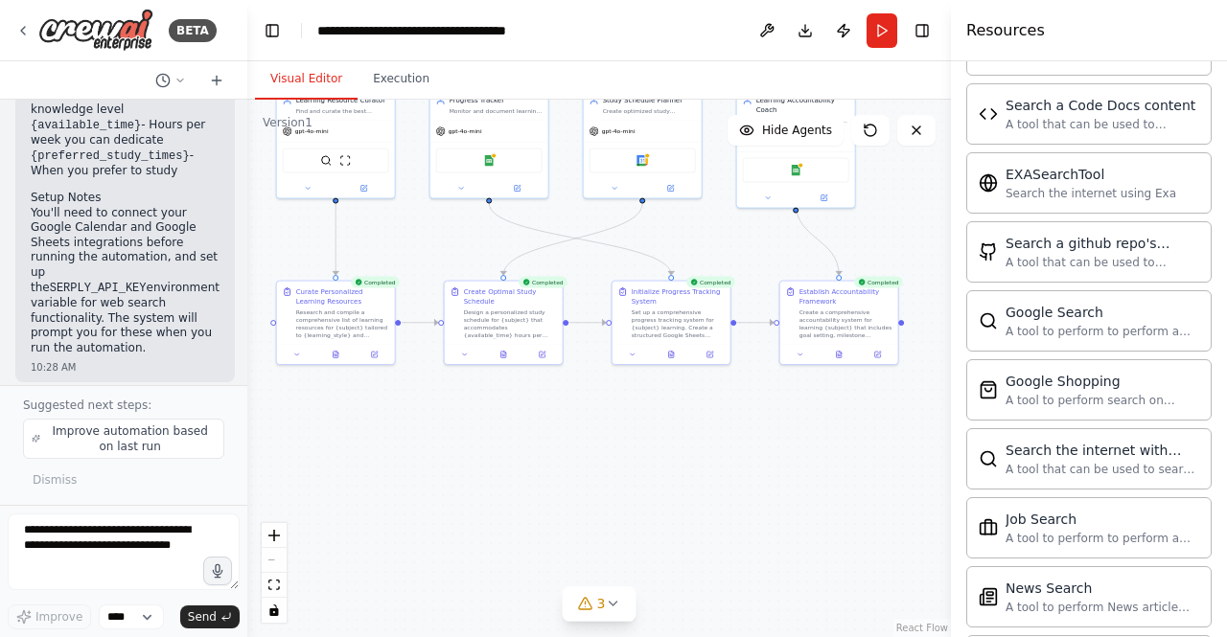
drag, startPoint x: 550, startPoint y: 469, endPoint x: 412, endPoint y: 231, distance: 274.8
click at [412, 231] on div ".deletable-edge-delete-btn { width: 20px; height: 20px; border: 0px solid #ffff…" at bounding box center [598, 369] width 703 height 538
click at [103, 39] on img at bounding box center [95, 30] width 115 height 43
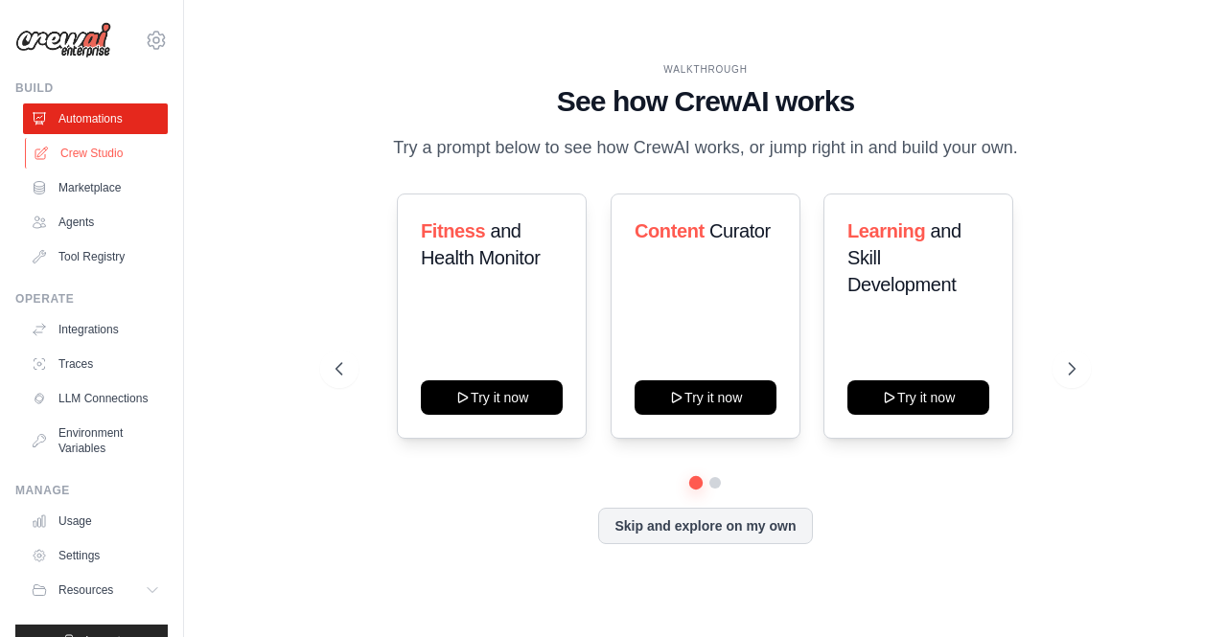
click at [67, 163] on link "Crew Studio" at bounding box center [97, 153] width 145 height 31
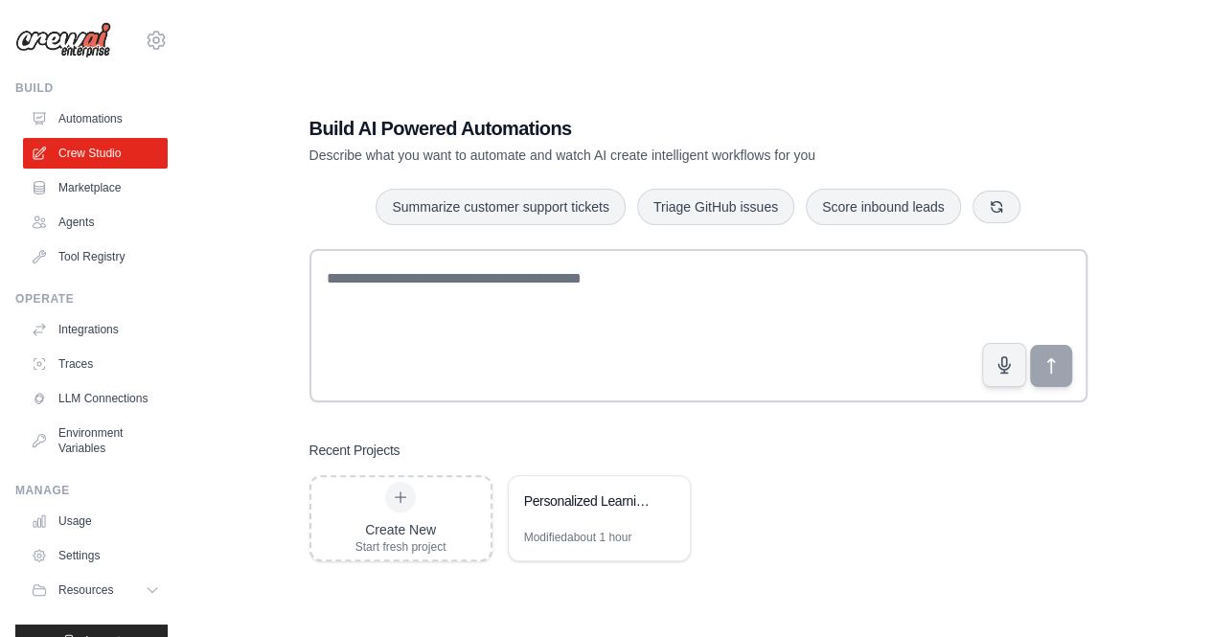
scroll to position [38, 0]
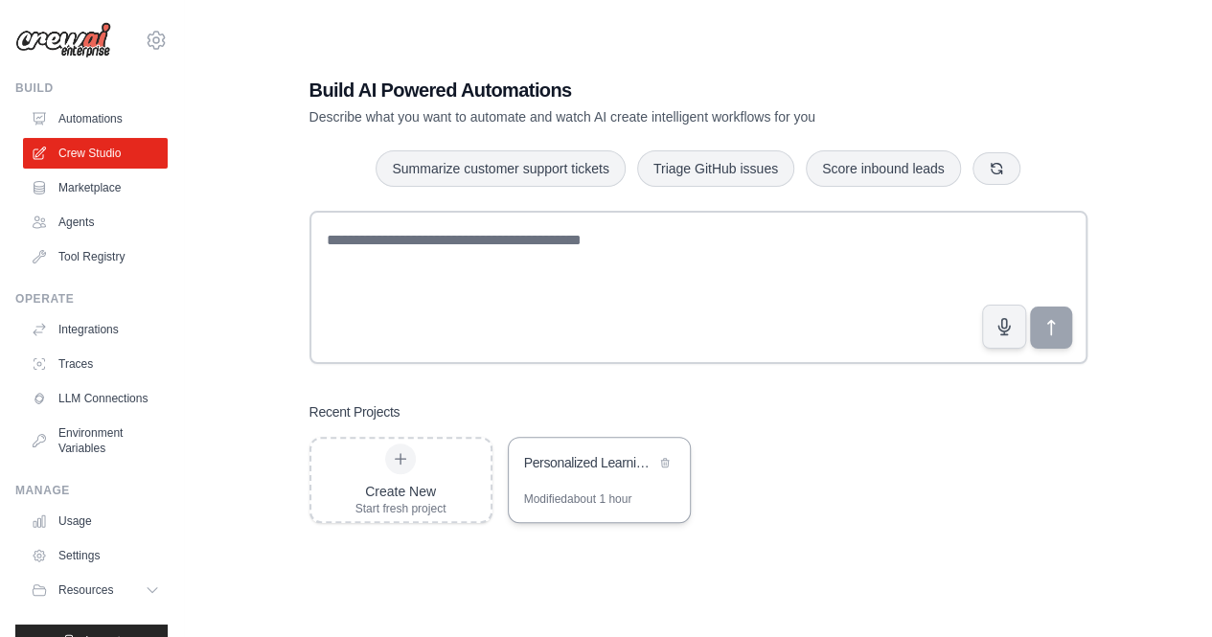
click at [540, 475] on div "Personalized Learning Management System" at bounding box center [589, 464] width 131 height 23
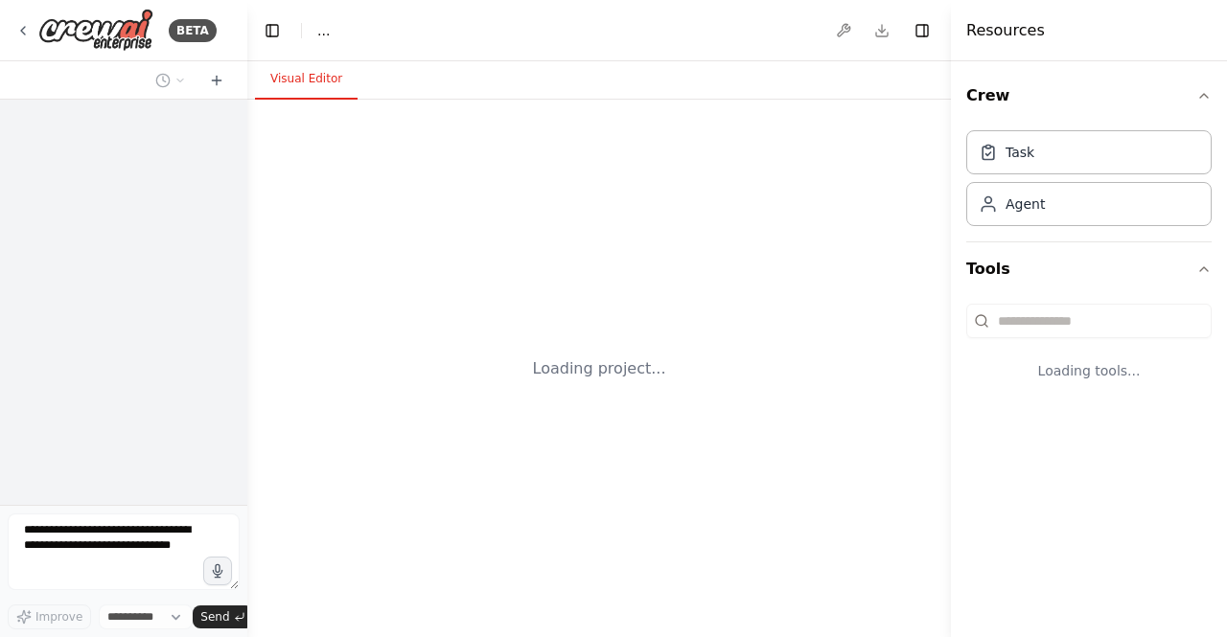
select select "****"
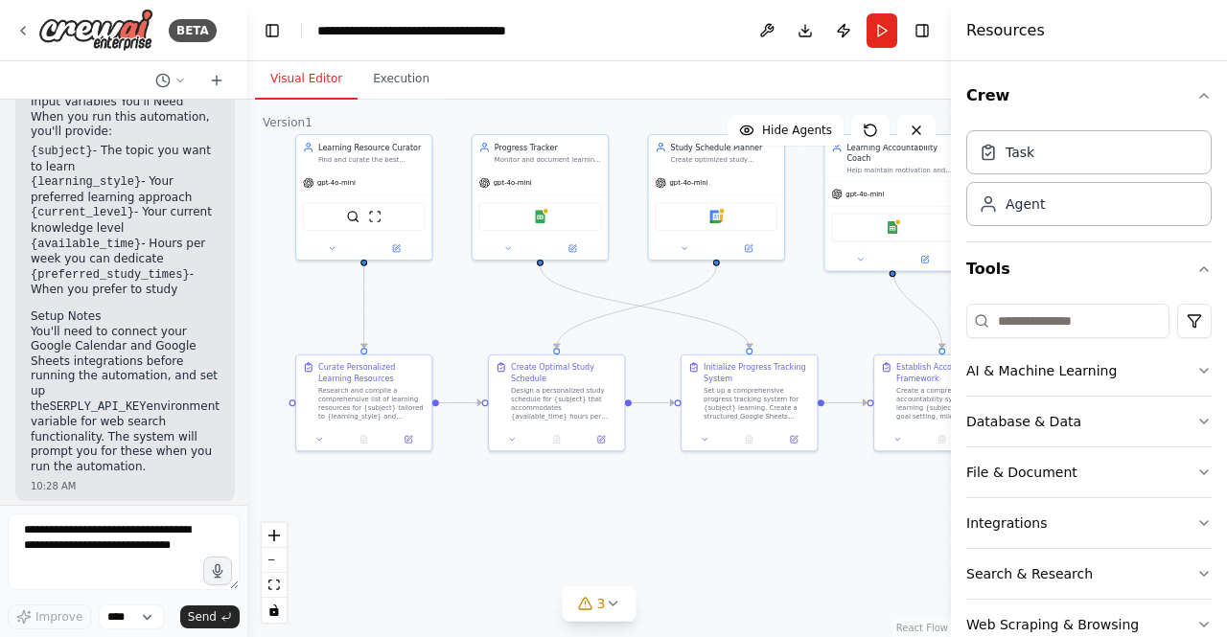
scroll to position [2739, 0]
drag, startPoint x: 522, startPoint y: 406, endPoint x: 451, endPoint y: 293, distance: 133.5
click at [451, 293] on div ".deletable-edge-delete-btn { width: 20px; height: 20px; border: 0px solid #ffff…" at bounding box center [598, 369] width 703 height 538
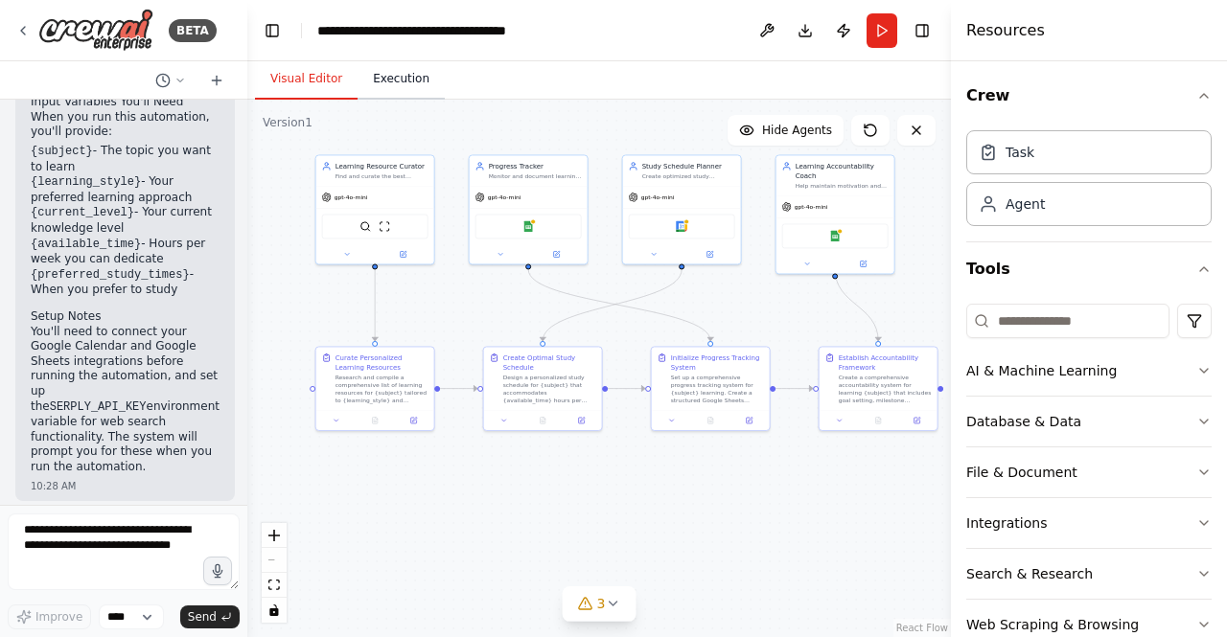
click at [389, 89] on button "Execution" at bounding box center [400, 79] width 87 height 40
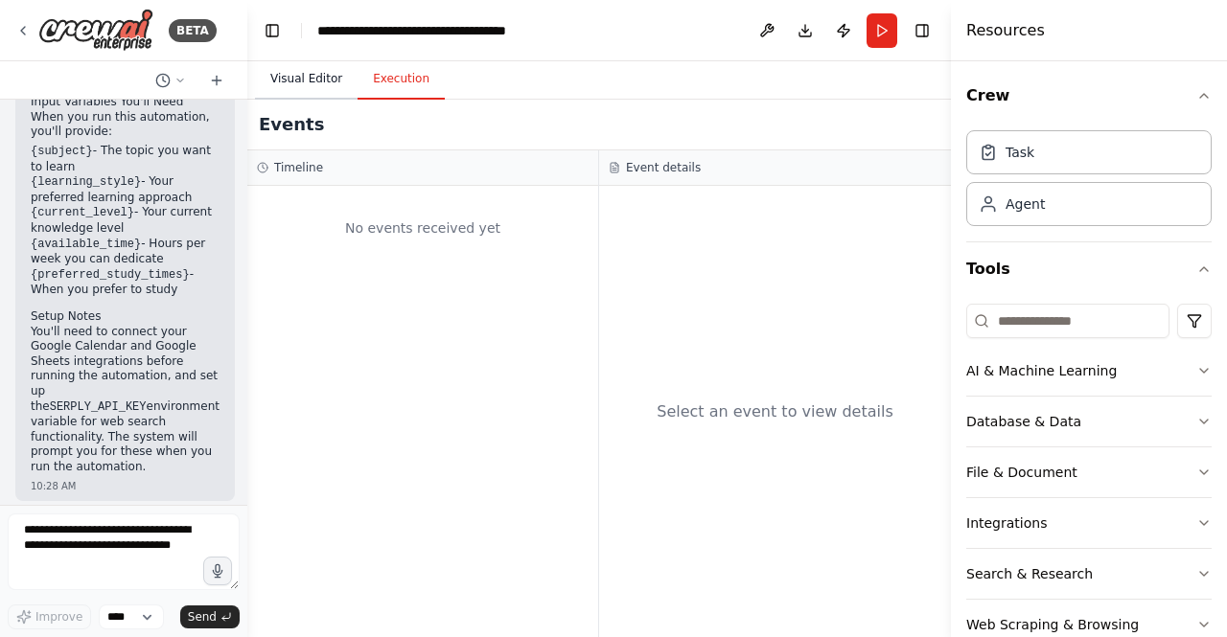
click at [288, 65] on button "Visual Editor" at bounding box center [306, 79] width 103 height 40
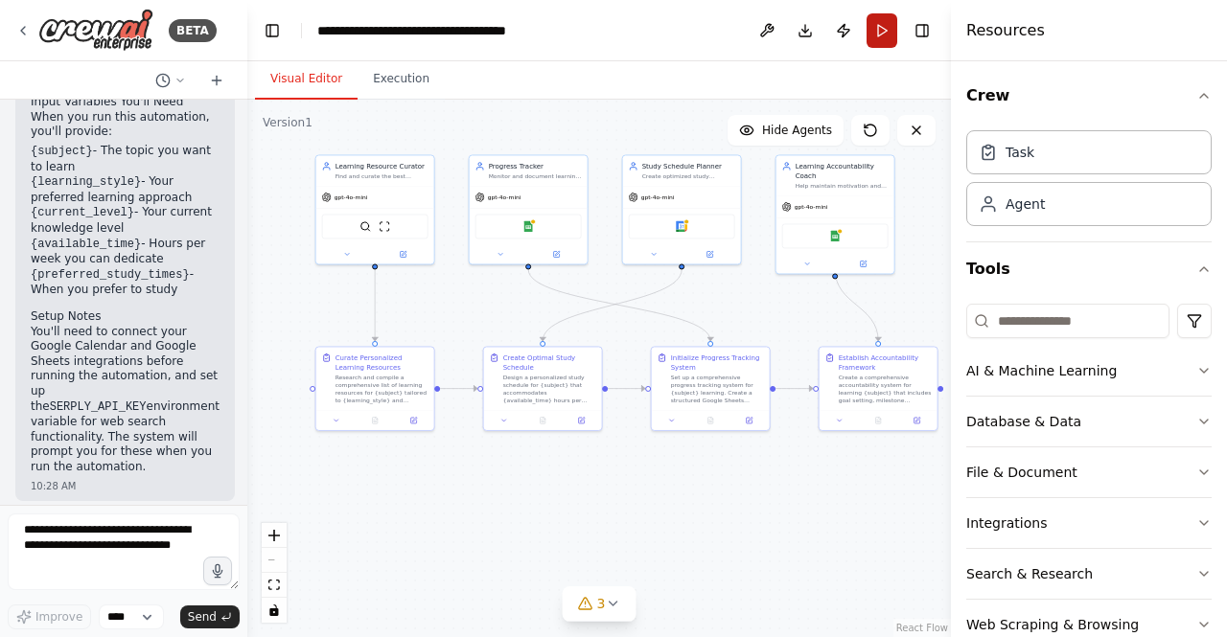
click at [882, 25] on button "Run" at bounding box center [881, 30] width 31 height 34
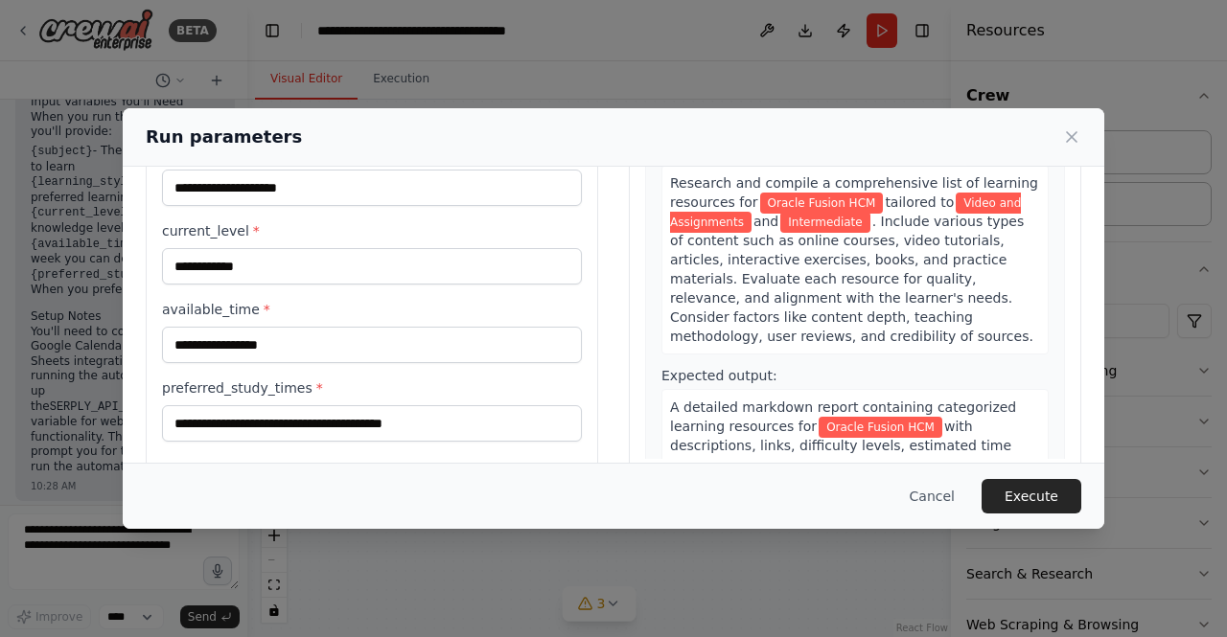
scroll to position [192, 0]
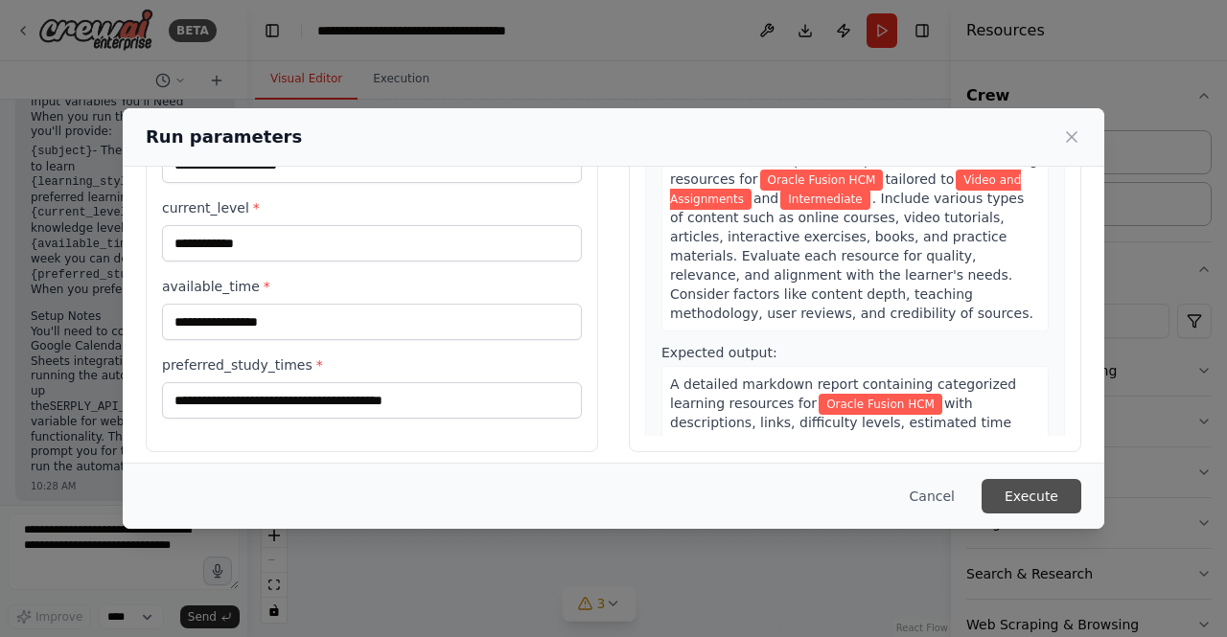
click at [1017, 499] on button "Execute" at bounding box center [1031, 496] width 100 height 34
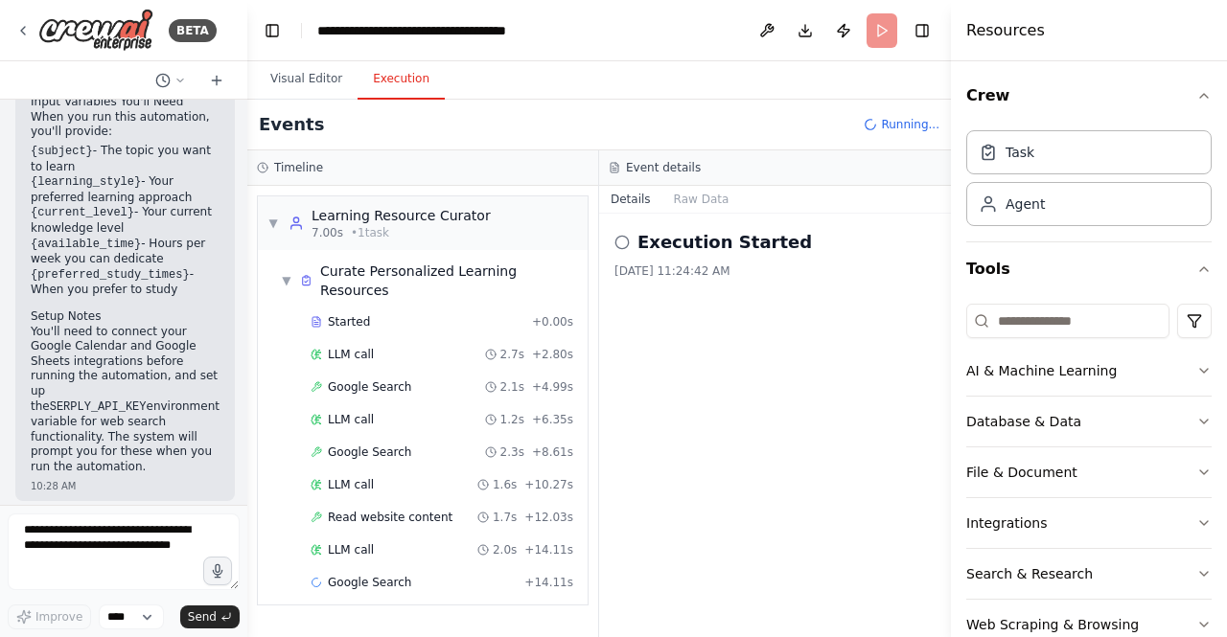
click at [376, 74] on button "Execution" at bounding box center [400, 79] width 87 height 40
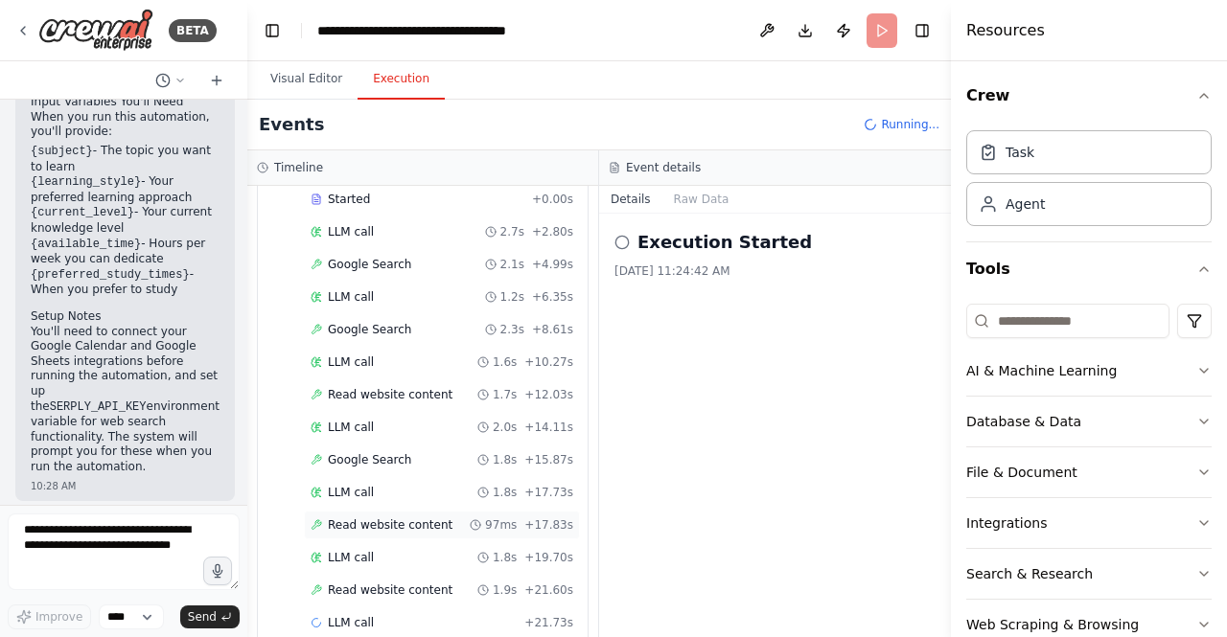
scroll to position [0, 0]
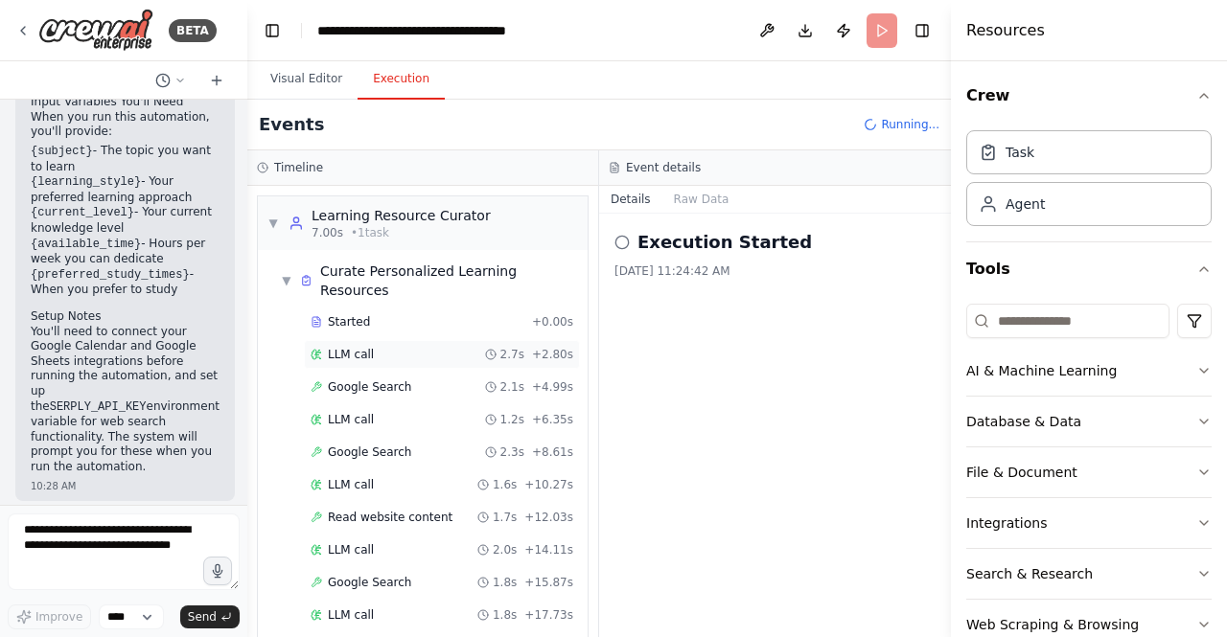
click at [351, 347] on span "LLM call" at bounding box center [351, 354] width 46 height 15
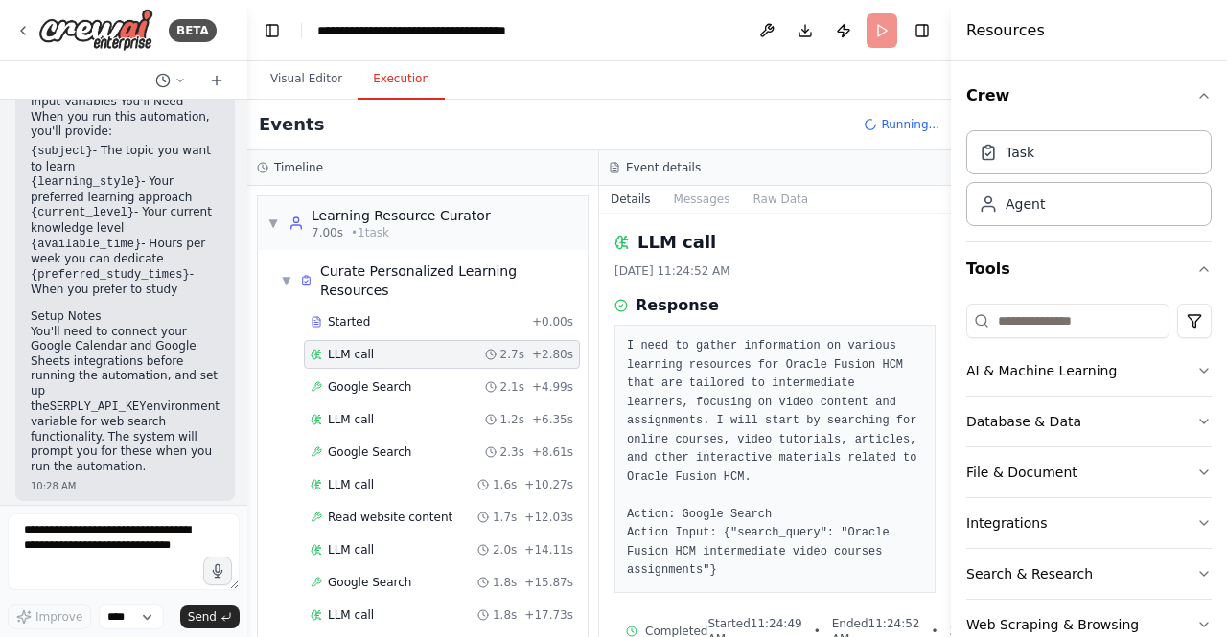
scroll to position [41, 0]
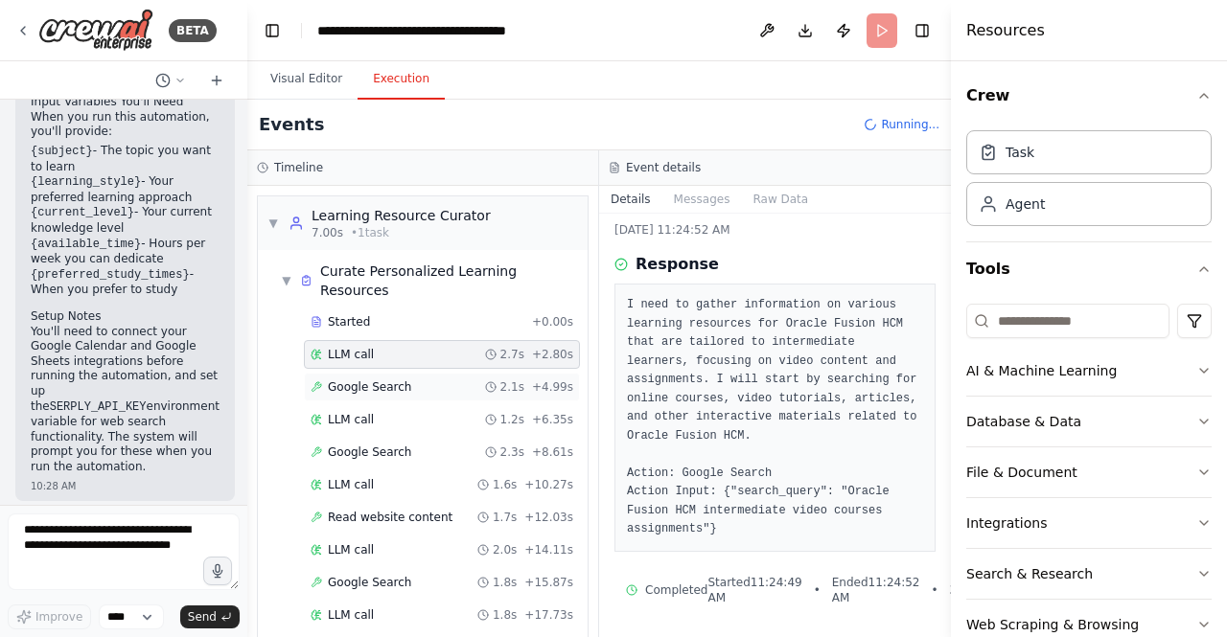
click at [395, 379] on span "Google Search" at bounding box center [369, 386] width 83 height 15
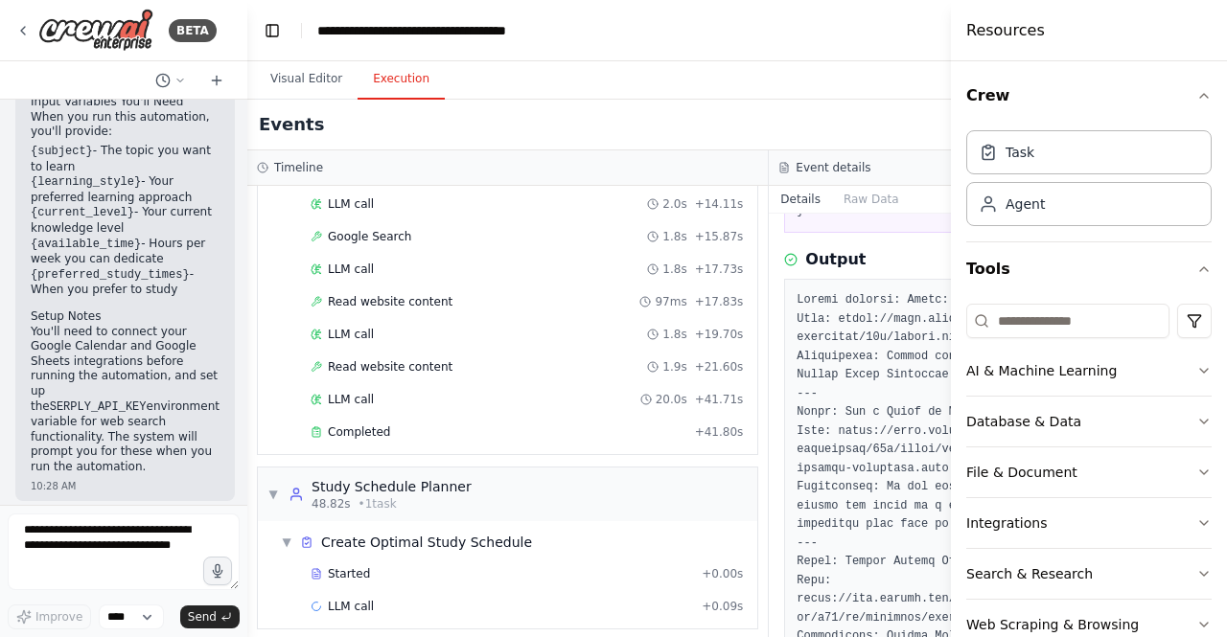
scroll to position [0, 0]
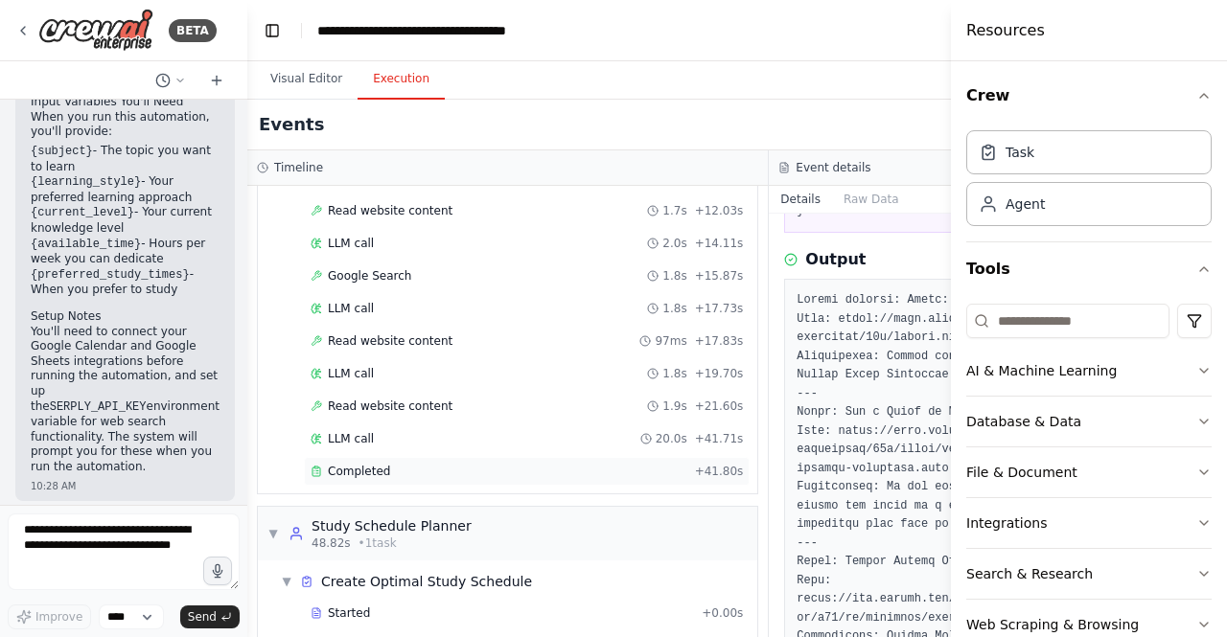
click at [411, 464] on div "Completed" at bounding box center [498, 471] width 377 height 15
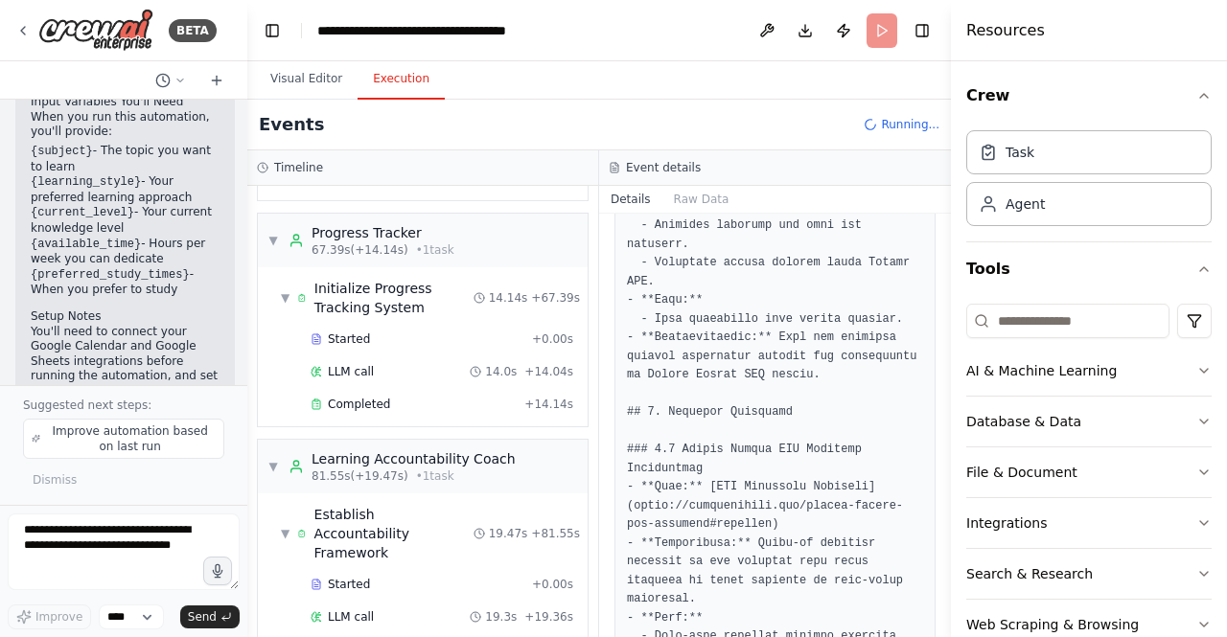
scroll to position [844, 0]
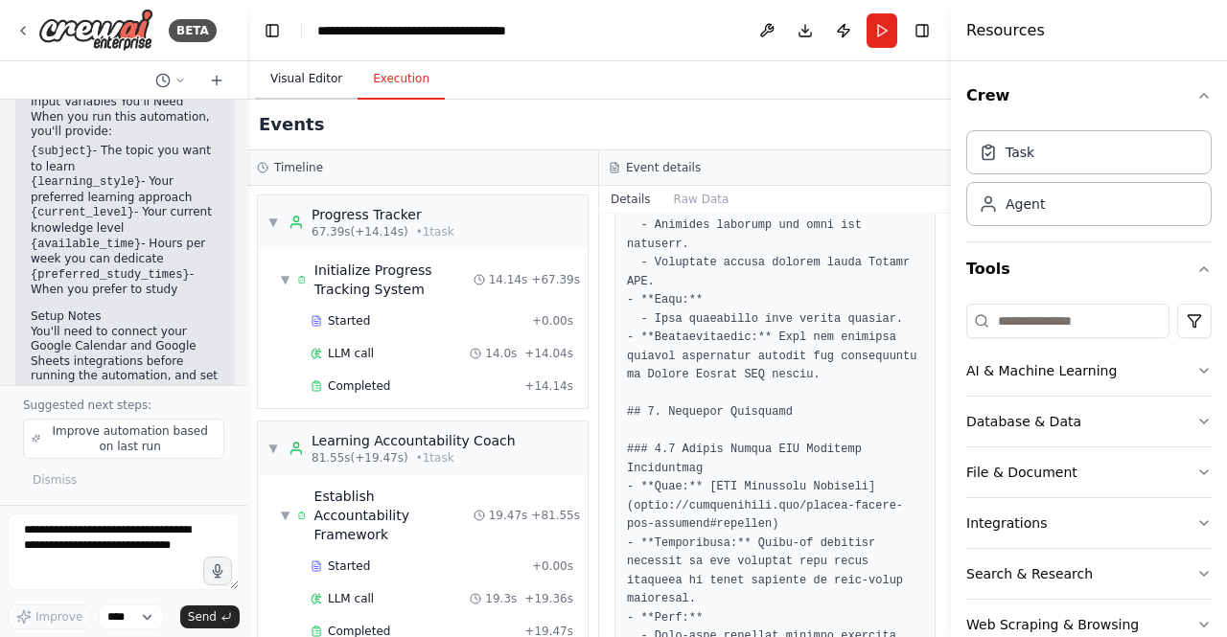
click at [311, 75] on button "Visual Editor" at bounding box center [306, 79] width 103 height 40
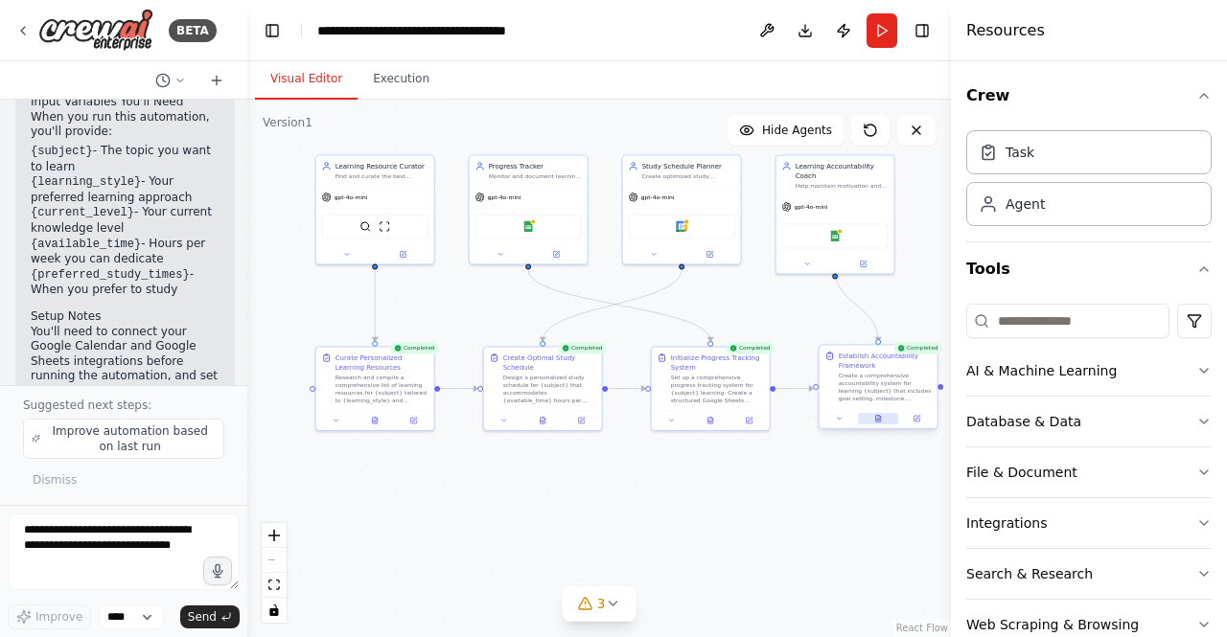
click at [875, 423] on button at bounding box center [878, 418] width 40 height 11
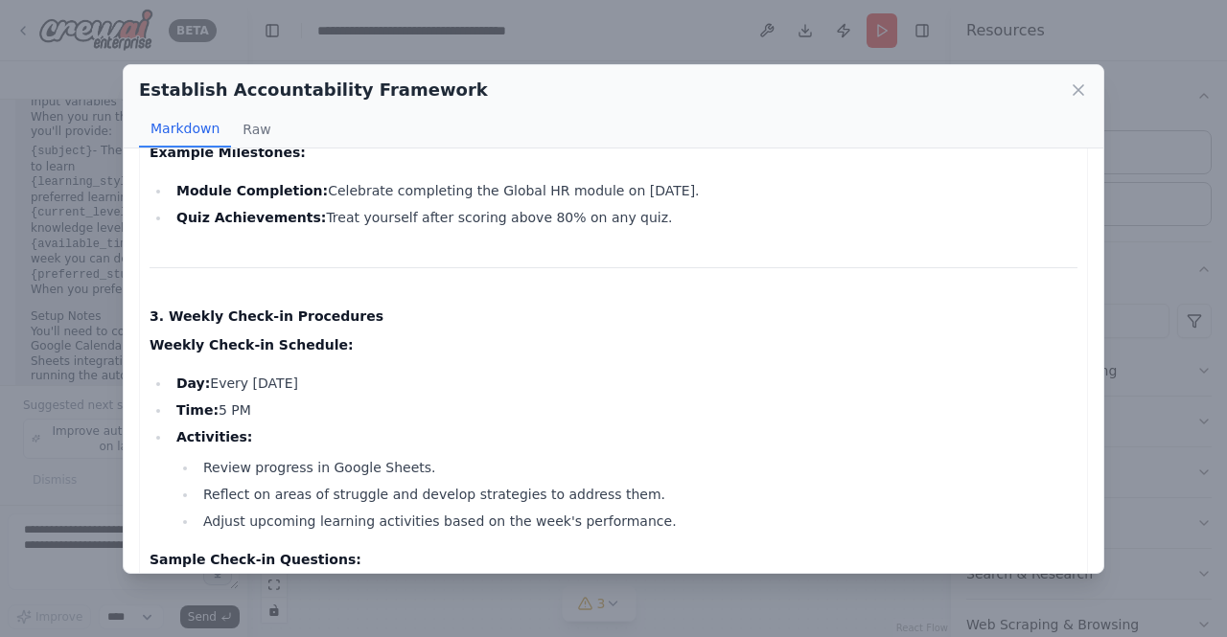
scroll to position [744, 0]
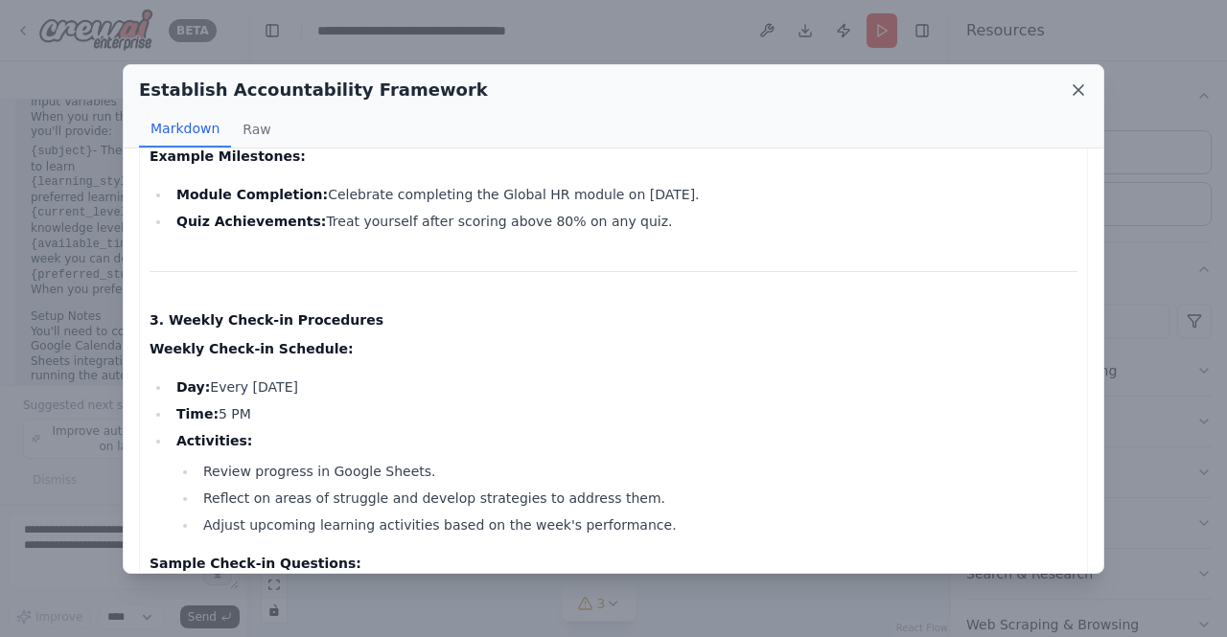
click at [1085, 87] on icon at bounding box center [1078, 89] width 19 height 19
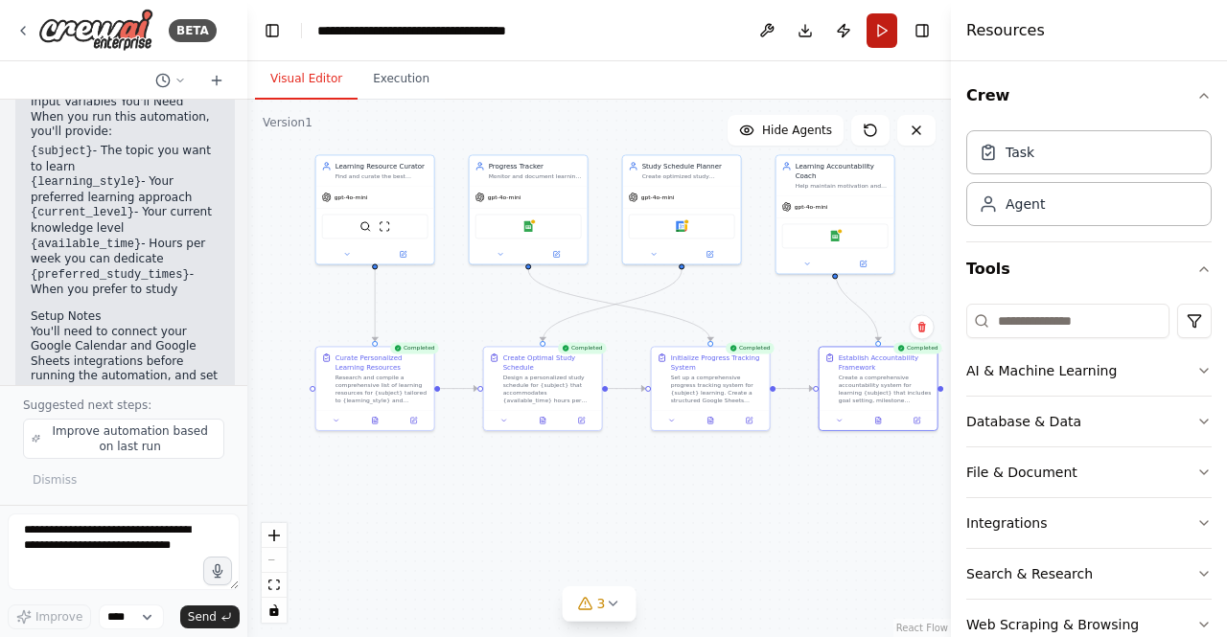
click at [873, 35] on button "Run" at bounding box center [881, 30] width 31 height 34
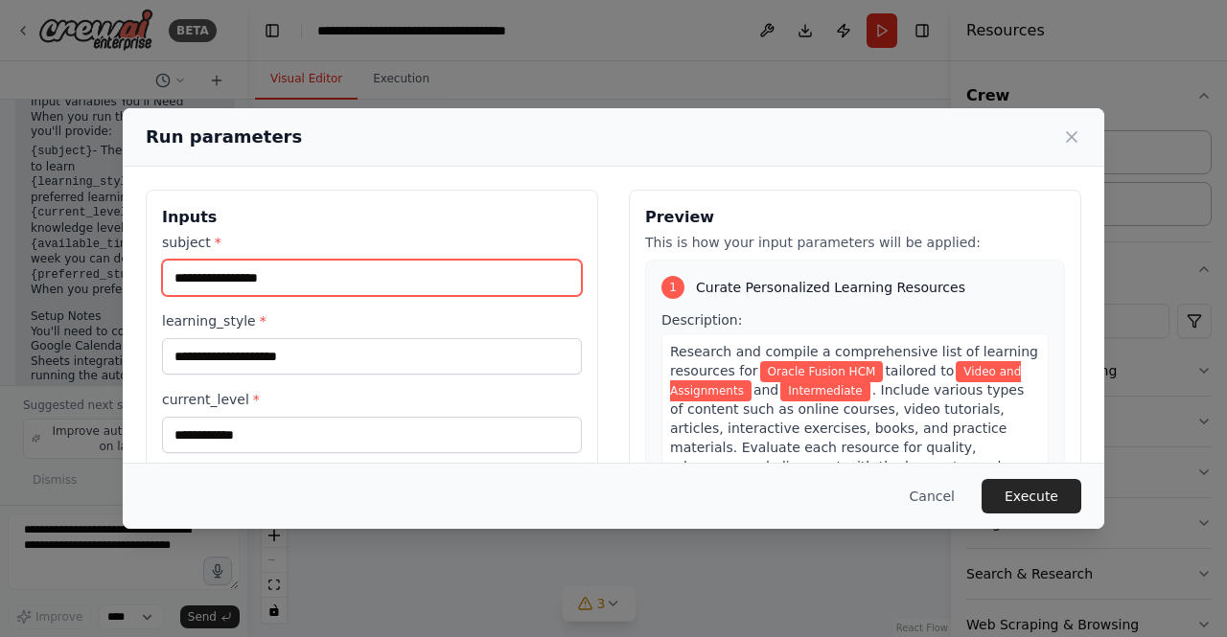
click at [323, 281] on input "**********" at bounding box center [372, 278] width 420 height 36
type input "**********"
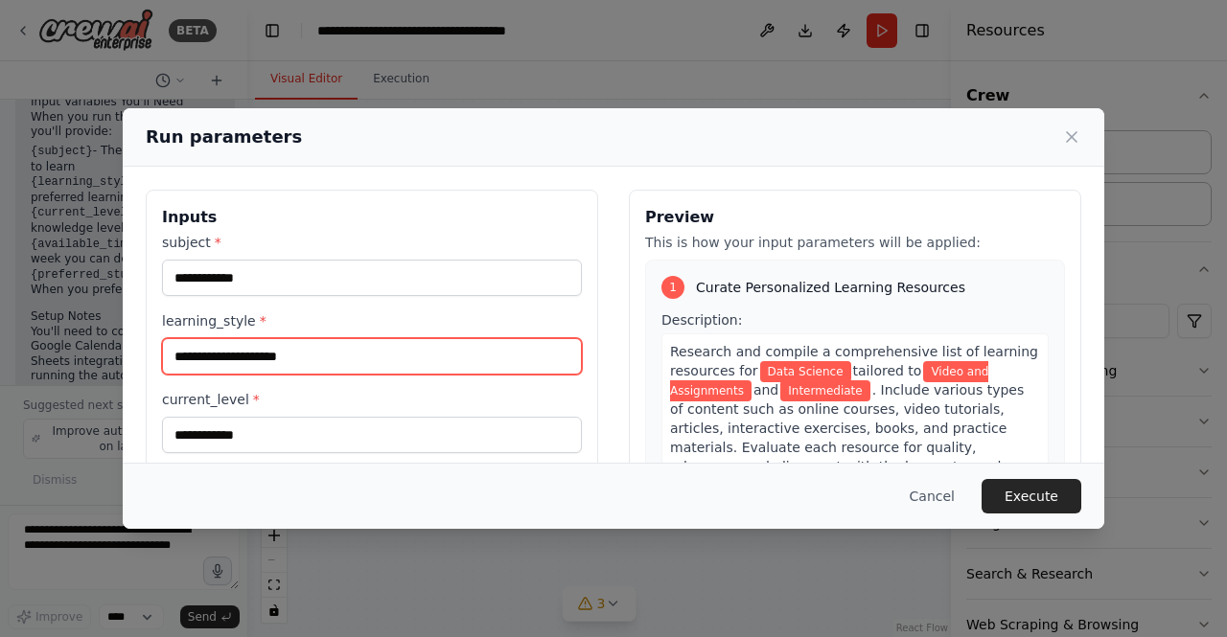
click at [333, 361] on input "**********" at bounding box center [372, 356] width 420 height 36
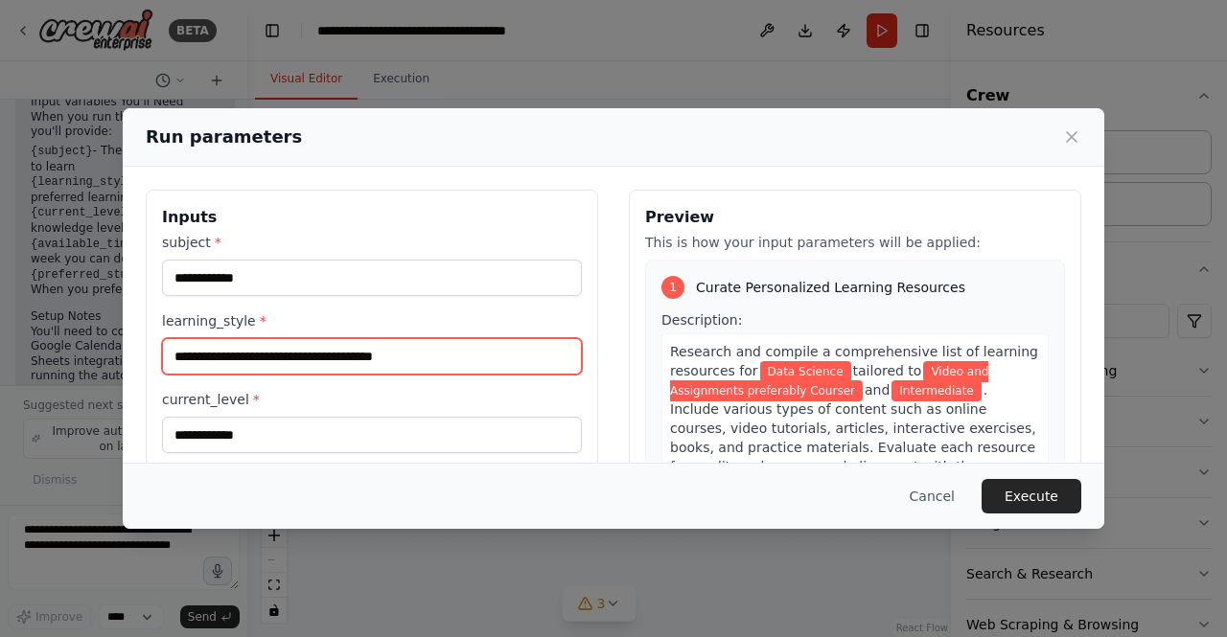
type input "**********"
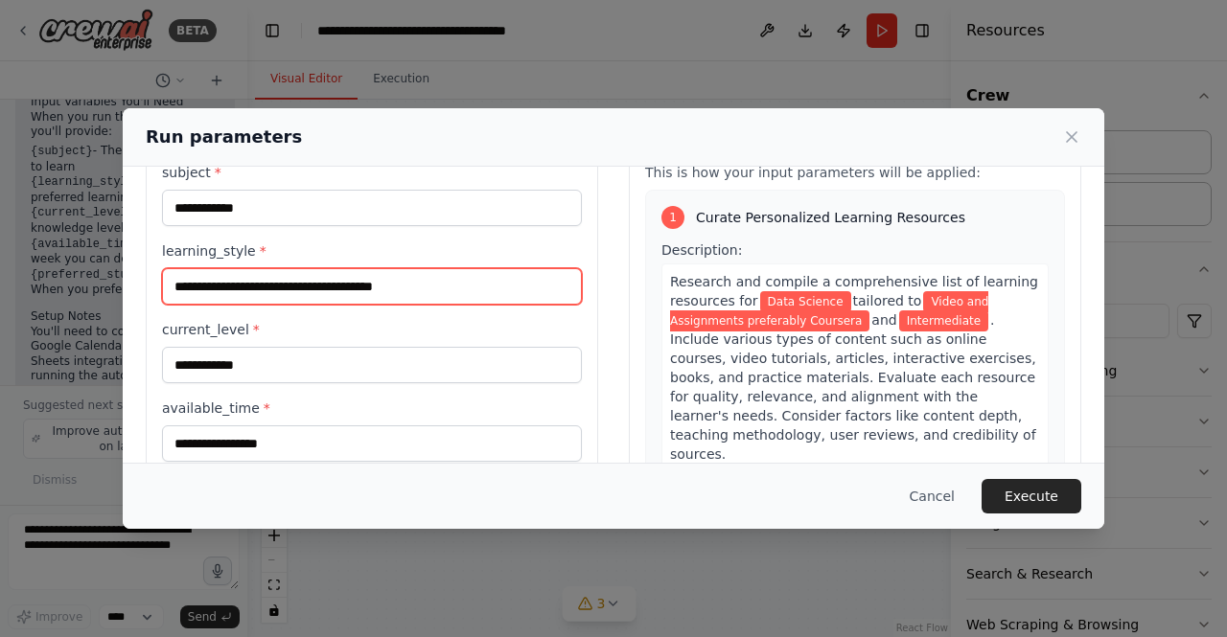
scroll to position [96, 0]
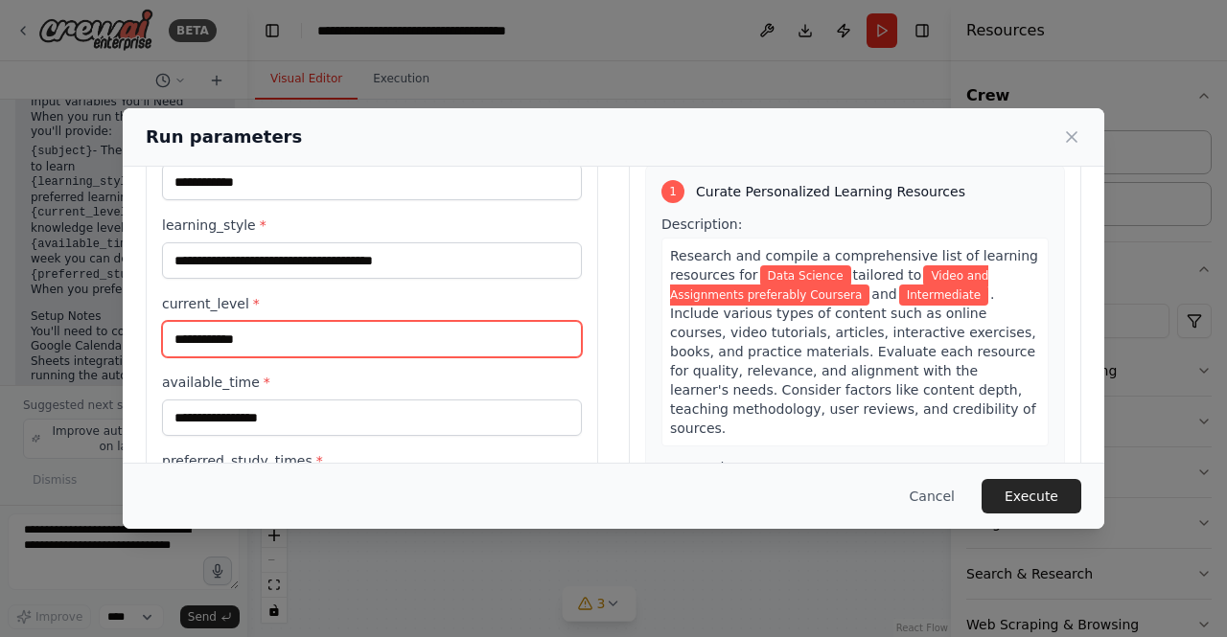
click at [379, 342] on input "**********" at bounding box center [372, 339] width 420 height 36
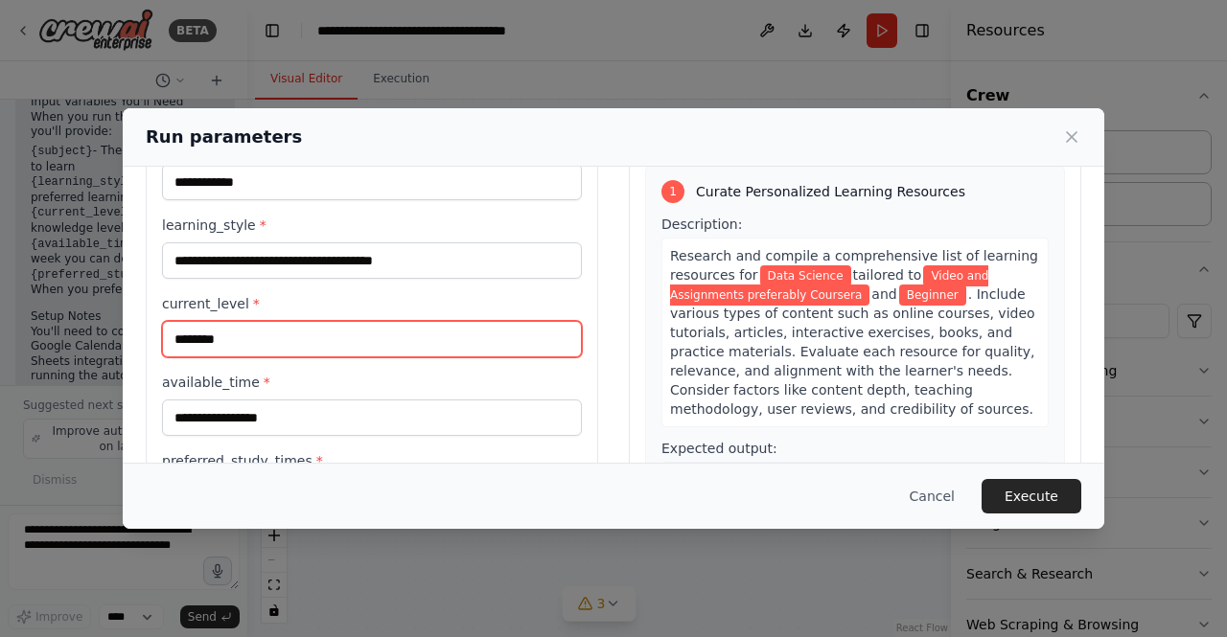
scroll to position [202, 0]
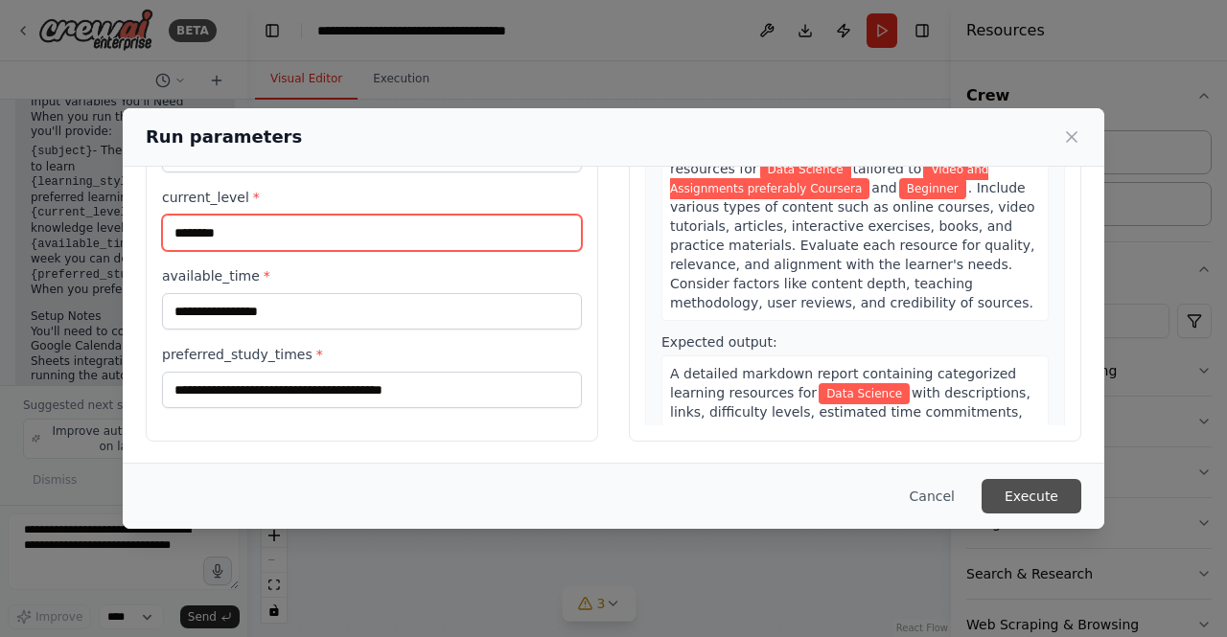
type input "********"
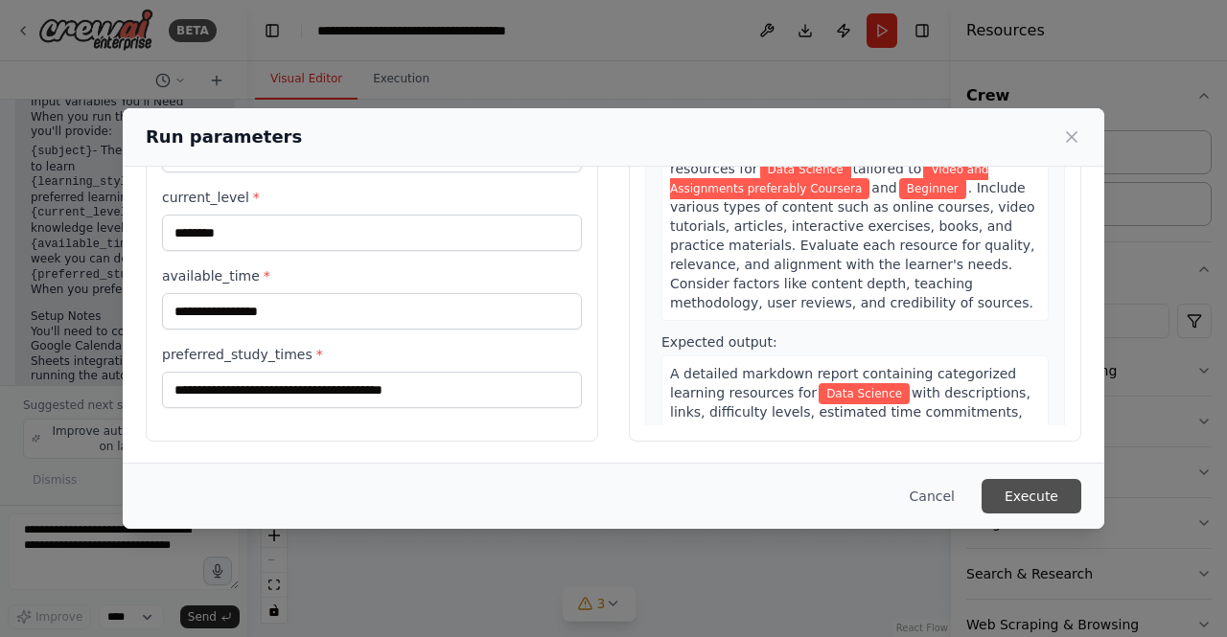
click at [1039, 486] on button "Execute" at bounding box center [1031, 496] width 100 height 34
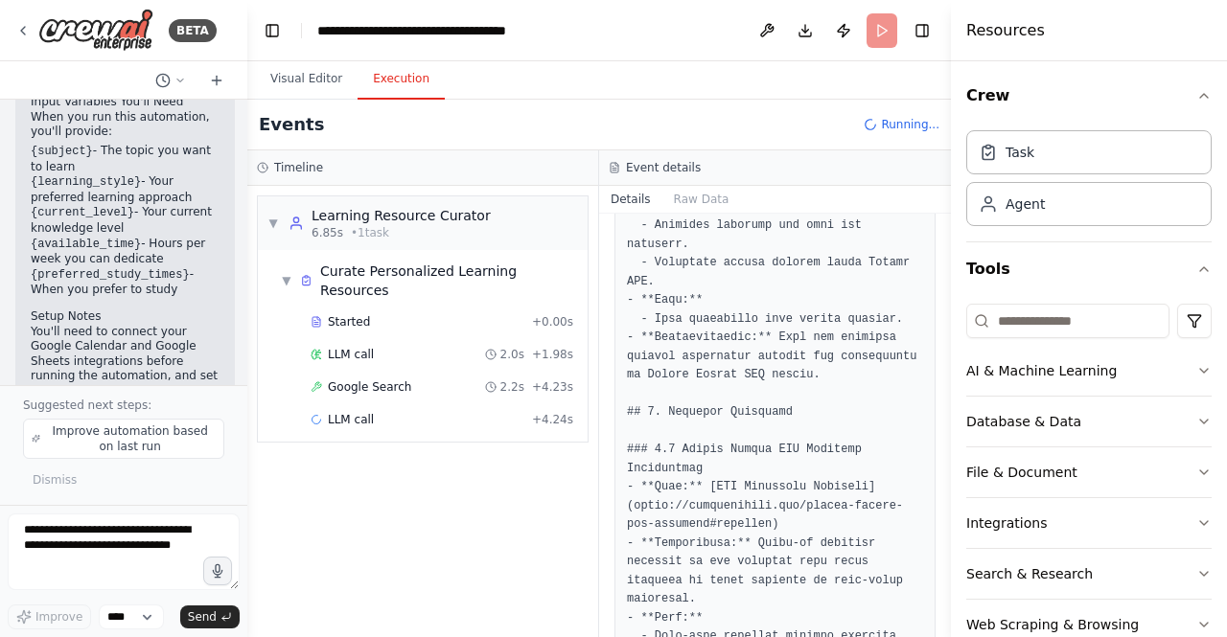
scroll to position [0, 0]
click at [386, 71] on button "Execution" at bounding box center [400, 79] width 87 height 40
click at [358, 310] on div "Started + 0.00s" at bounding box center [442, 322] width 276 height 29
